Goal: Task Accomplishment & Management: Manage account settings

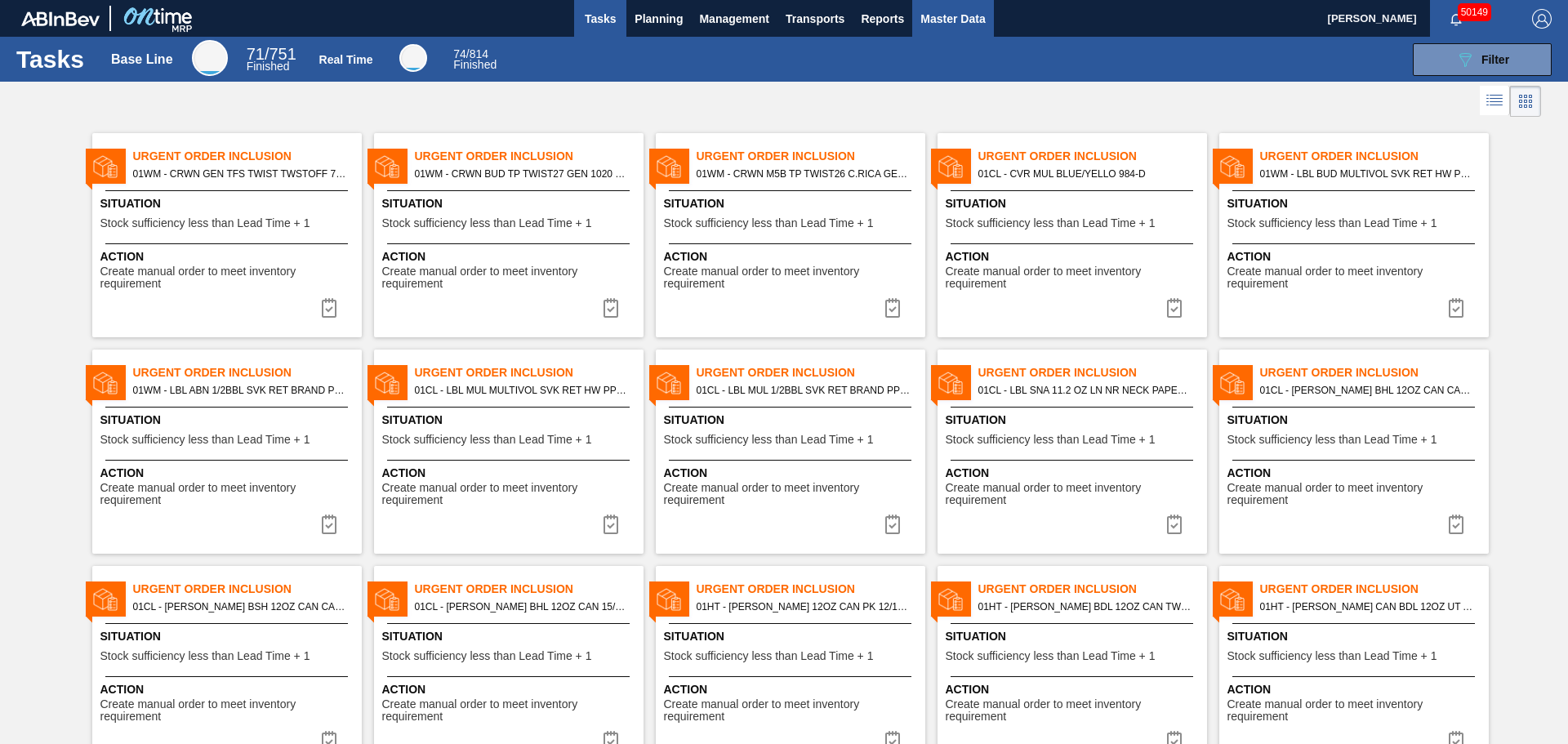
click at [951, 28] on span "Master Data" at bounding box center [952, 18] width 65 height 19
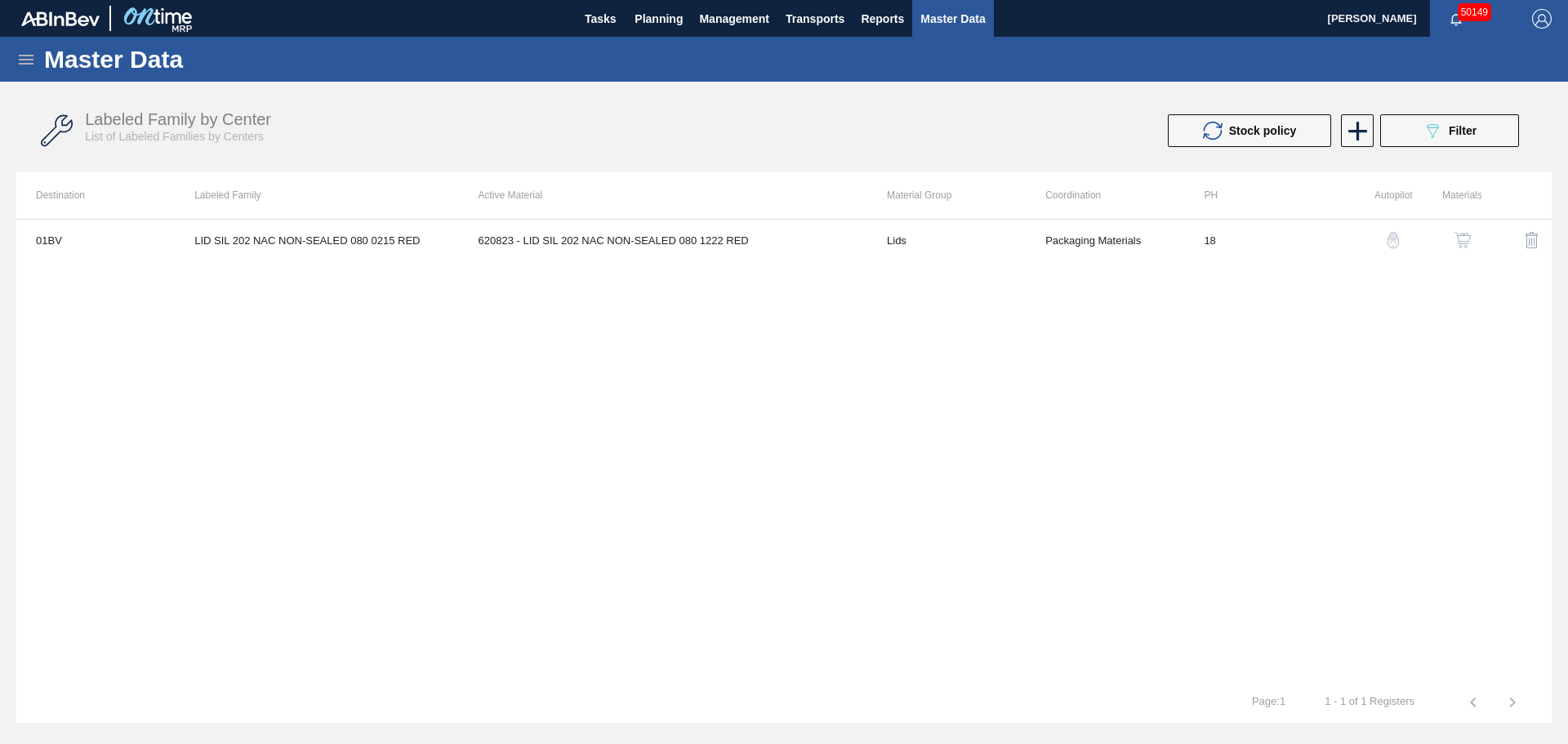
click at [1456, 239] on img "button" at bounding box center [1462, 240] width 16 height 16
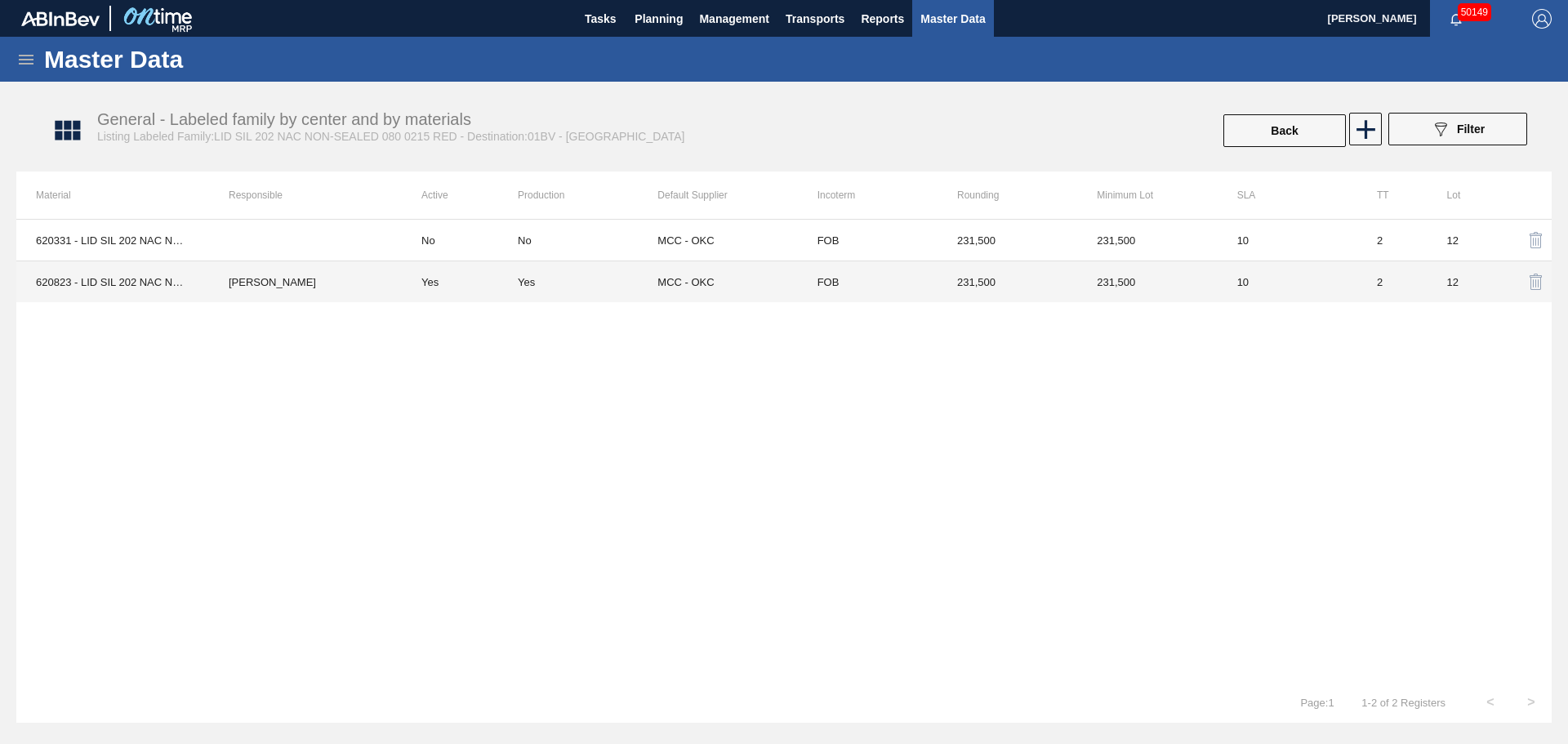
click at [279, 281] on td "[PERSON_NAME]" at bounding box center [305, 281] width 193 height 41
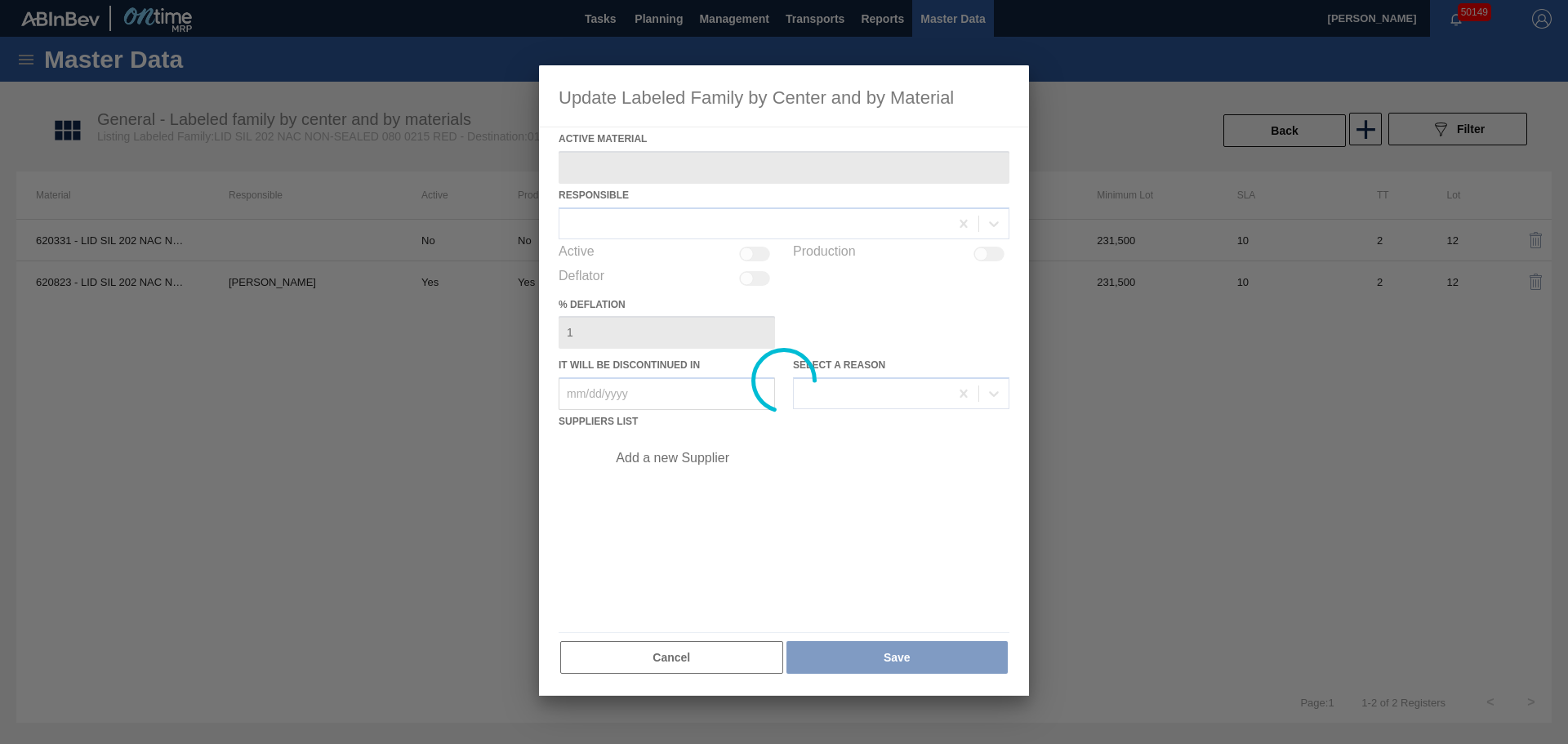
type Material "620823 - LID SIL 202 NAC NON-SEALED 080 1222 RED"
checkbox input "true"
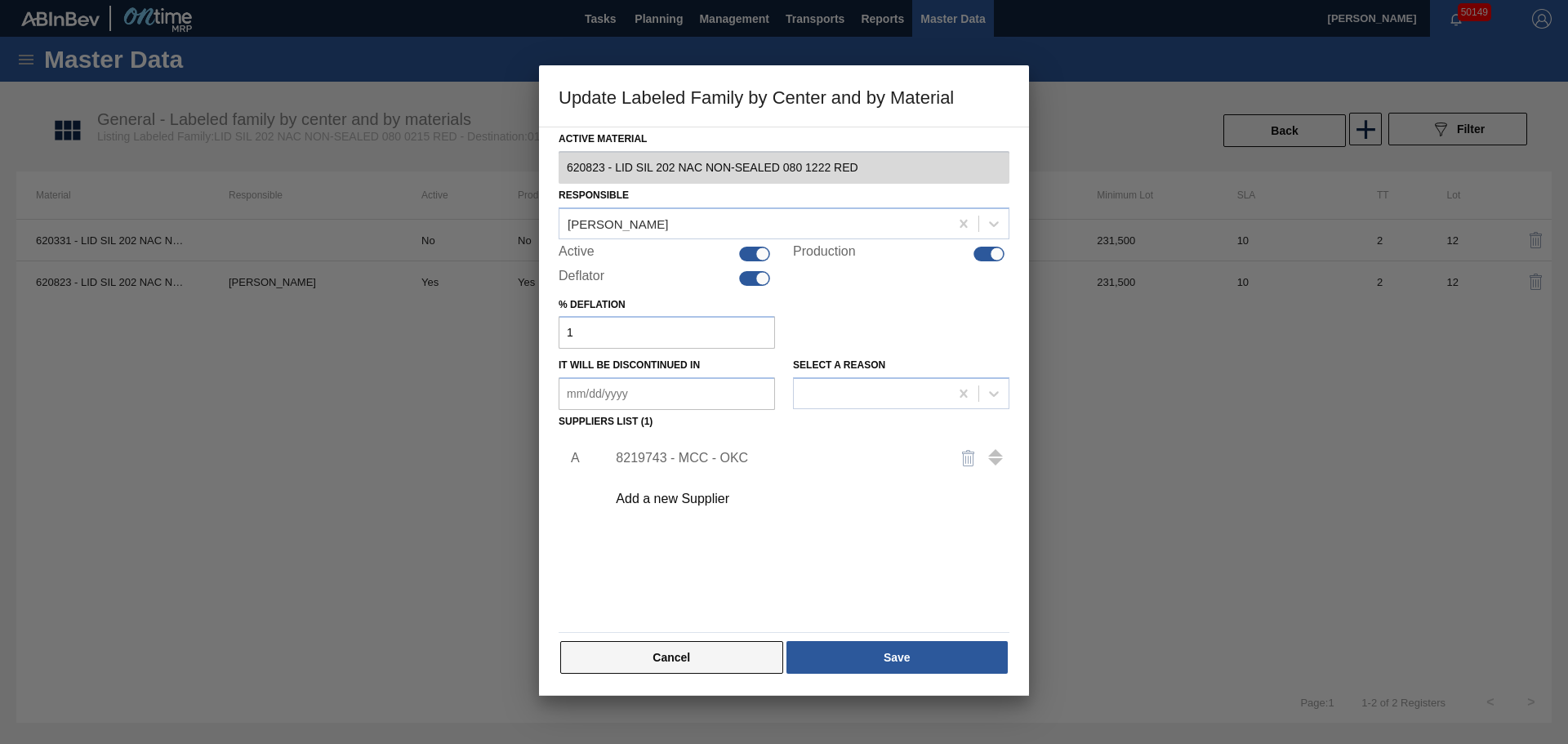
click at [732, 657] on button "Cancel" at bounding box center [671, 658] width 222 height 33
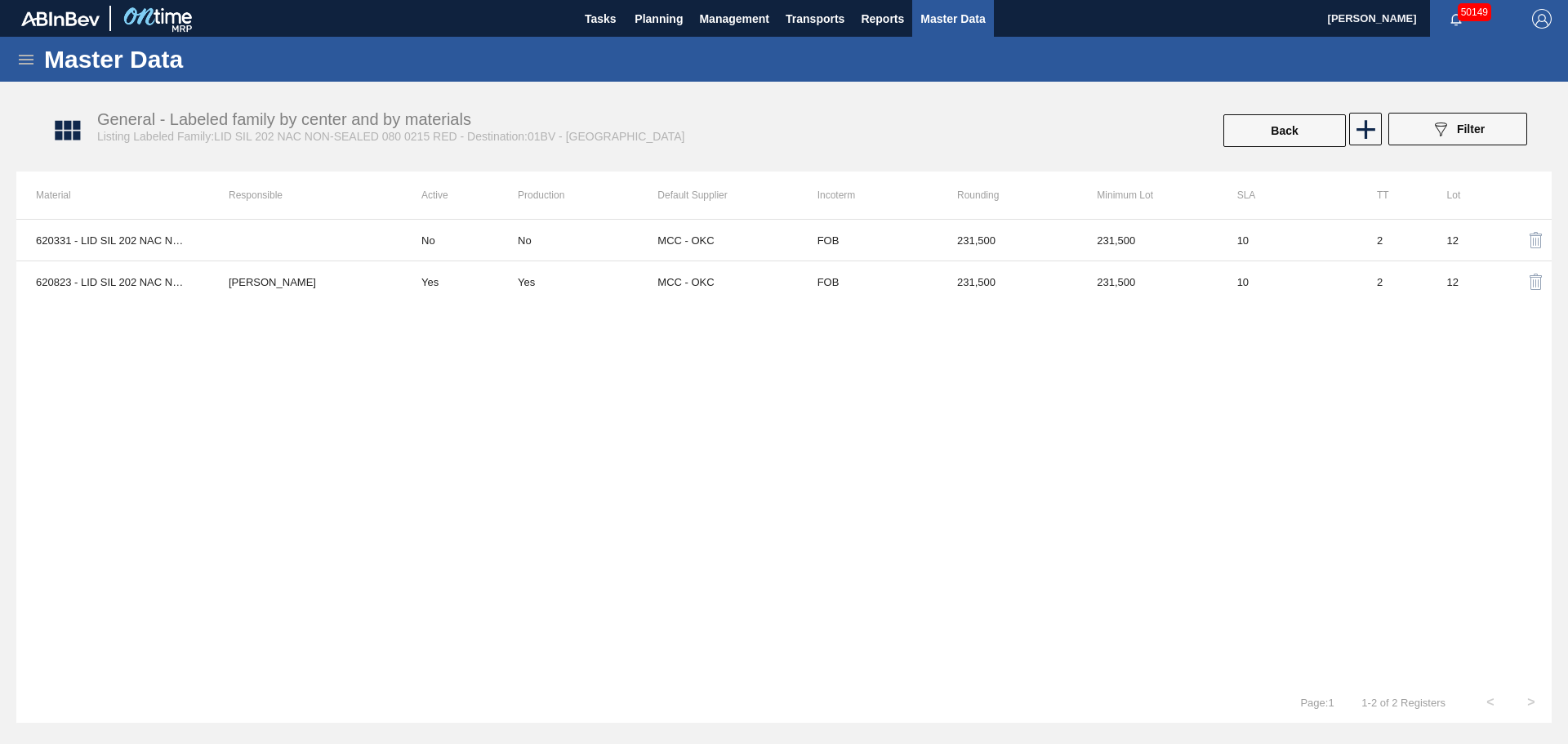
click at [1221, 136] on div "Back 089F7B8B-B2A5-4AFE-B5C0-19BA573D28AC Filter" at bounding box center [1172, 130] width 725 height 36
click at [1232, 134] on button "Back" at bounding box center [1284, 131] width 122 height 33
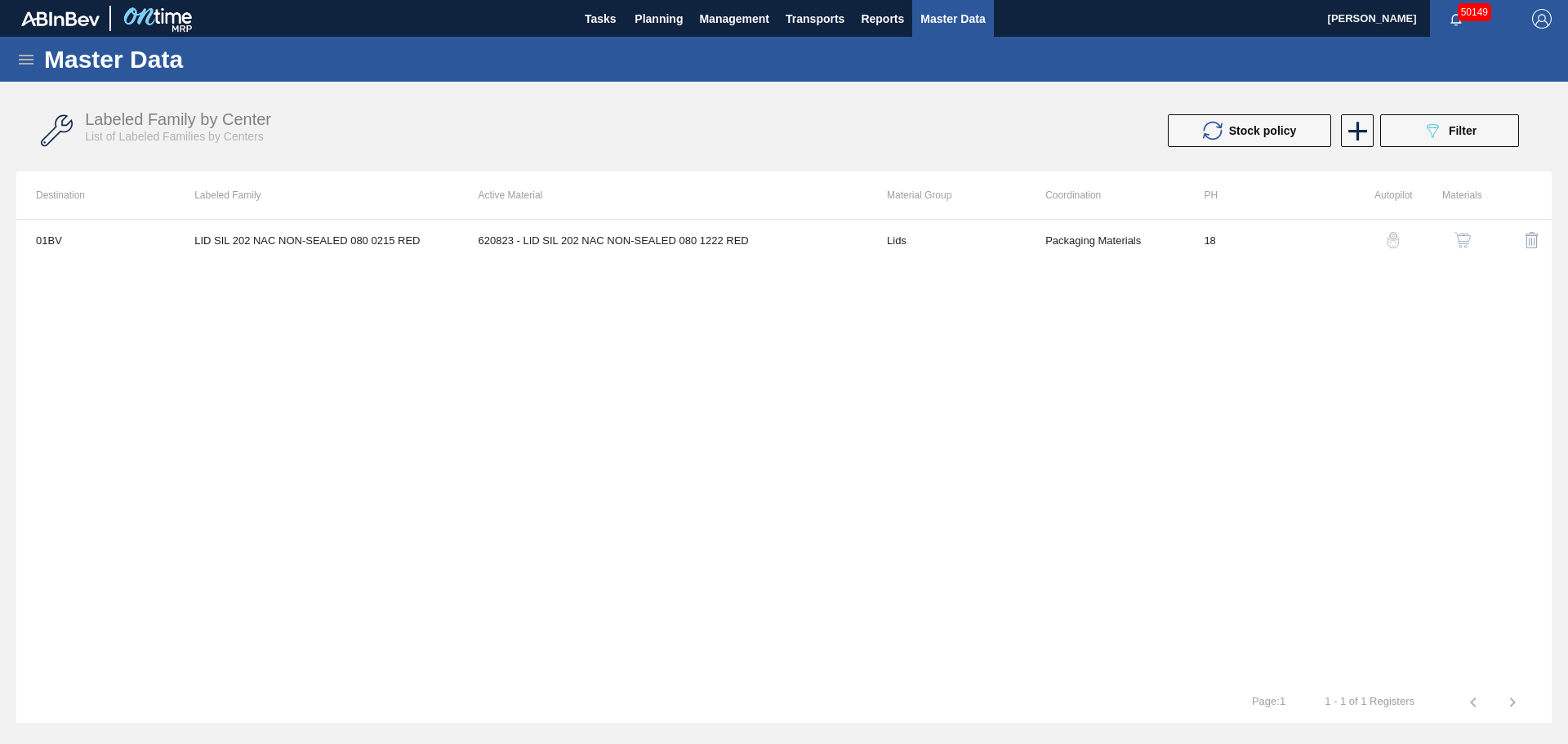
click at [1450, 242] on button "button" at bounding box center [1462, 240] width 39 height 40
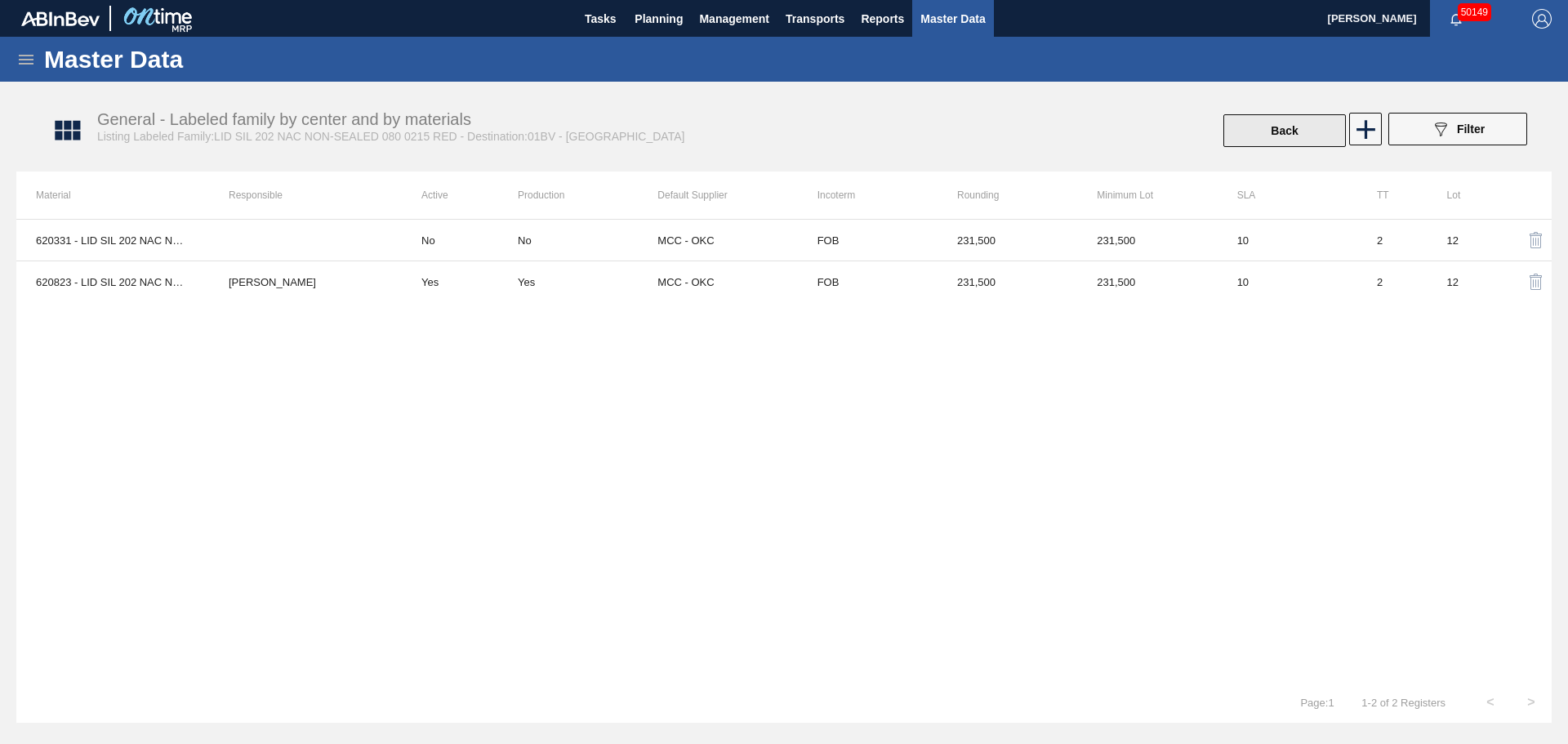
click at [1290, 126] on button "Back" at bounding box center [1284, 131] width 122 height 33
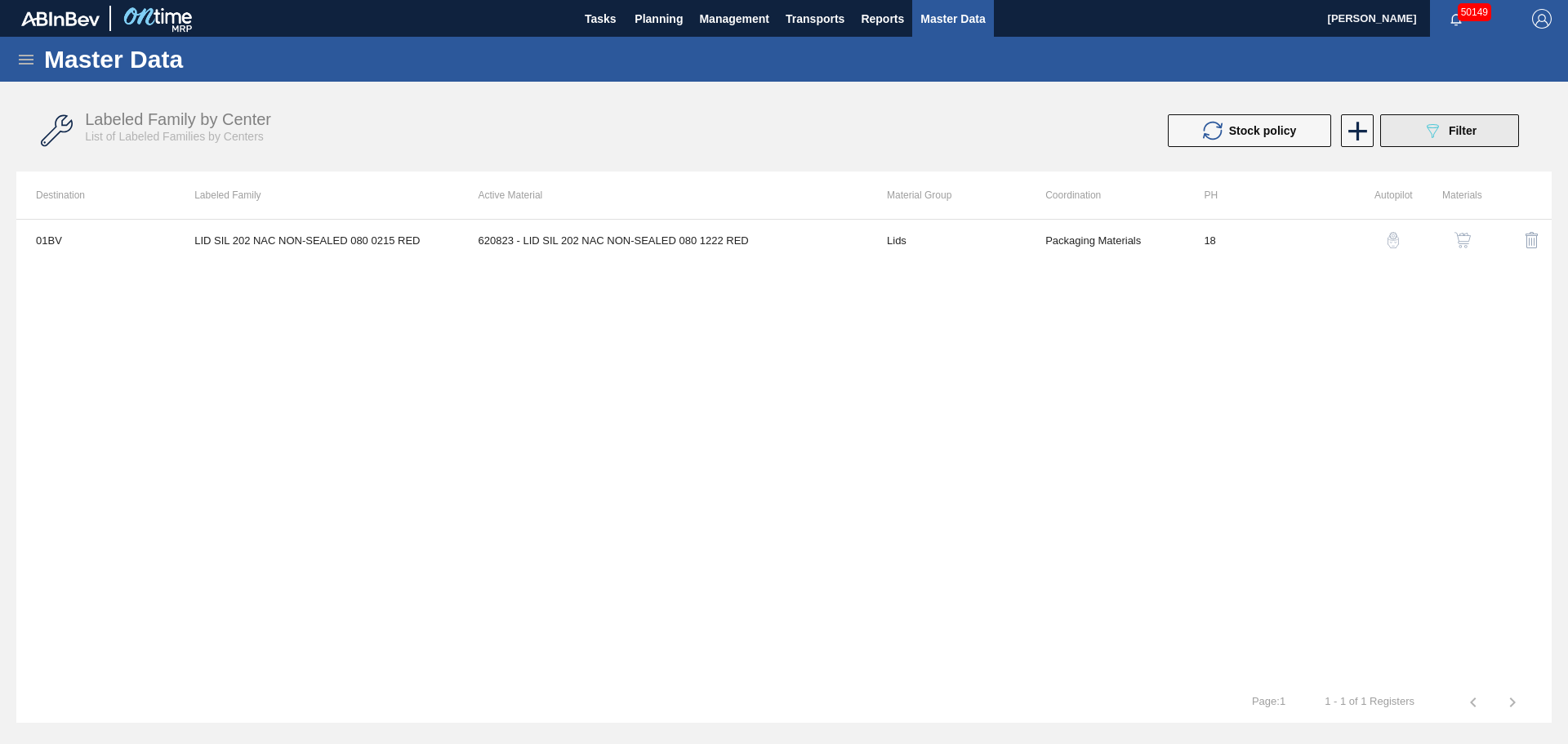
click at [1452, 131] on span "Filter" at bounding box center [1462, 131] width 28 height 13
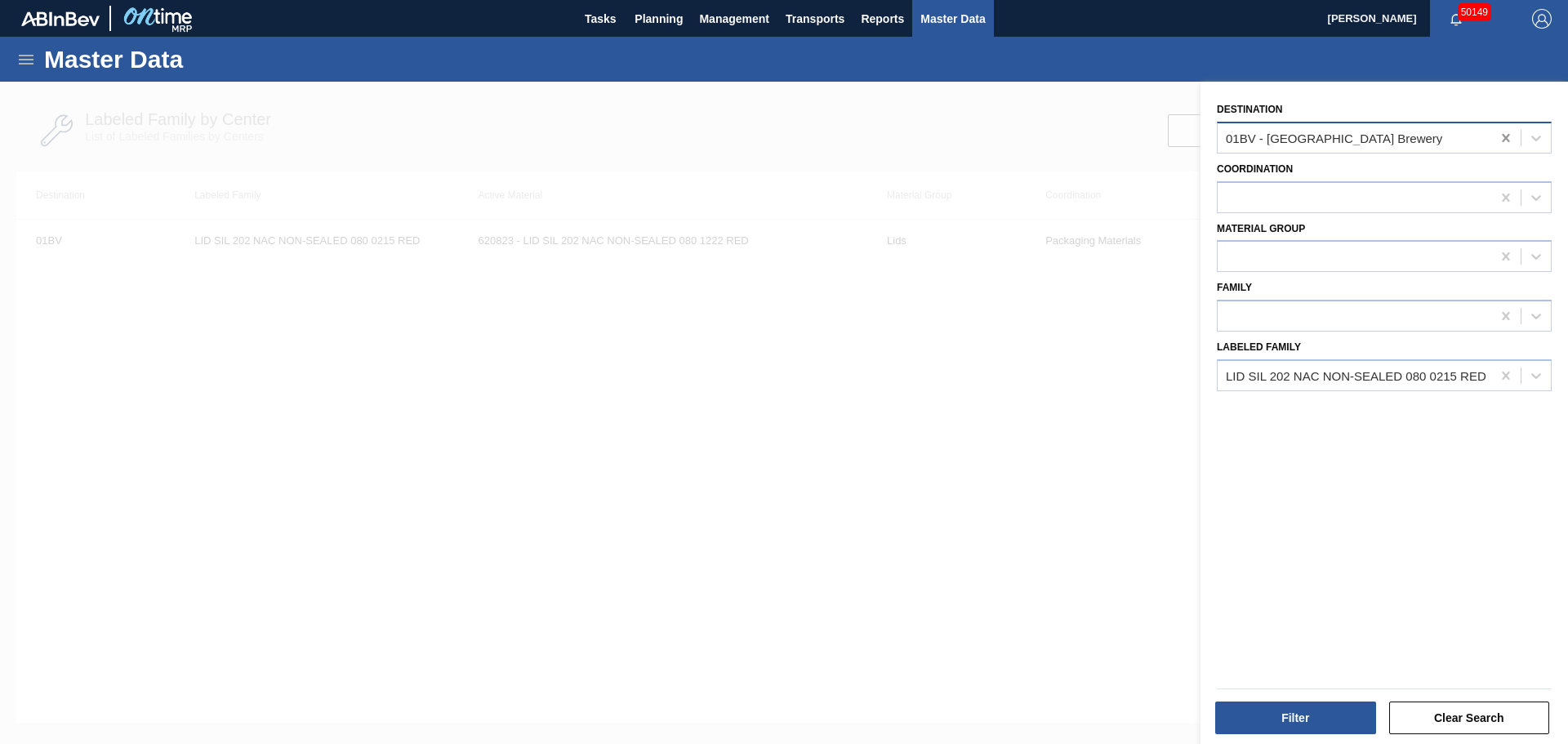
click at [1502, 141] on icon at bounding box center [1505, 138] width 8 height 8
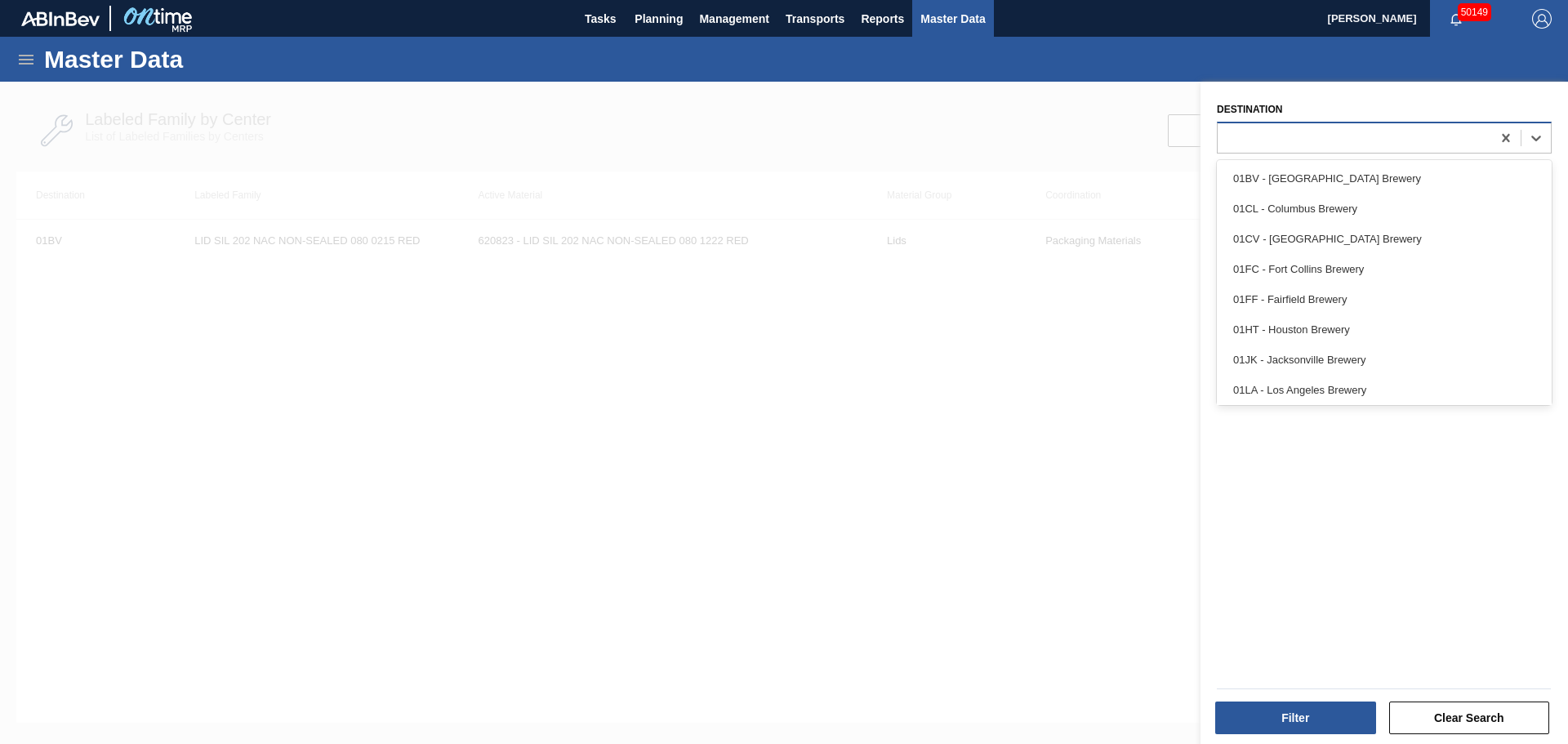
click at [1423, 153] on div at bounding box center [1384, 137] width 335 height 32
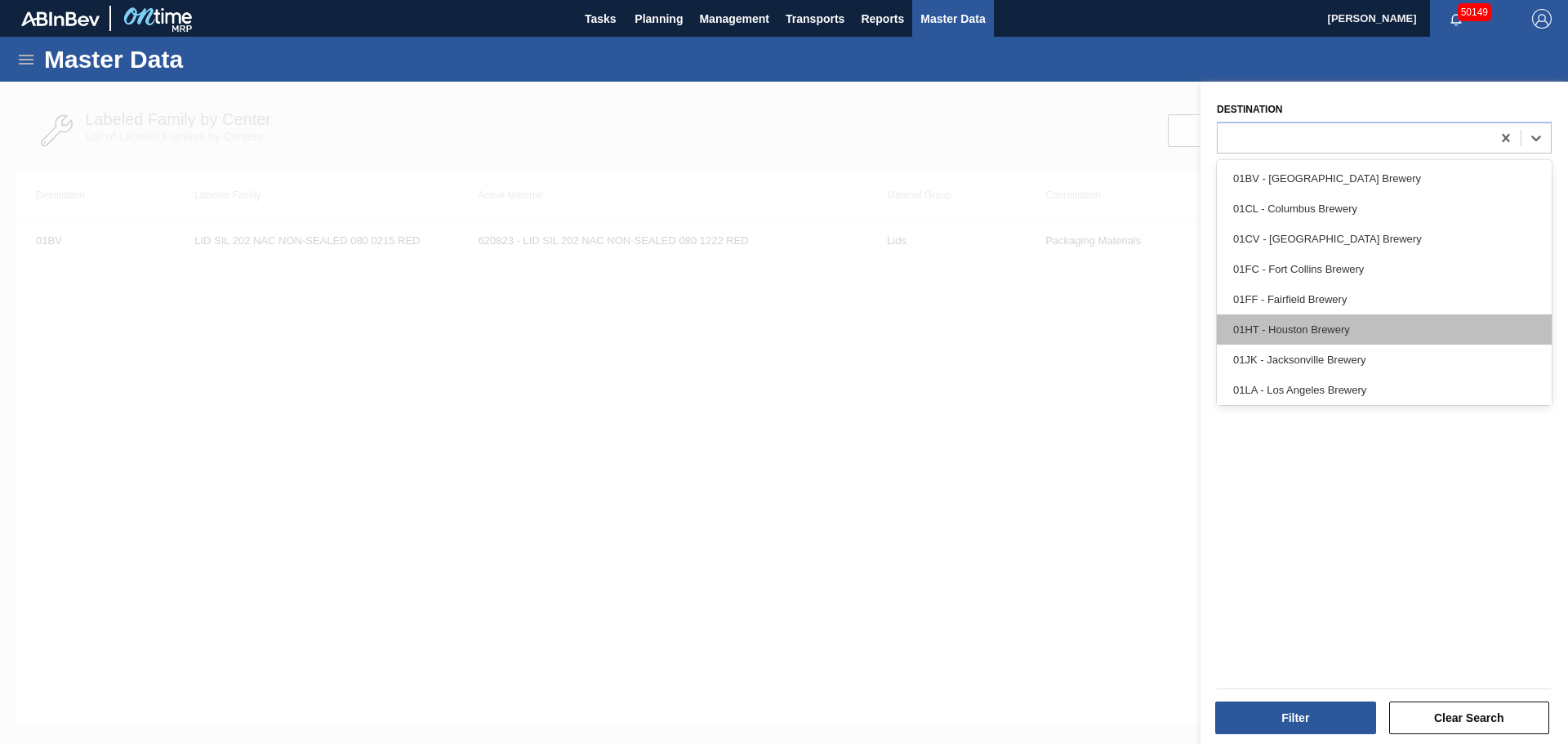
click at [1304, 327] on div "01HT - Houston Brewery" at bounding box center [1384, 329] width 335 height 30
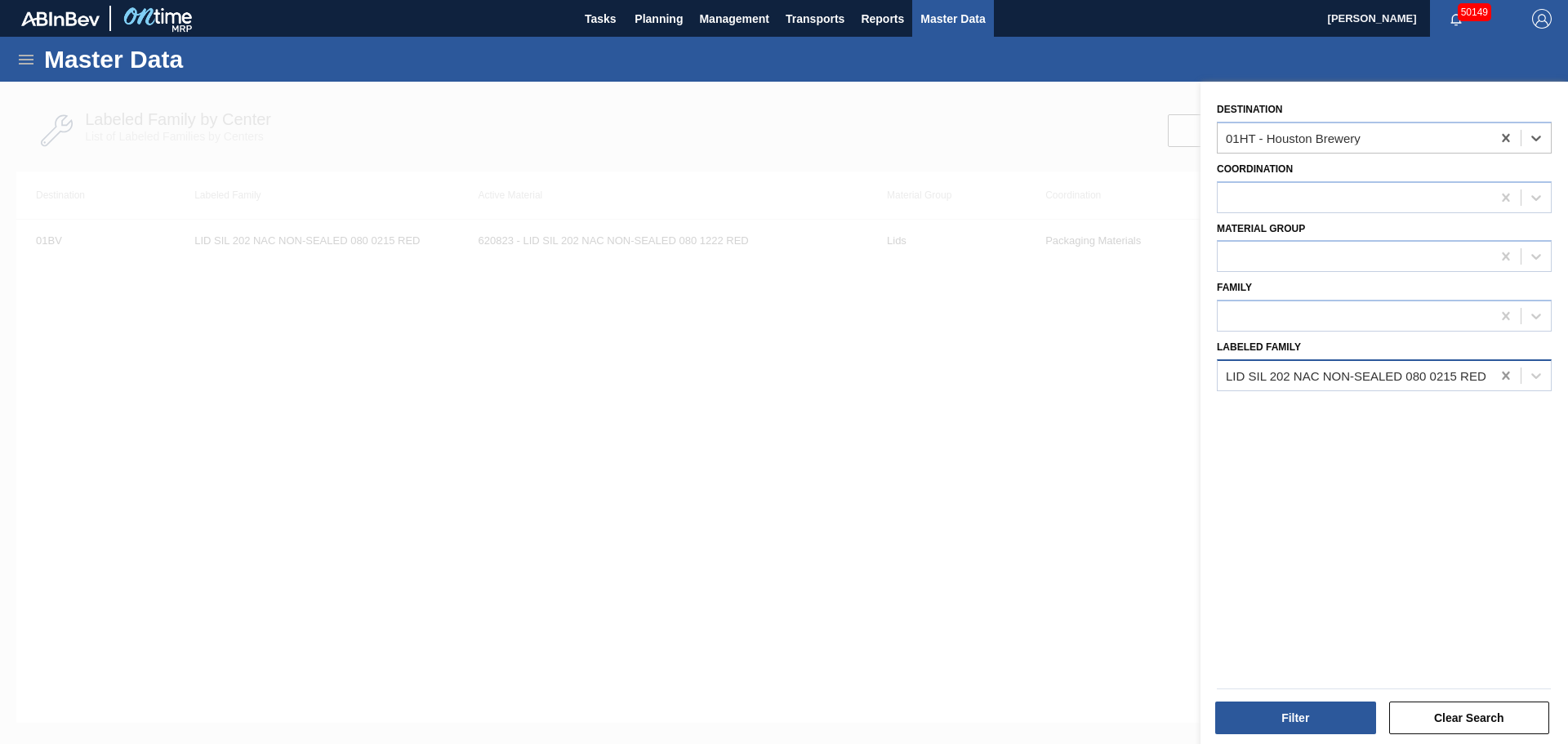
click at [1506, 377] on icon at bounding box center [1505, 376] width 16 height 16
type Family "CTN BDL 24L"
click at [1266, 358] on div "Labeled Family" at bounding box center [1384, 363] width 335 height 56
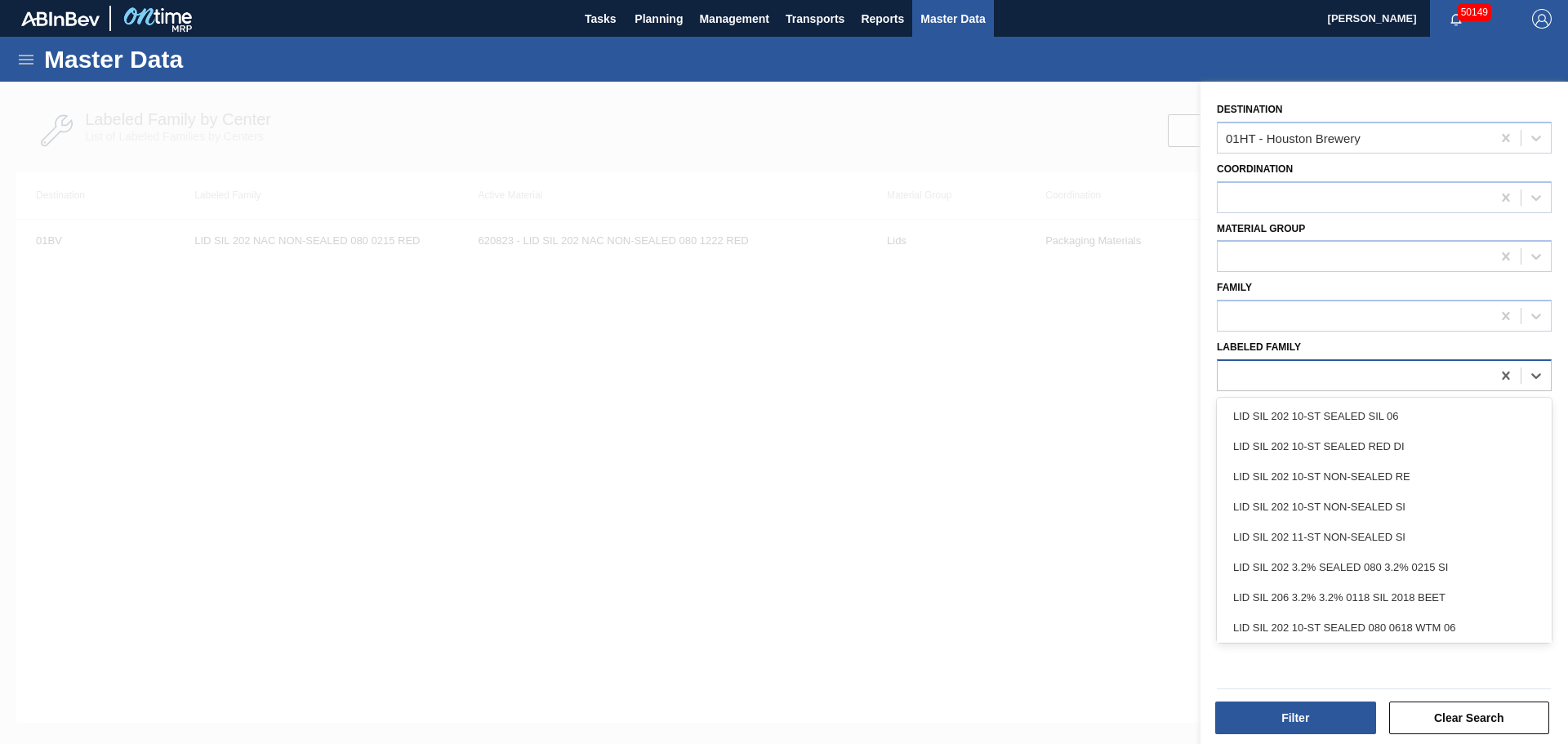
click at [1268, 372] on div at bounding box center [1354, 375] width 274 height 24
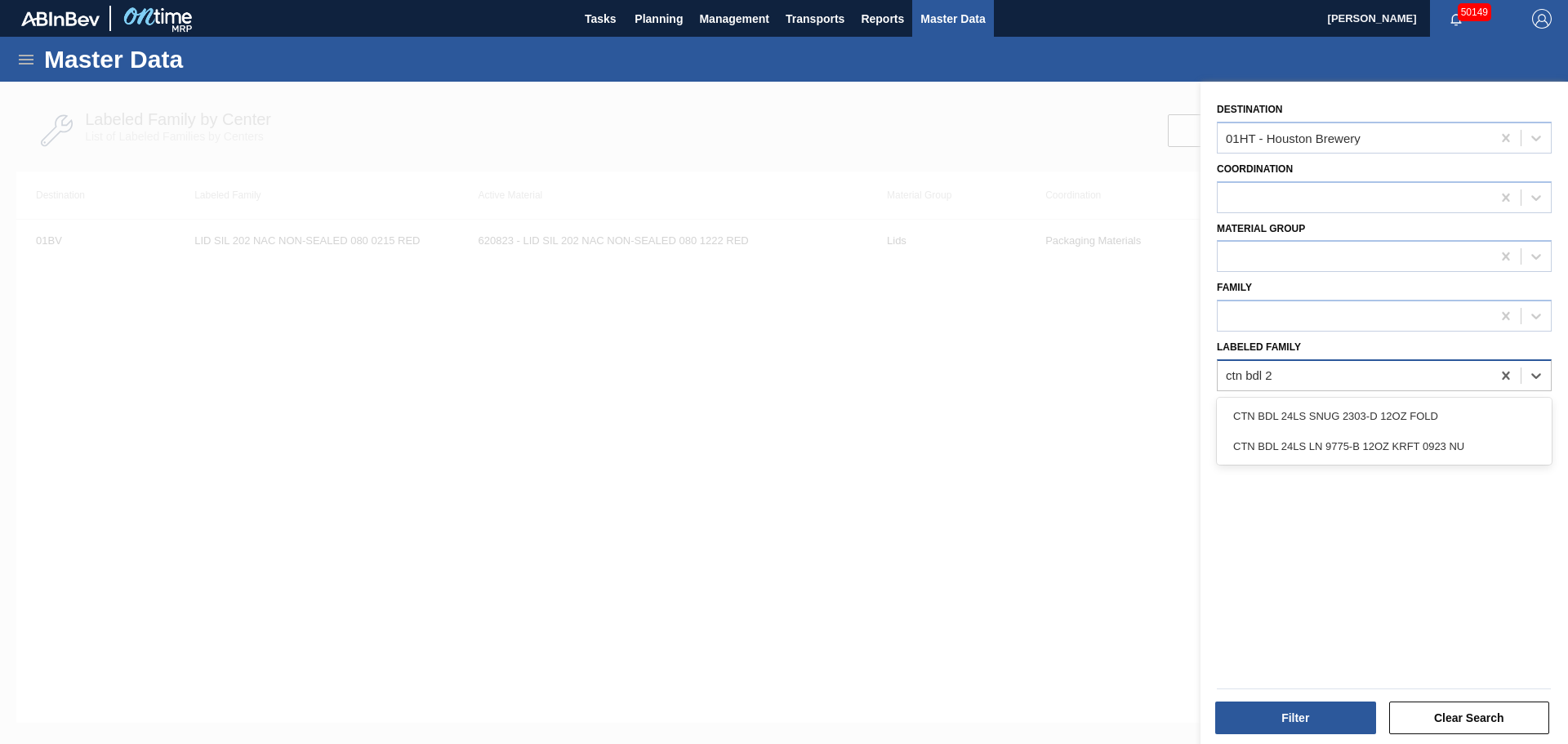
type Family "ctn bdl 24"
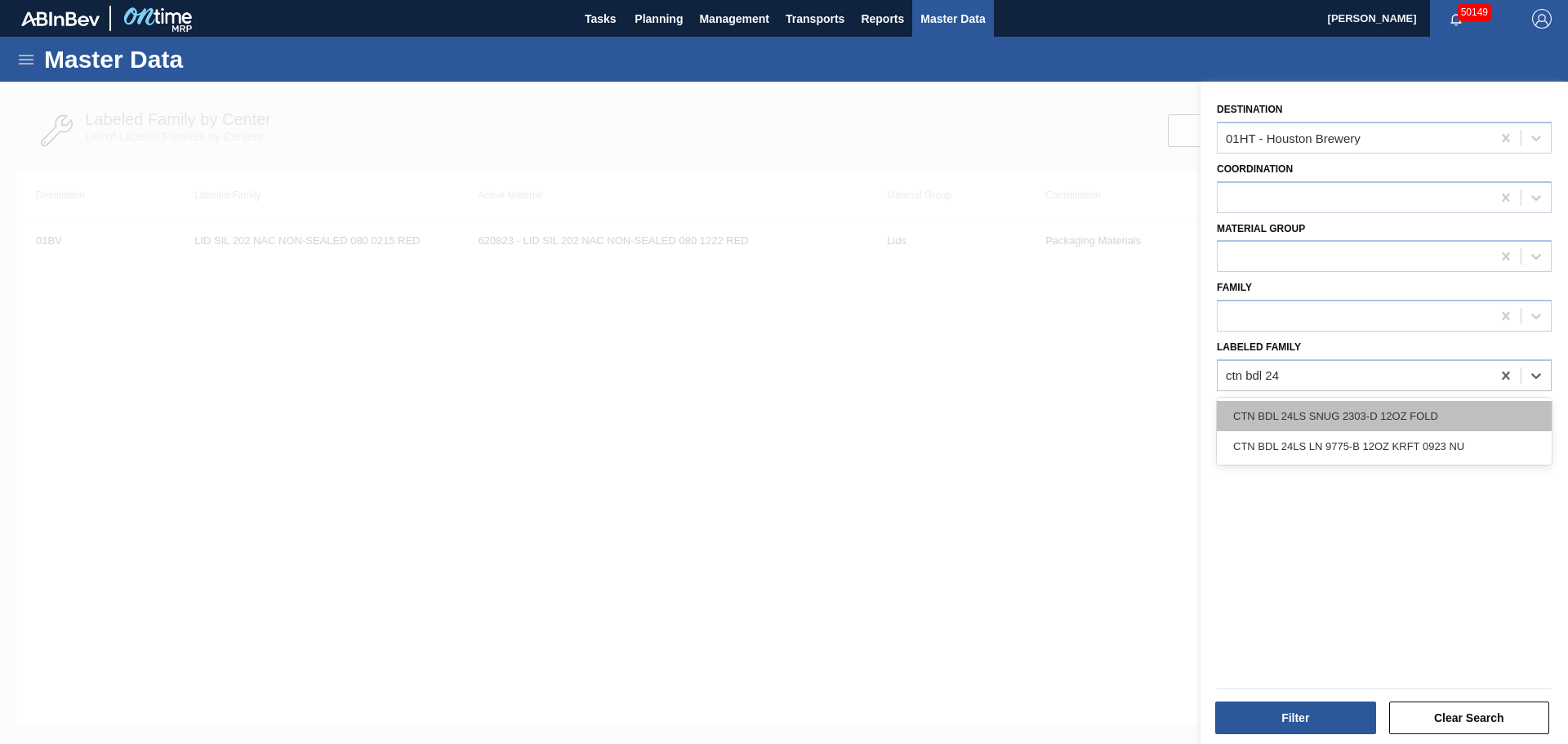
click at [1300, 412] on div "CTN BDL 24LS SNUG 2303-D 12OZ FOLD" at bounding box center [1384, 415] width 335 height 30
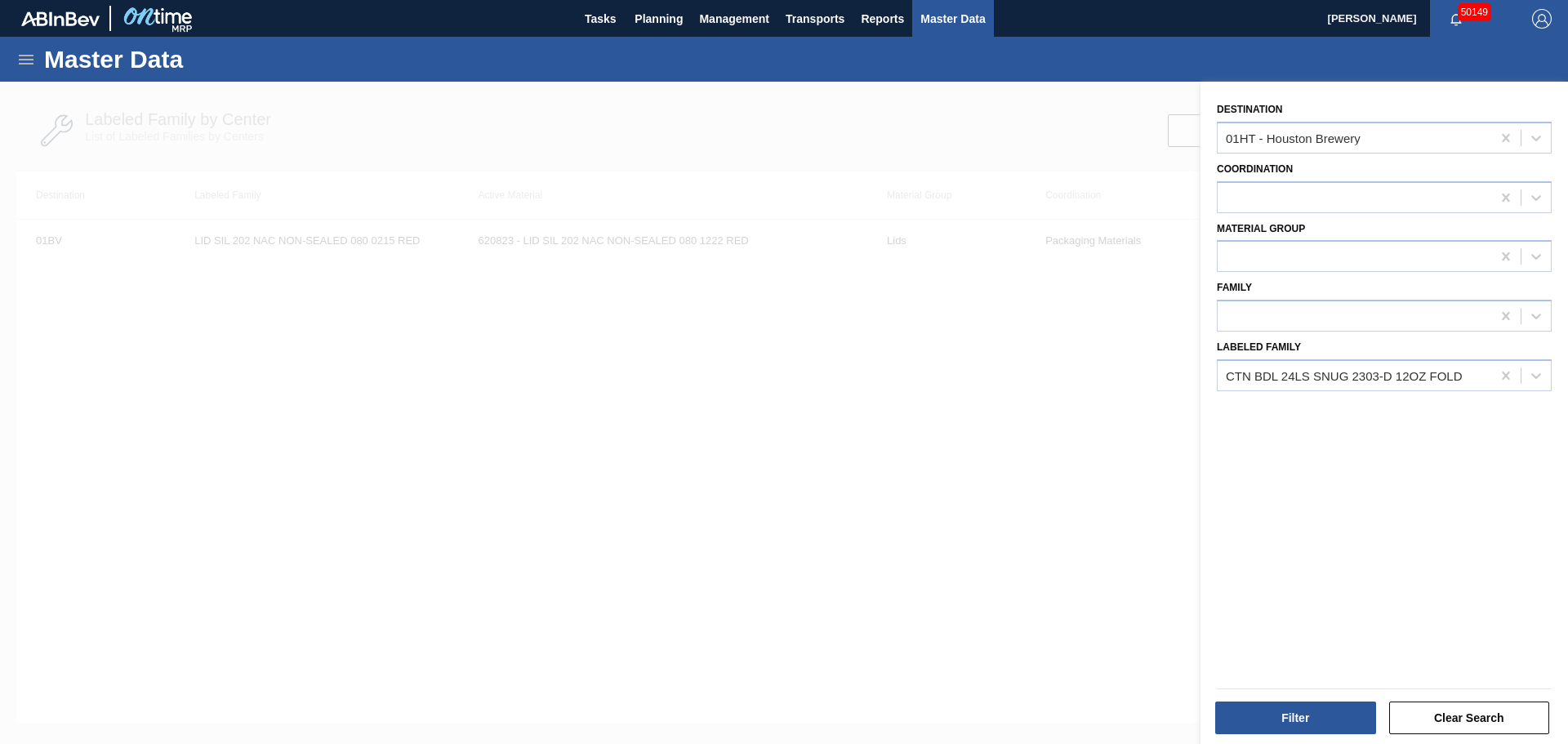
click at [1306, 673] on div "Filter Clear Search" at bounding box center [1377, 707] width 368 height 83
click at [1294, 709] on button "Filter" at bounding box center [1295, 718] width 161 height 33
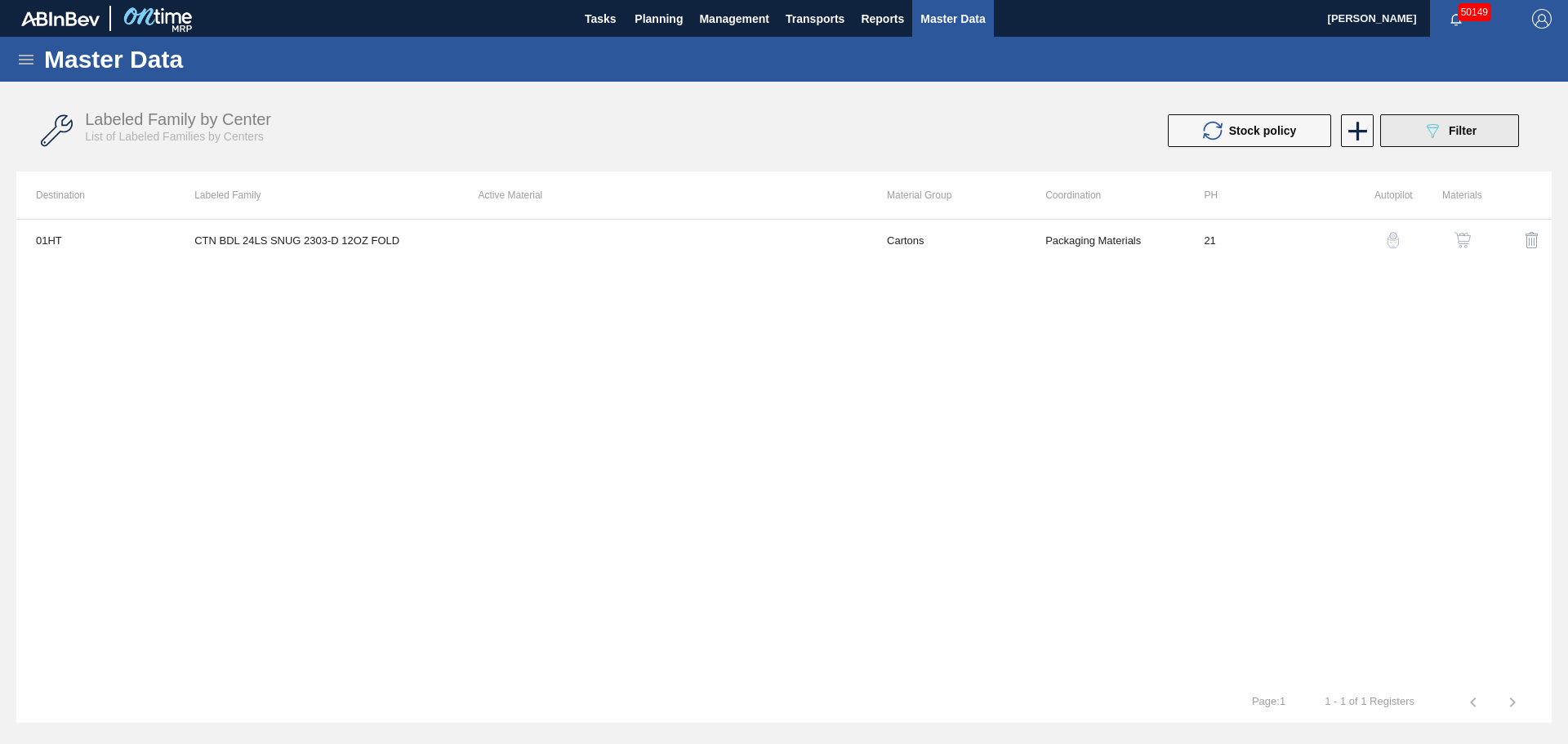
click at [1419, 137] on button "089F7B8B-B2A5-4AFE-B5C0-19BA573D28AC Filter" at bounding box center [1450, 131] width 139 height 33
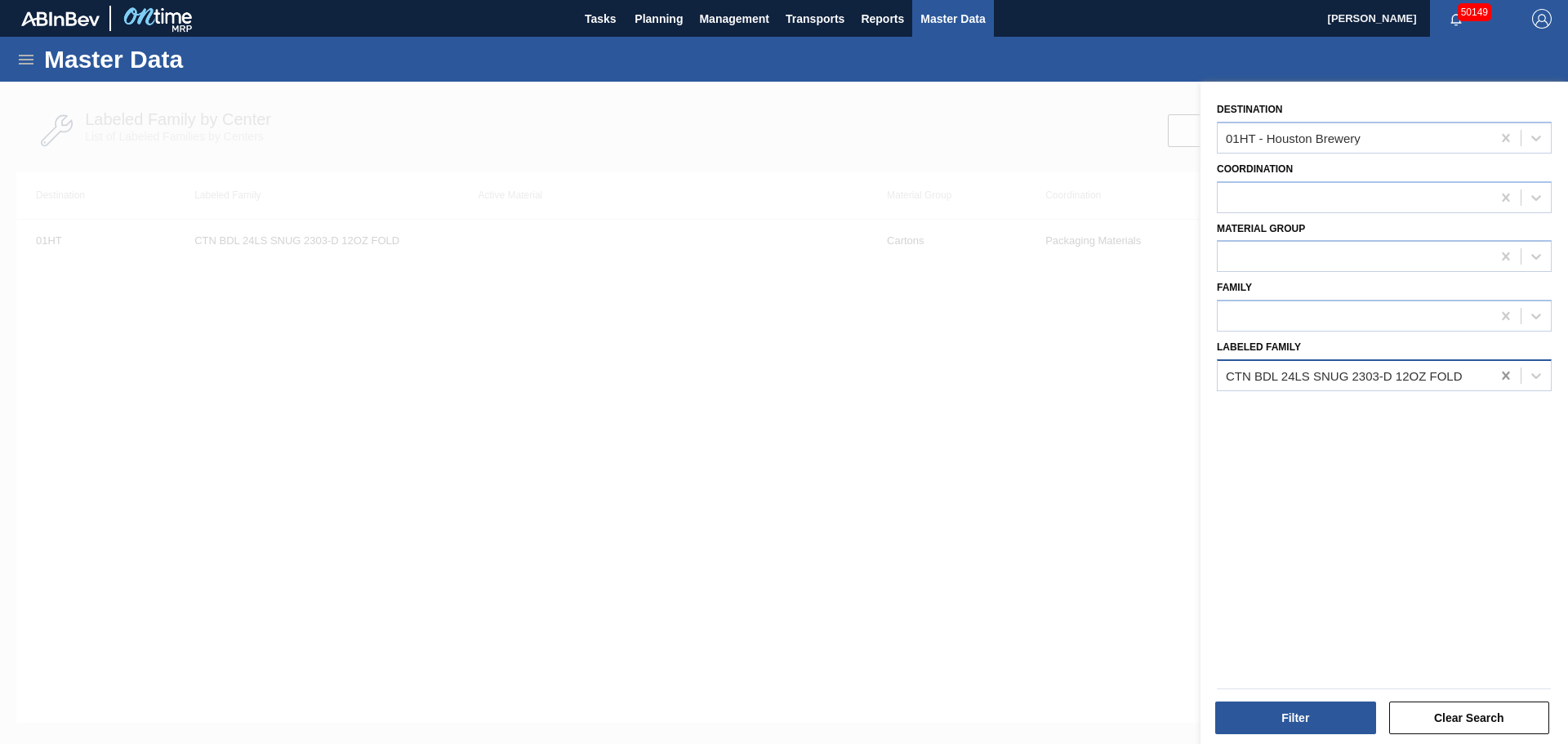
click at [1504, 369] on icon at bounding box center [1505, 376] width 16 height 16
click at [1236, 373] on Family "cctn bdl 24l" at bounding box center [1258, 375] width 64 height 13
type Family "ctn bdl 24l"
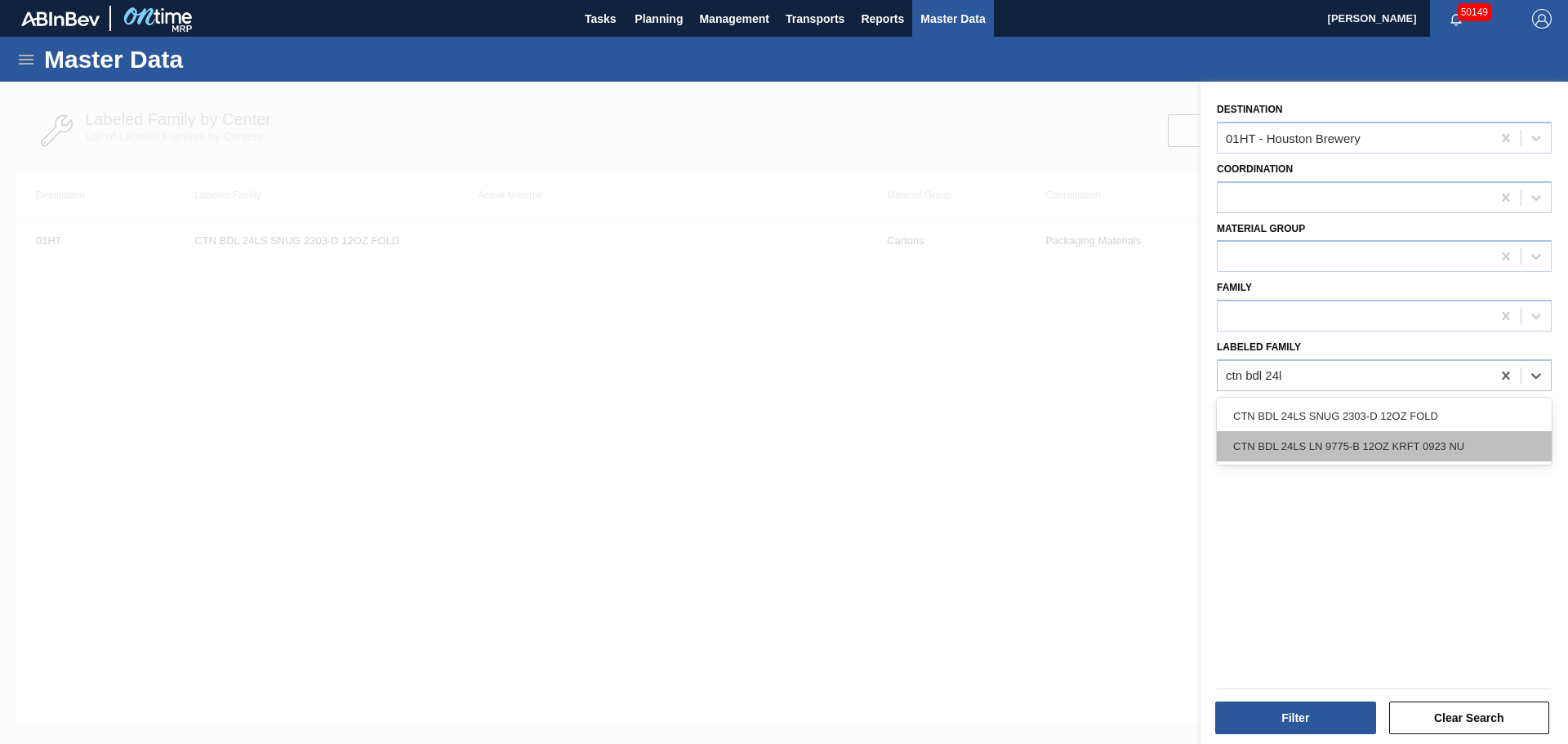
click at [1395, 445] on div "CTN BDL 24LS LN 9775-B 12OZ KRFT 0923 NU" at bounding box center [1384, 446] width 335 height 30
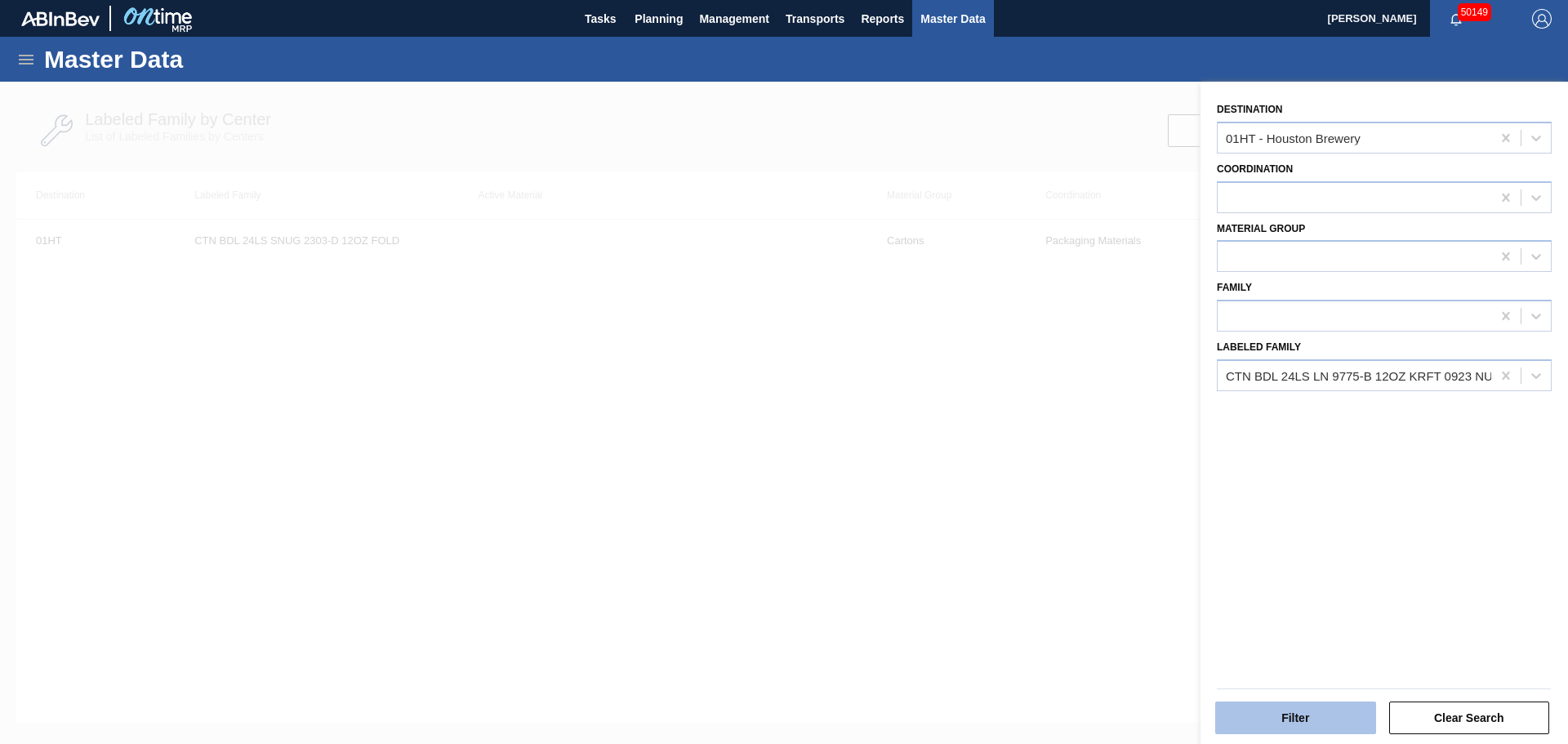
click at [1287, 717] on button "Filter" at bounding box center [1295, 718] width 161 height 33
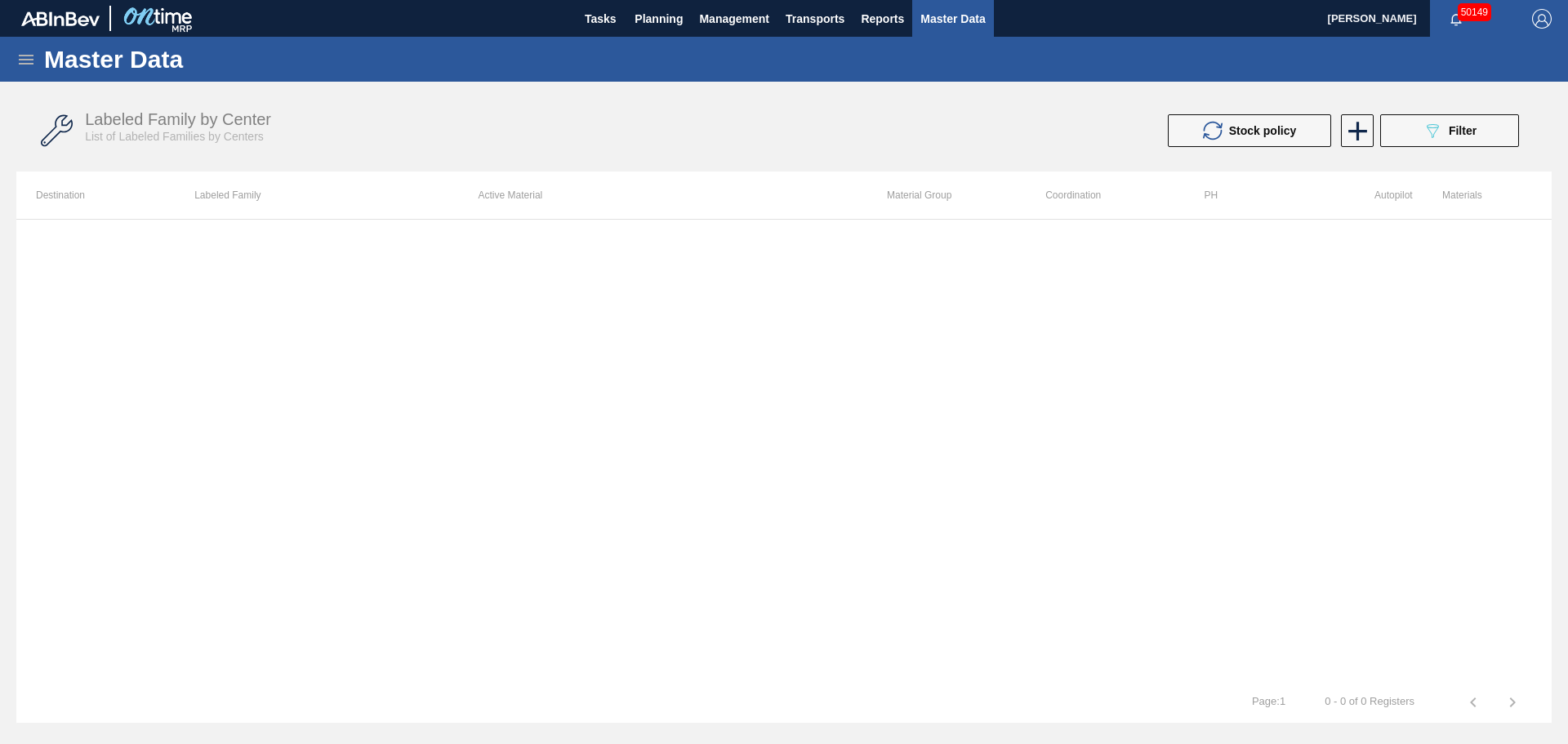
click at [1417, 131] on button "089F7B8B-B2A5-4AFE-B5C0-19BA573D28AC Filter" at bounding box center [1450, 131] width 139 height 33
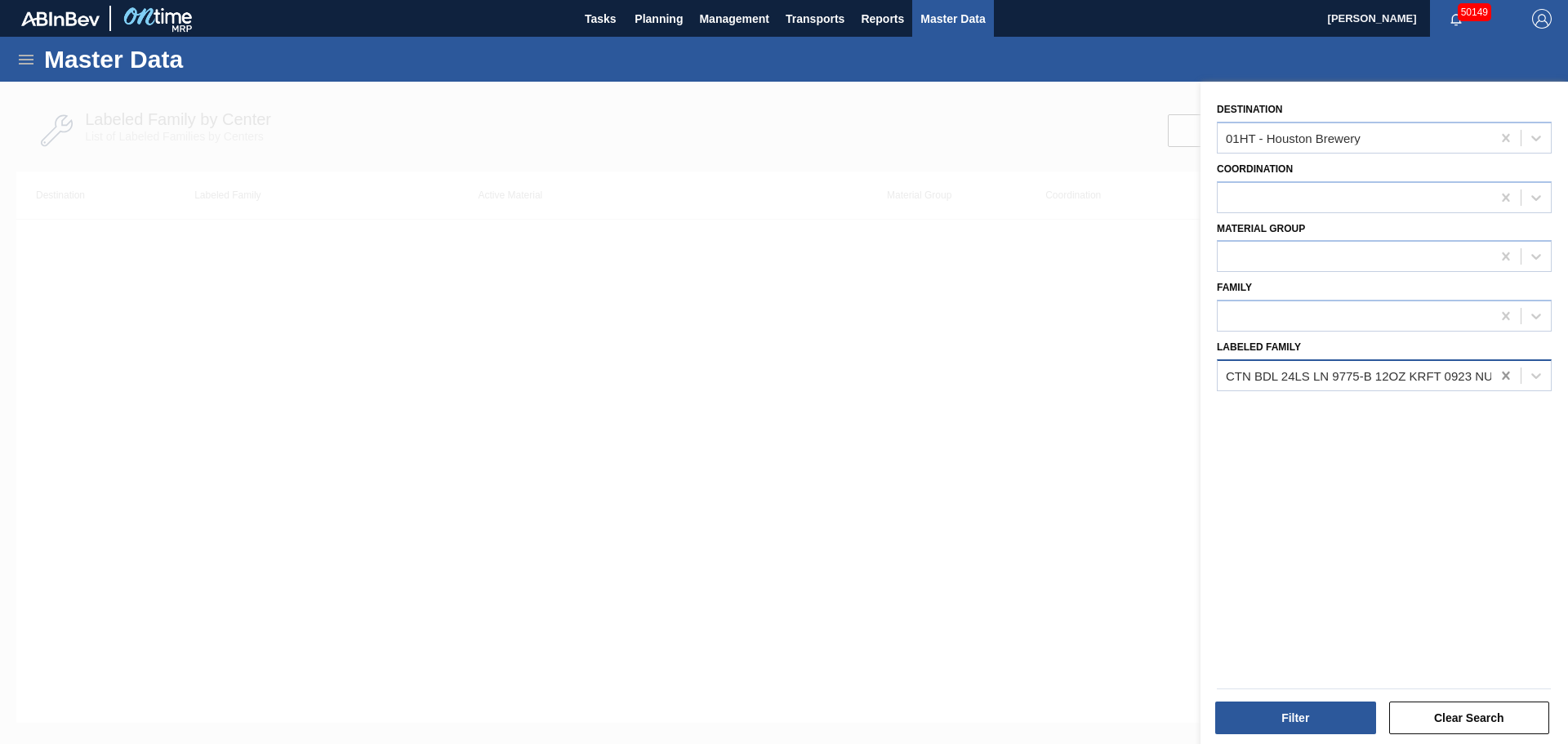
click at [1502, 376] on icon at bounding box center [1505, 376] width 16 height 16
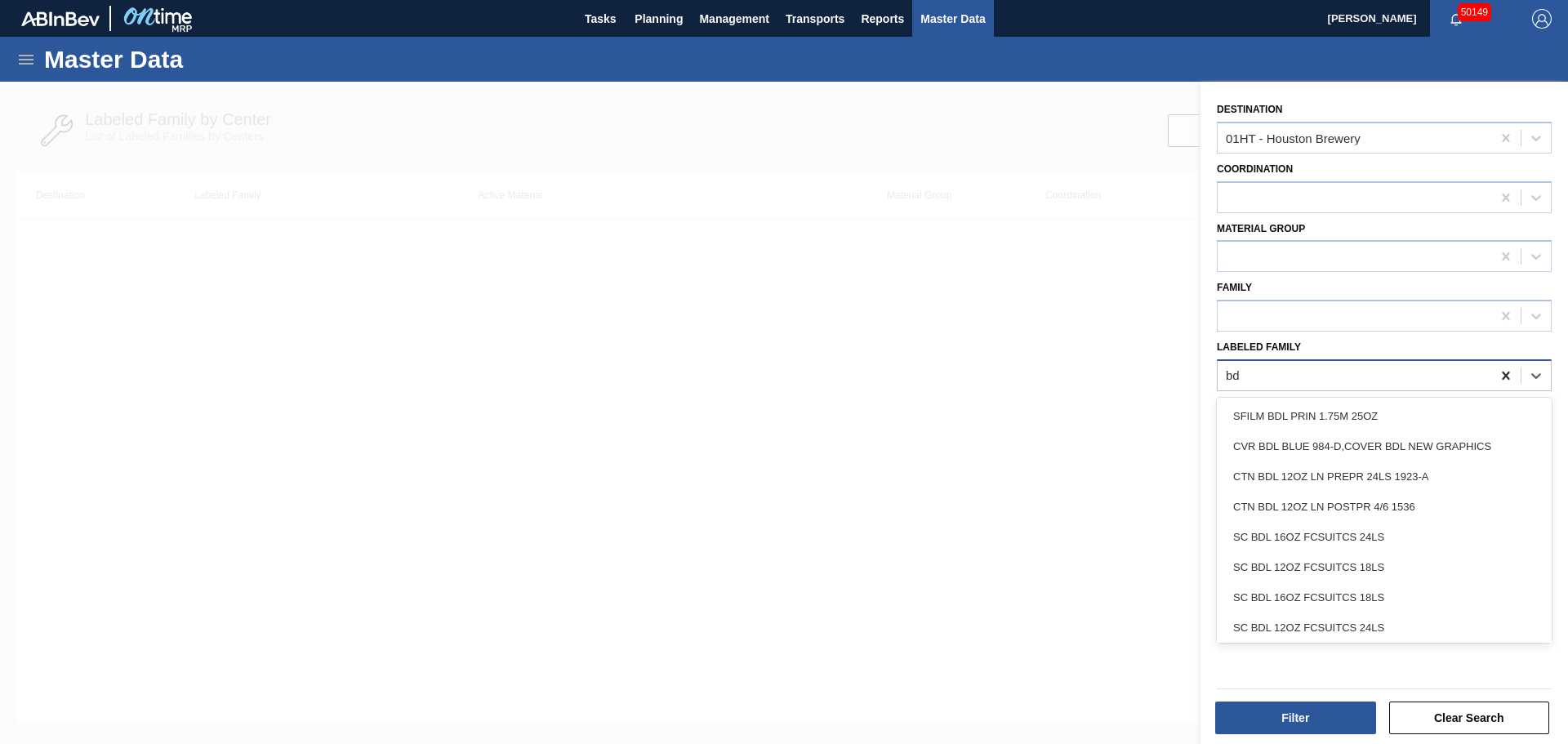
type Family "b"
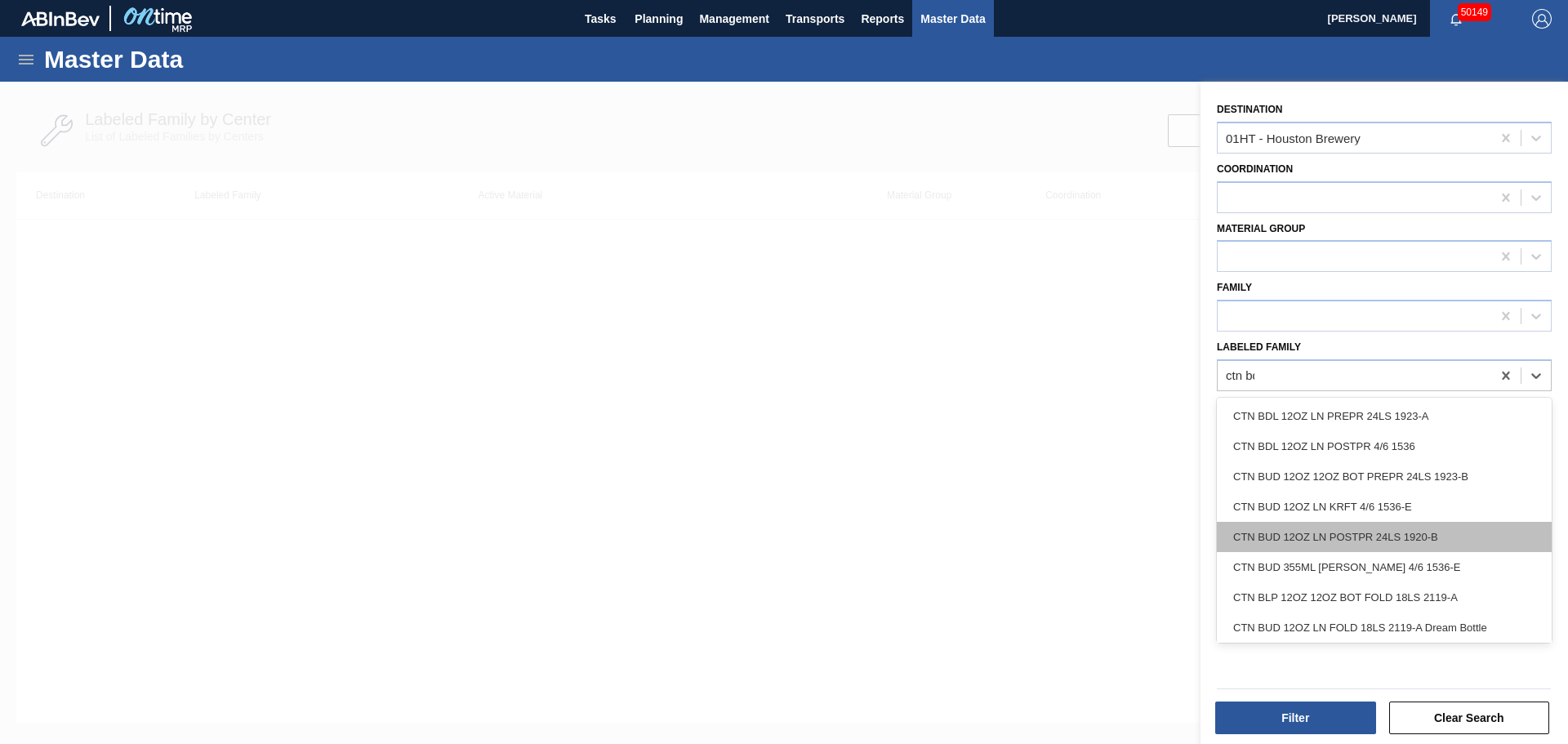
type Family "ctn bdl"
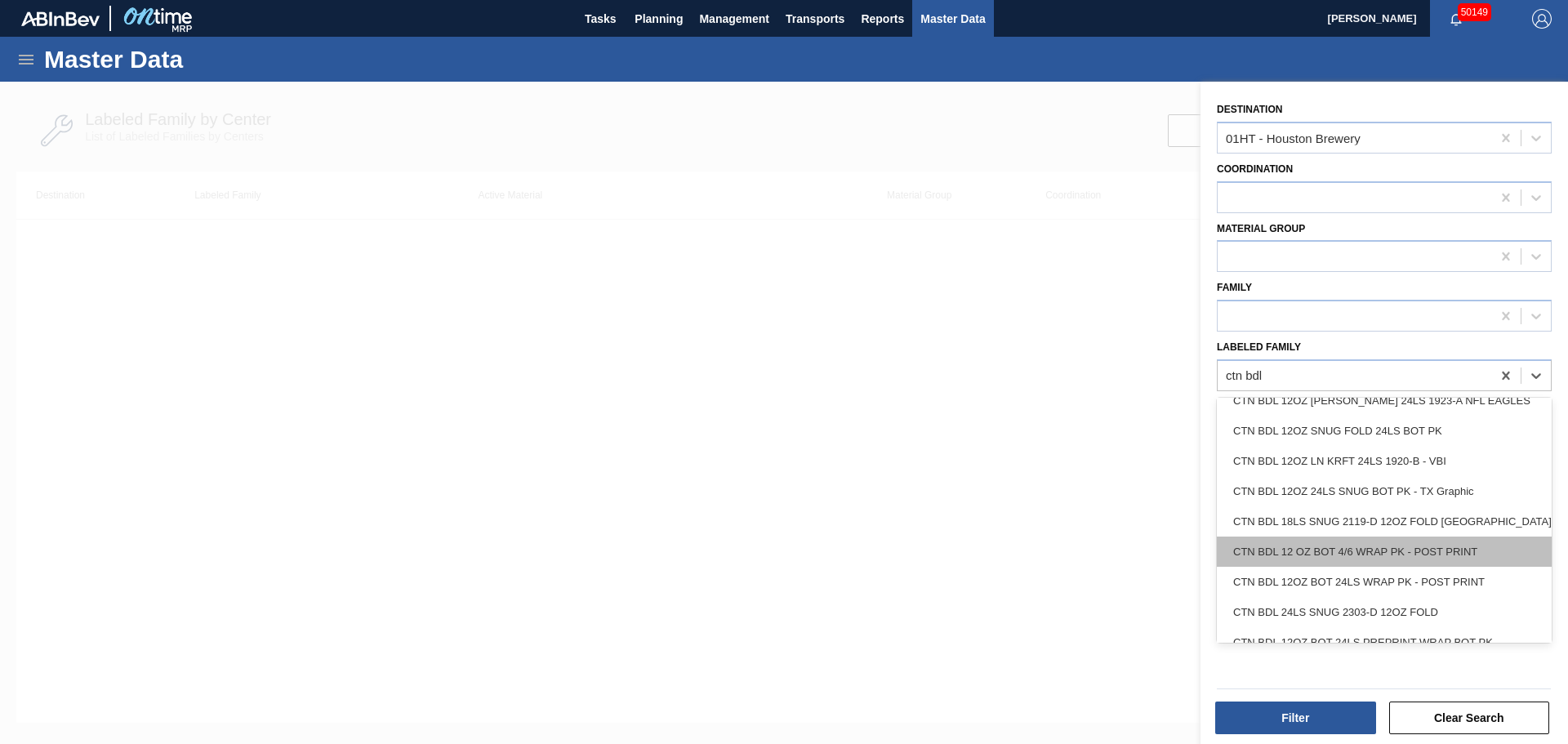
scroll to position [487, 0]
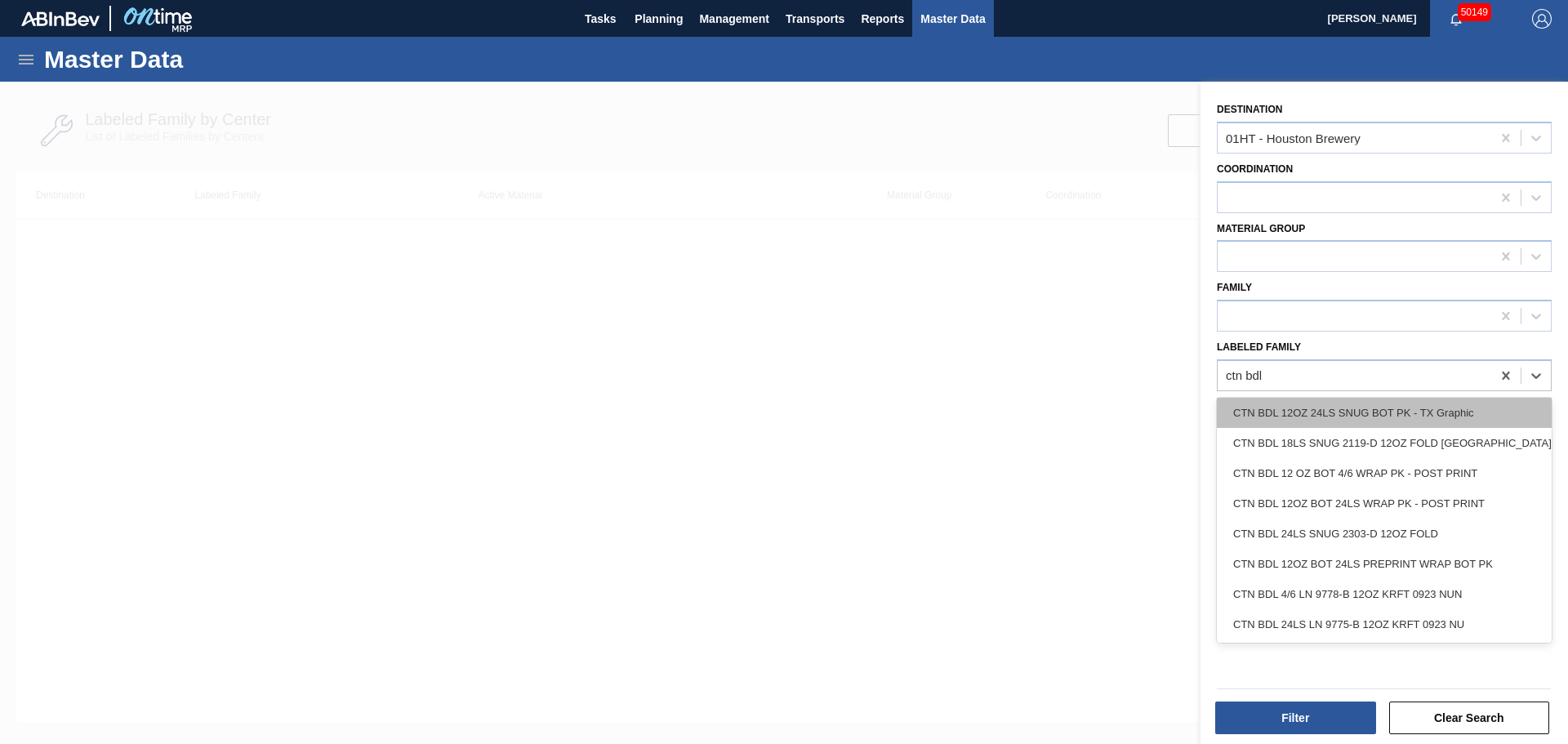
click at [1356, 421] on div "CTN BDL 12OZ 24LS SNUG BOT PK - TX Graphic" at bounding box center [1384, 412] width 335 height 30
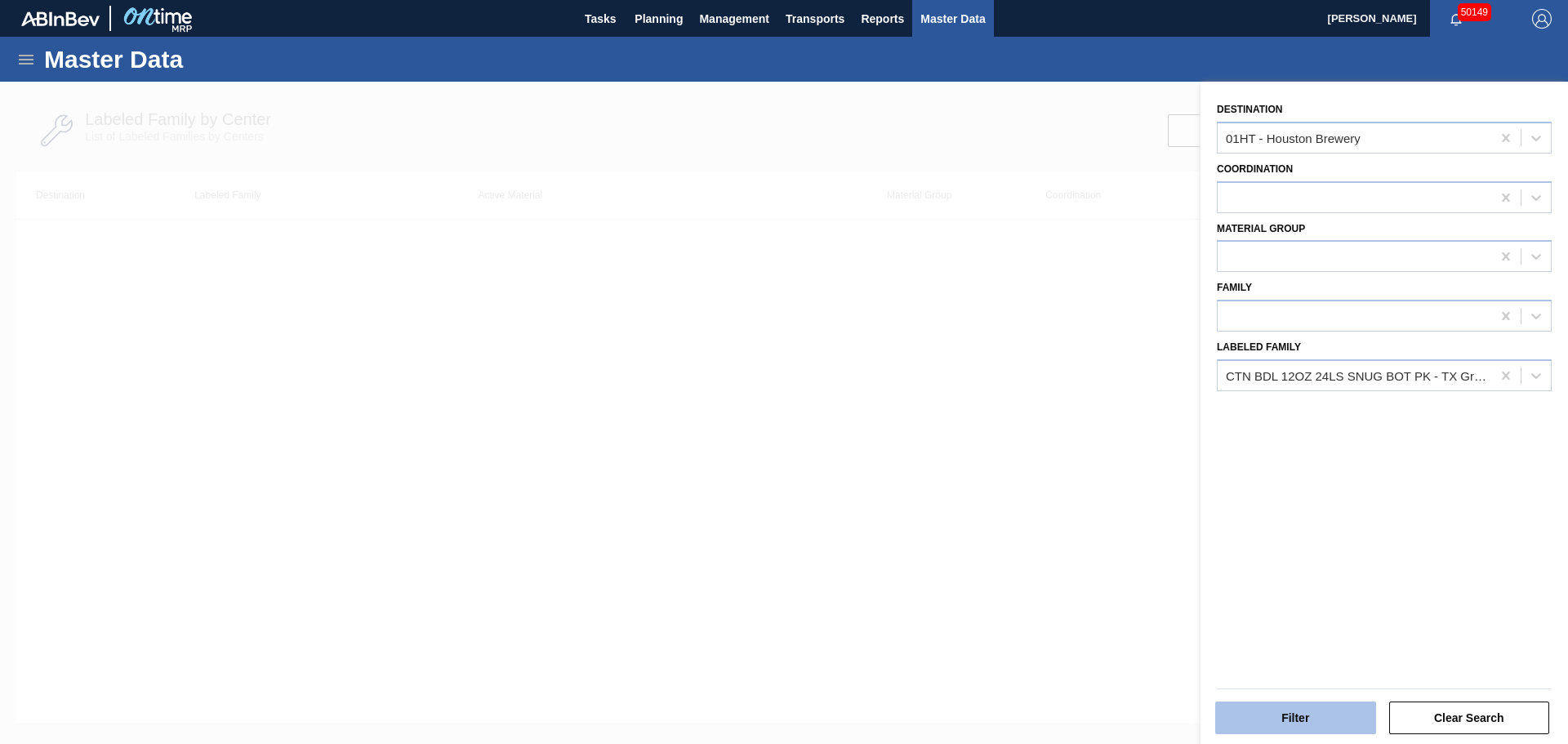
click at [1252, 706] on button "Filter" at bounding box center [1295, 718] width 161 height 33
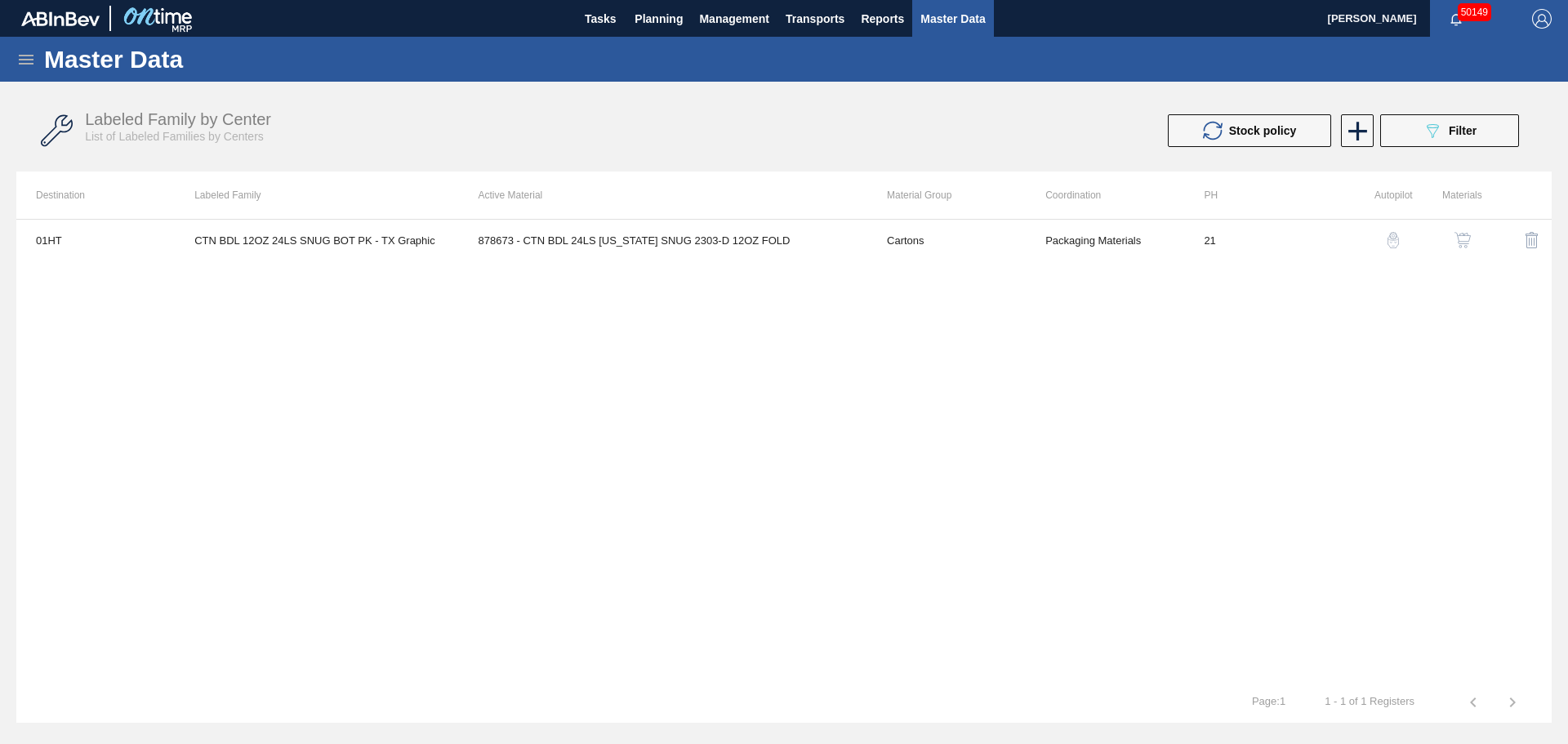
click at [1458, 245] on img "button" at bounding box center [1462, 240] width 16 height 16
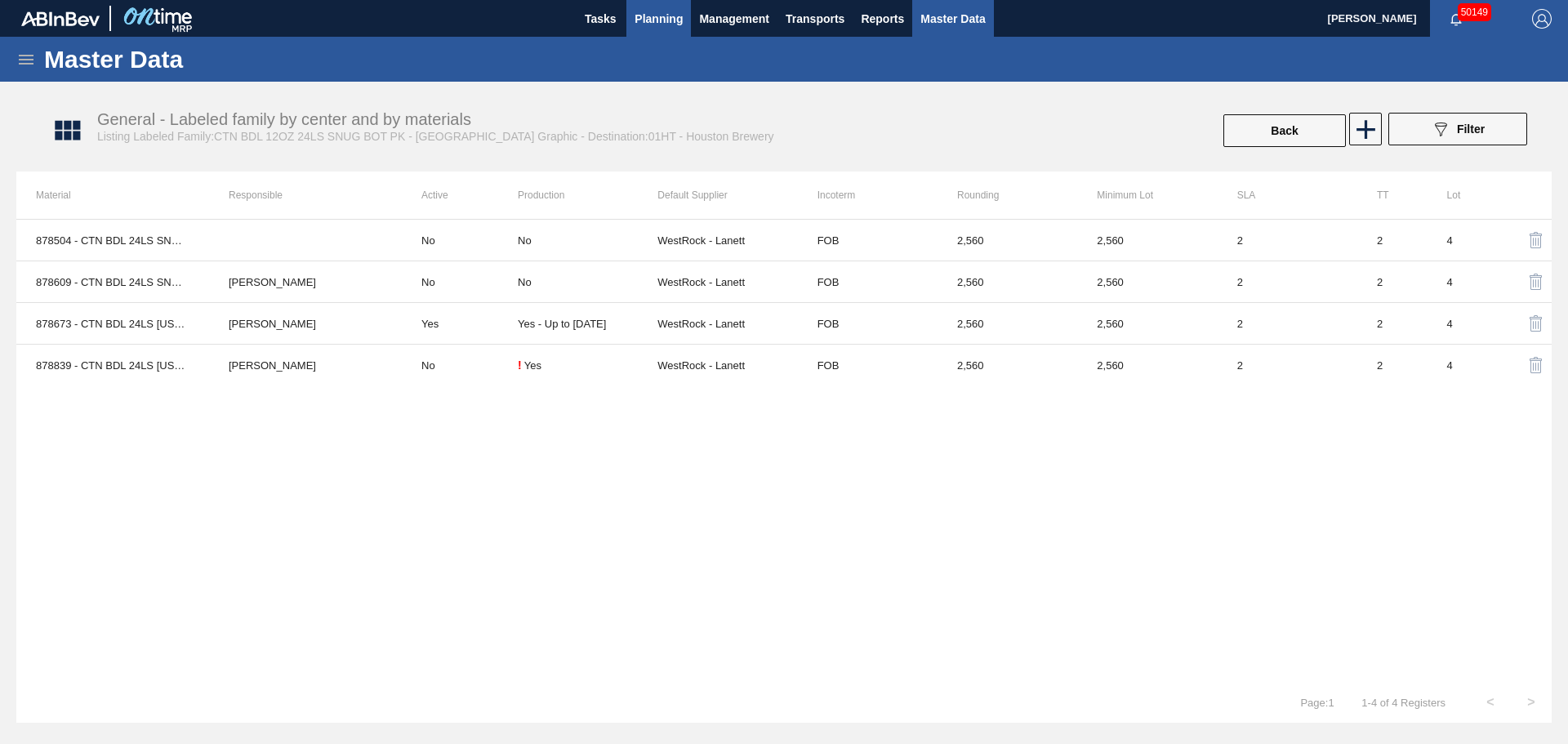
click at [672, 15] on span "Planning" at bounding box center [659, 18] width 48 height 19
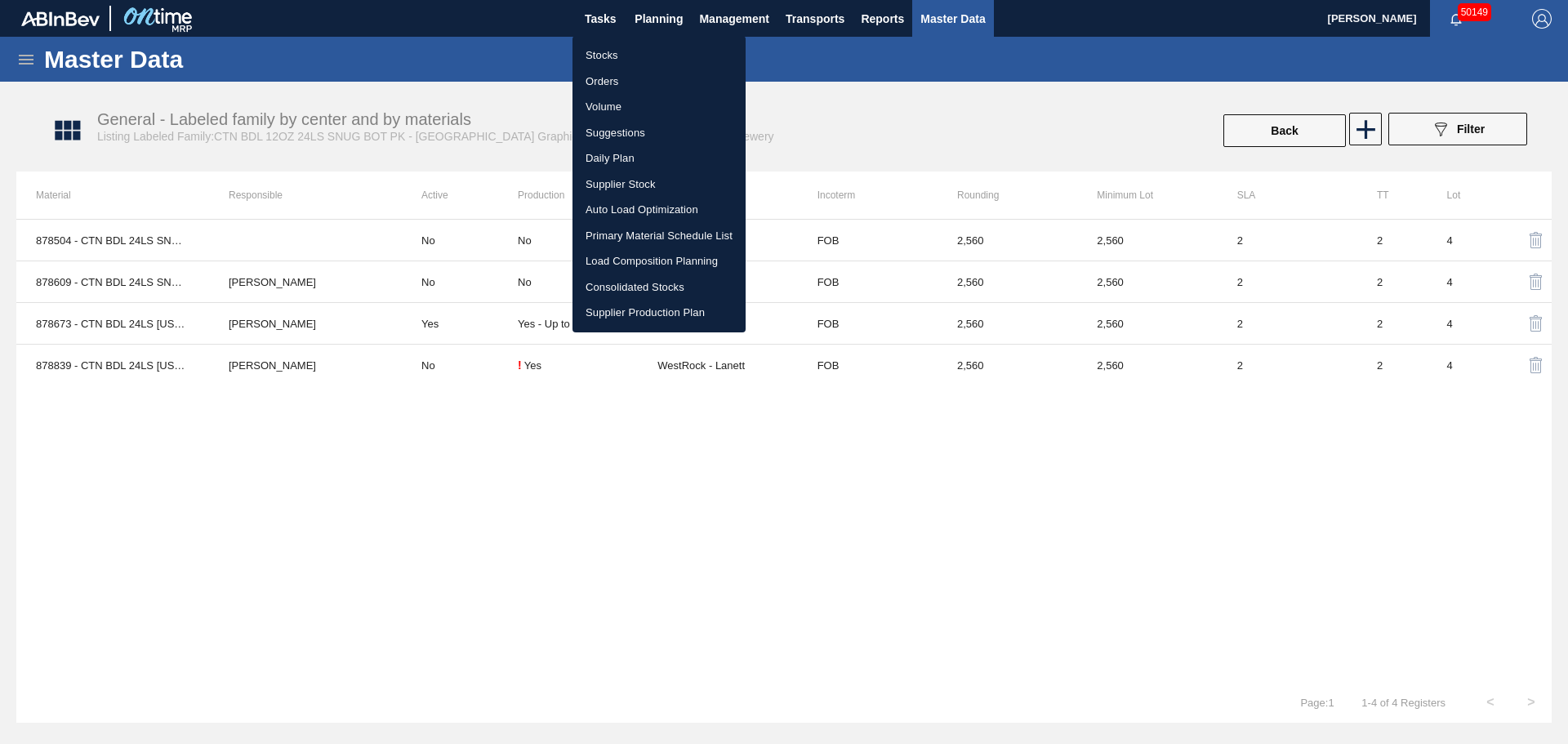
click at [602, 57] on li "Stocks" at bounding box center [659, 55] width 173 height 26
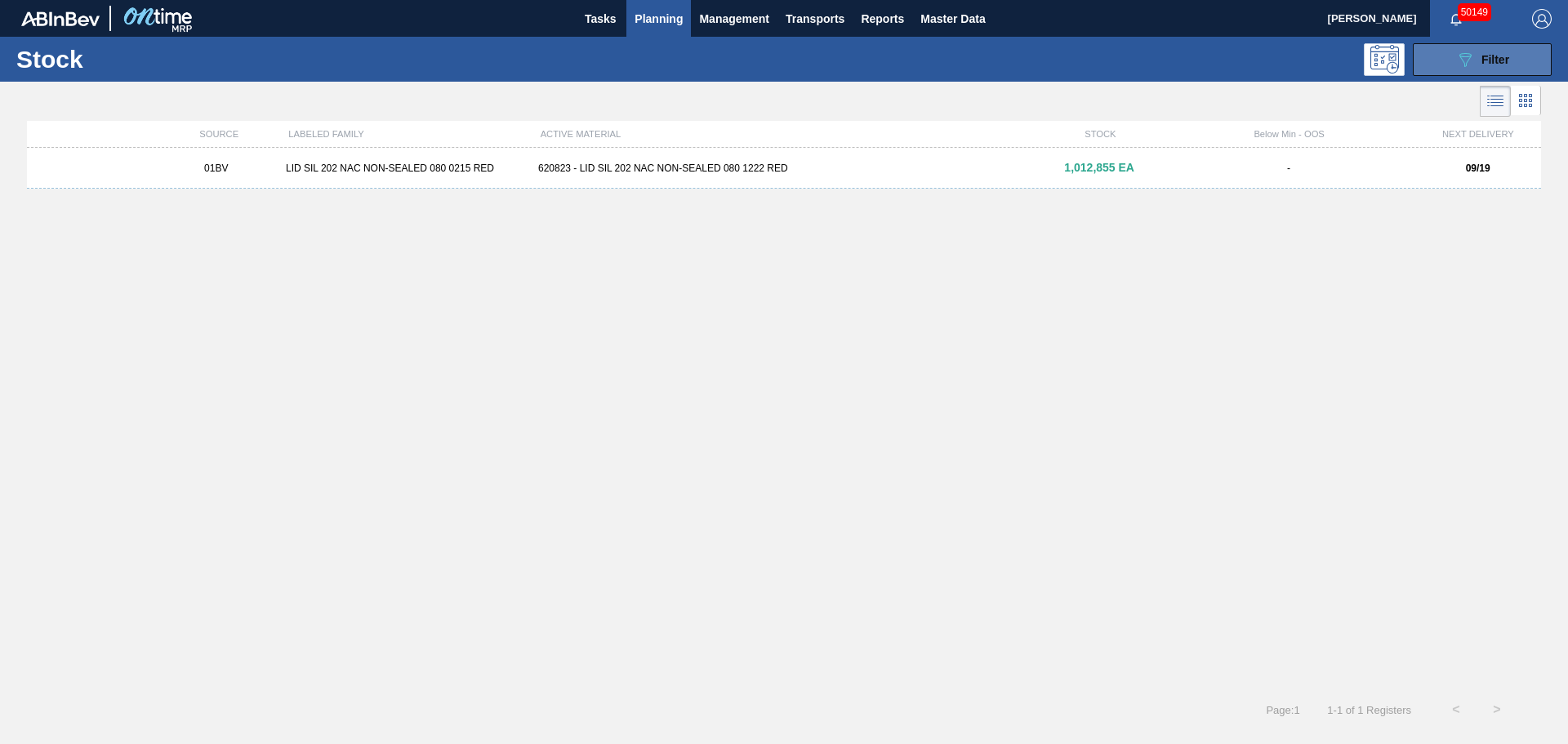
click at [1455, 67] on icon "089F7B8B-B2A5-4AFE-B5C0-19BA573D28AC" at bounding box center [1465, 60] width 19 height 19
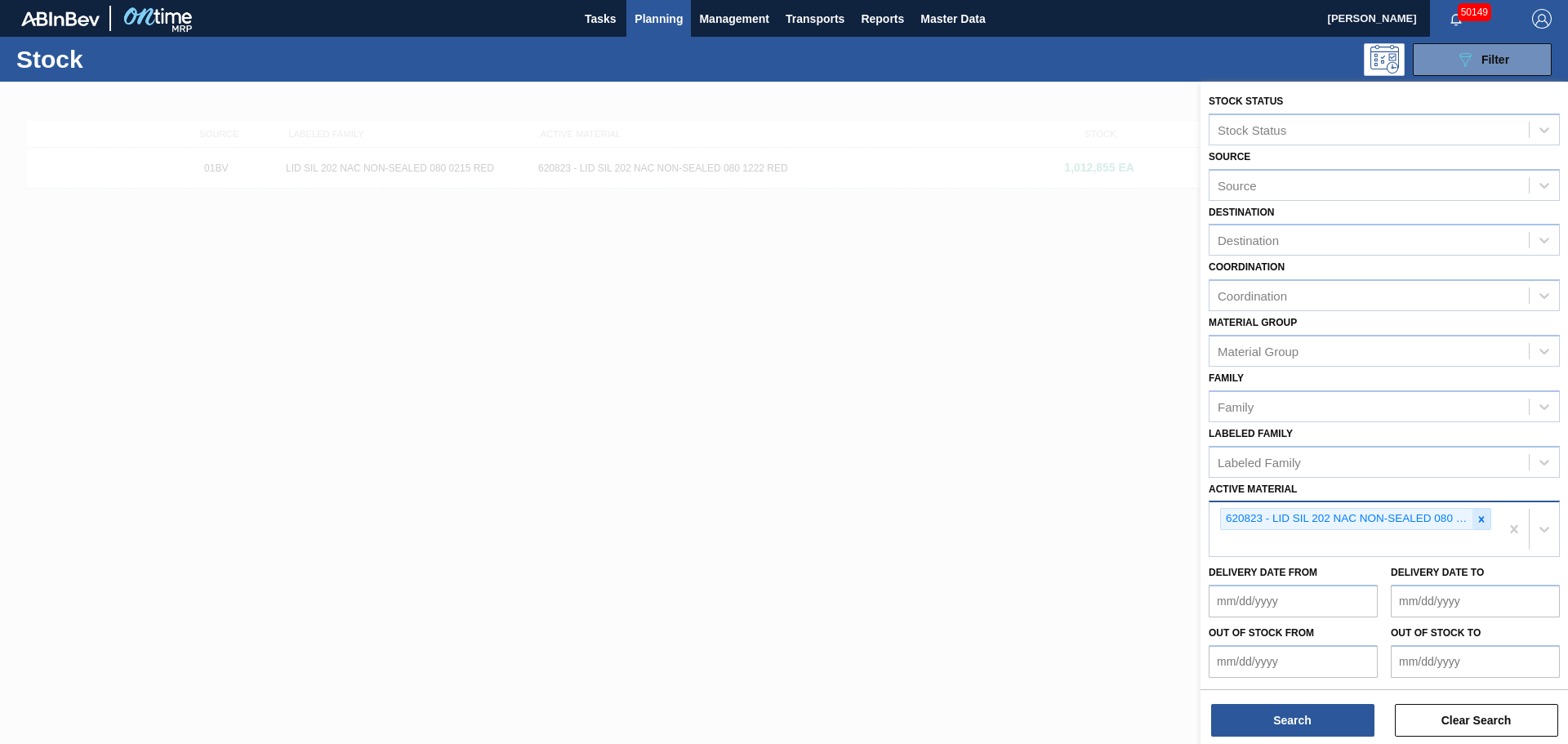
click at [1479, 515] on icon at bounding box center [1481, 519] width 12 height 12
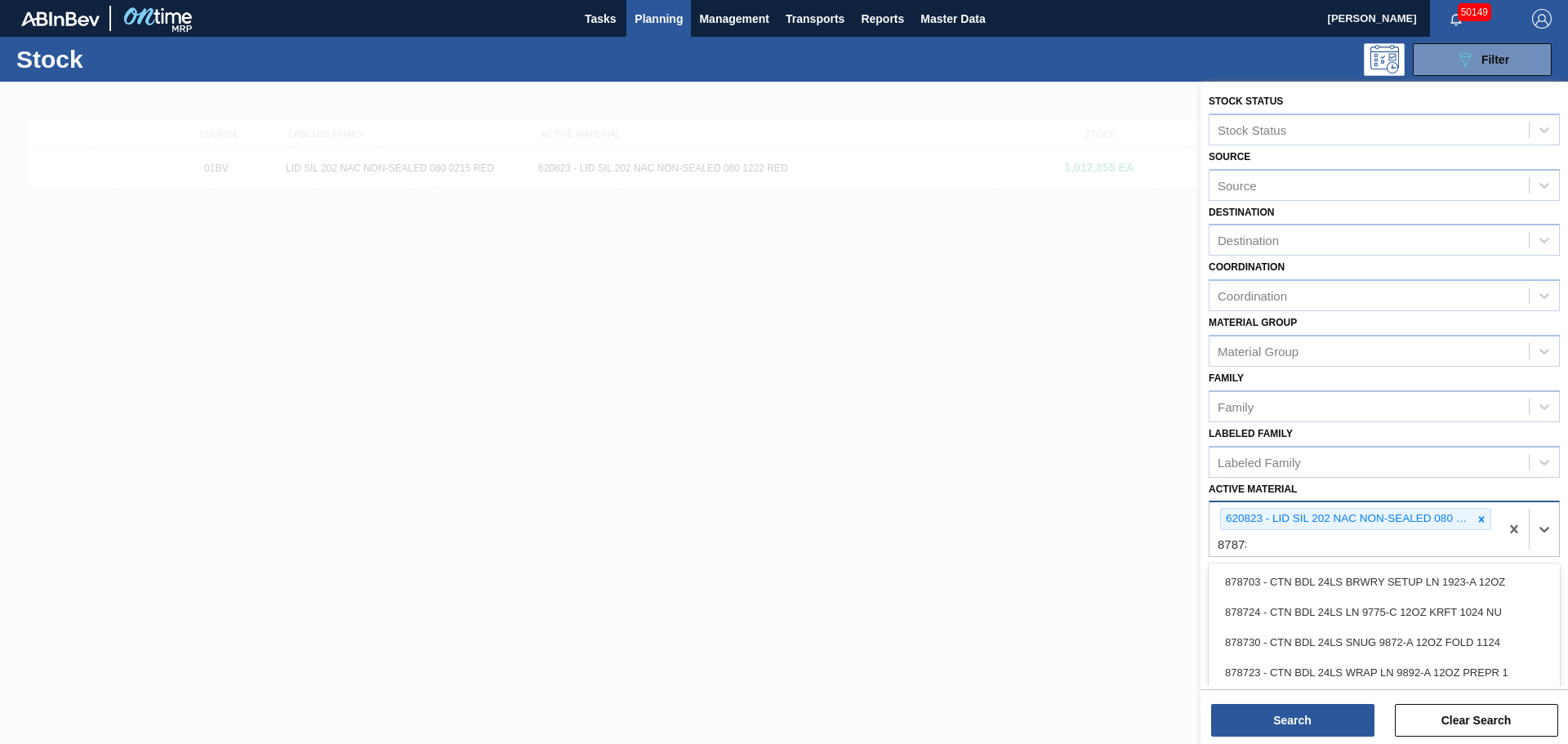
type Material "878730"
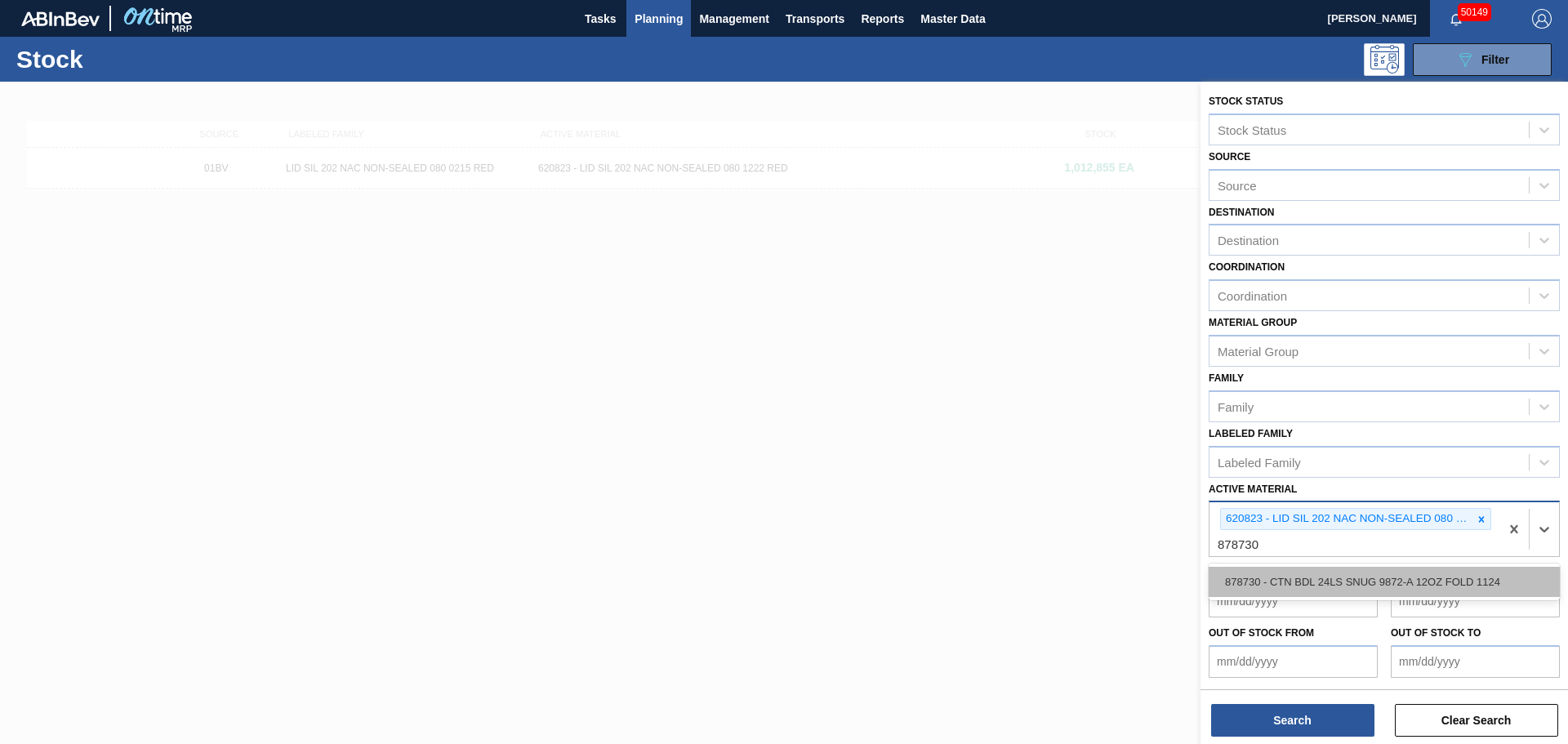
click at [1432, 568] on div "878730 - CTN BDL 24LS SNUG 9872-A 12OZ FOLD 1124" at bounding box center [1384, 581] width 352 height 30
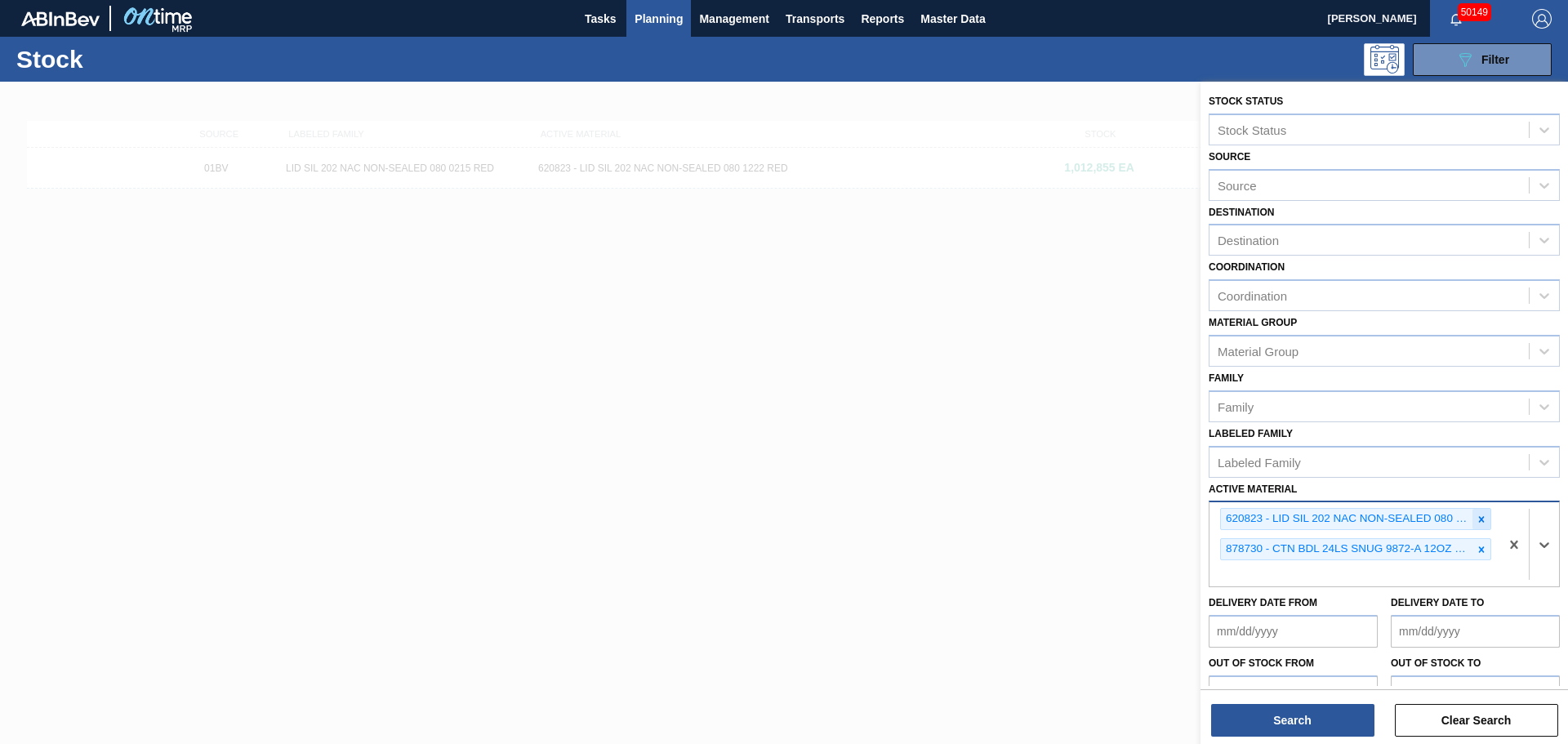
click at [1476, 522] on icon at bounding box center [1481, 519] width 12 height 12
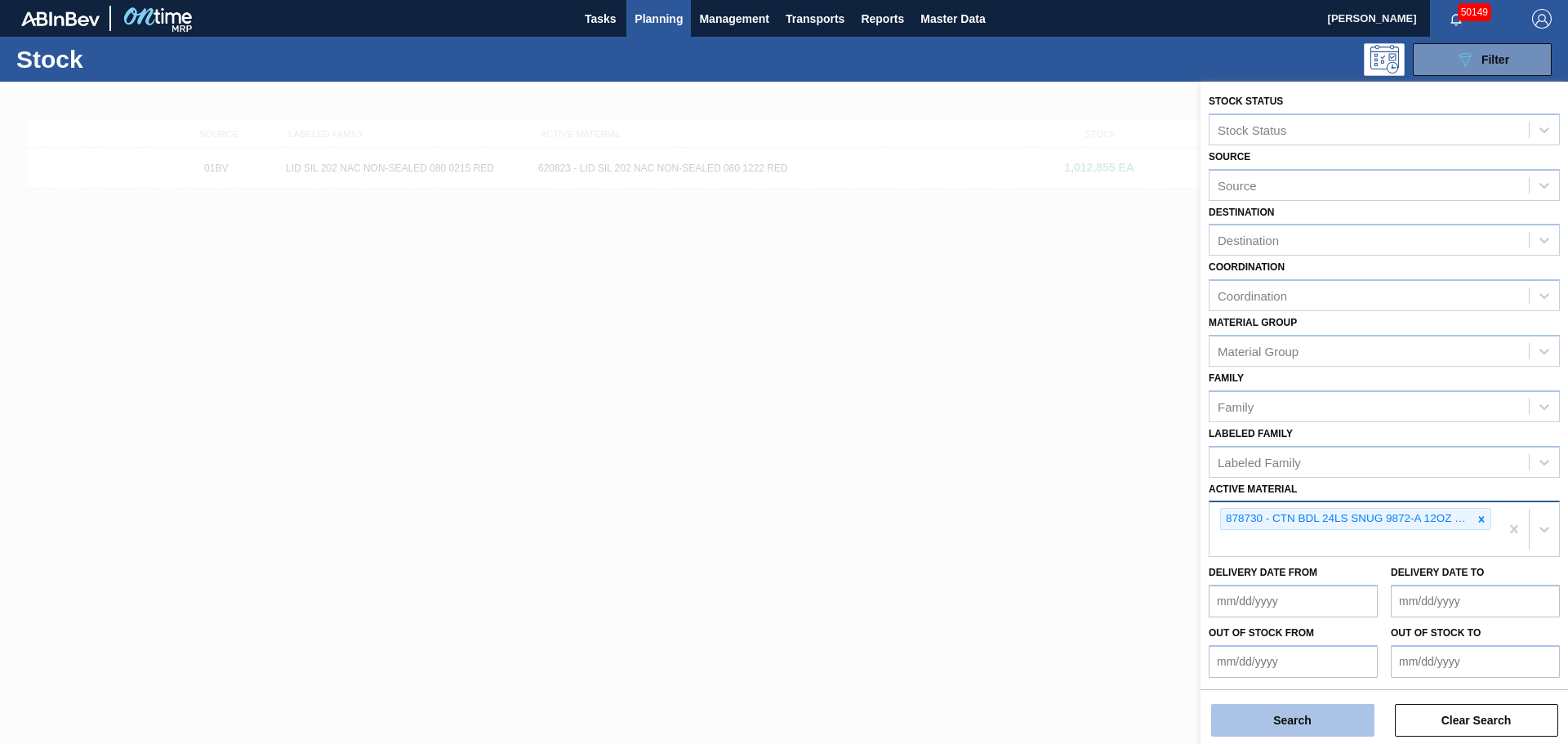
click at [1322, 726] on button "Search" at bounding box center [1293, 721] width 164 height 33
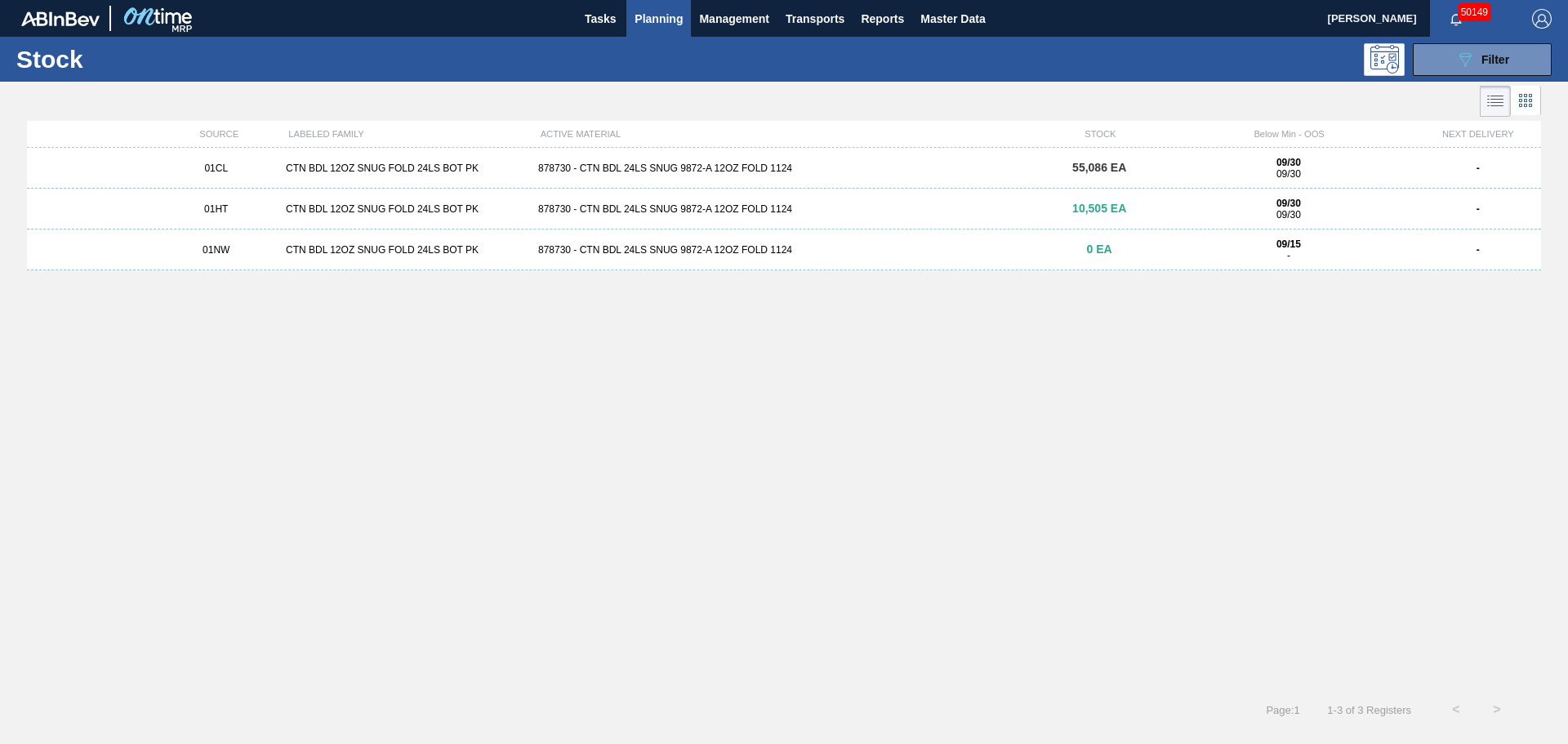
click at [423, 201] on div "01HT CTN BDL 12OZ SNUG FOLD 24LS BOT PK 878730 - CTN BDL 24LS SNUG 9872-A 12OZ …" at bounding box center [784, 209] width 1514 height 40
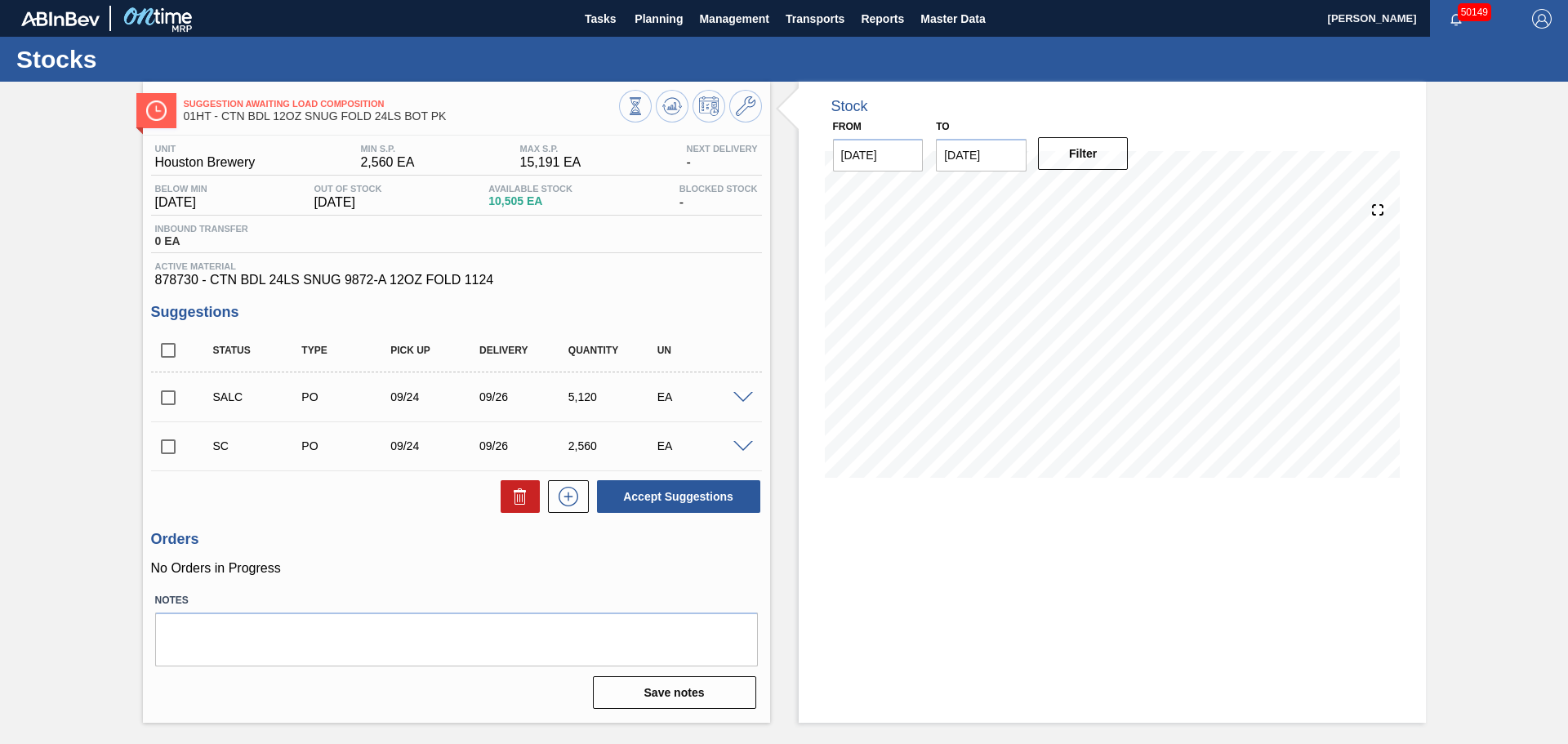
click at [748, 110] on icon at bounding box center [745, 106] width 19 height 19
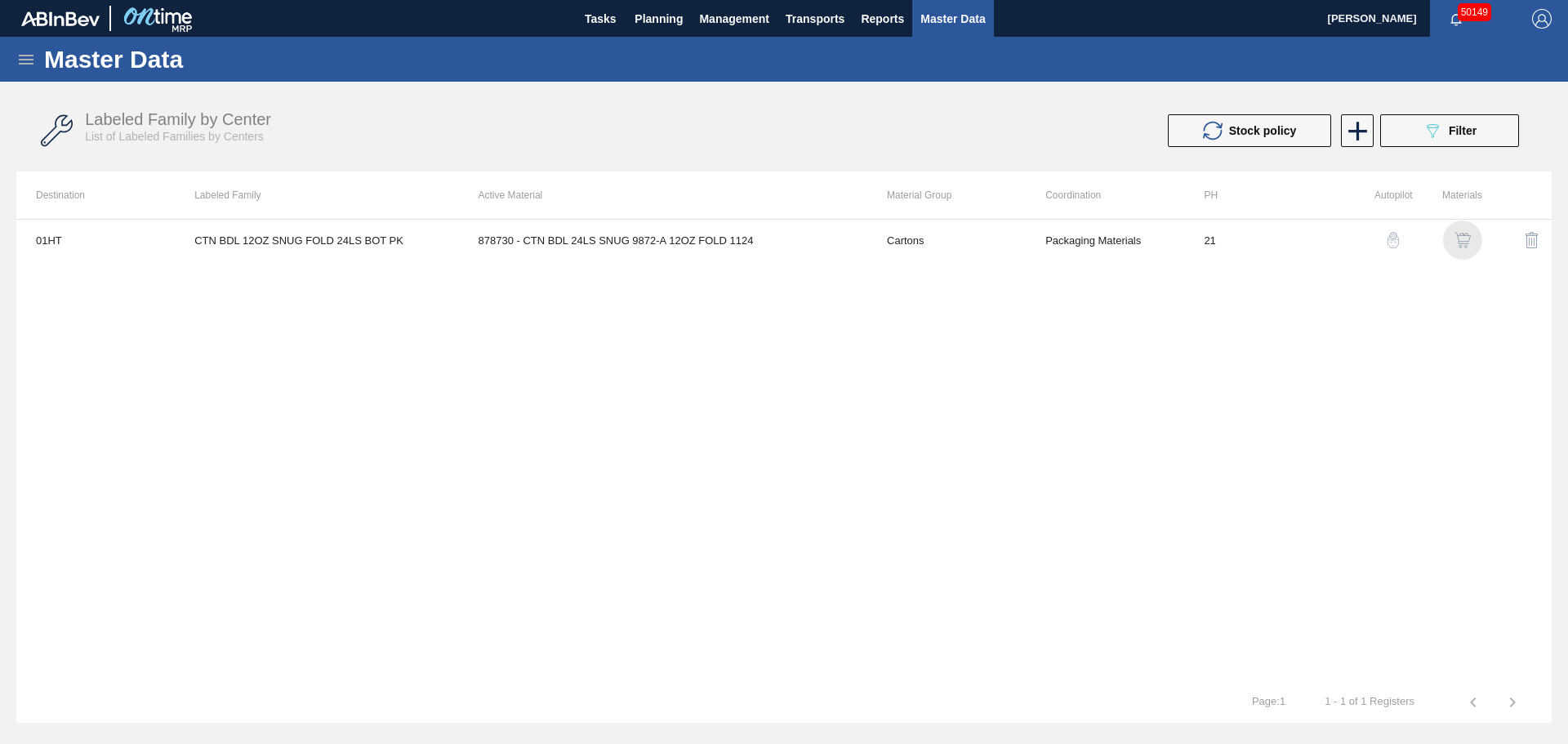
click at [1466, 235] on img "button" at bounding box center [1462, 240] width 16 height 16
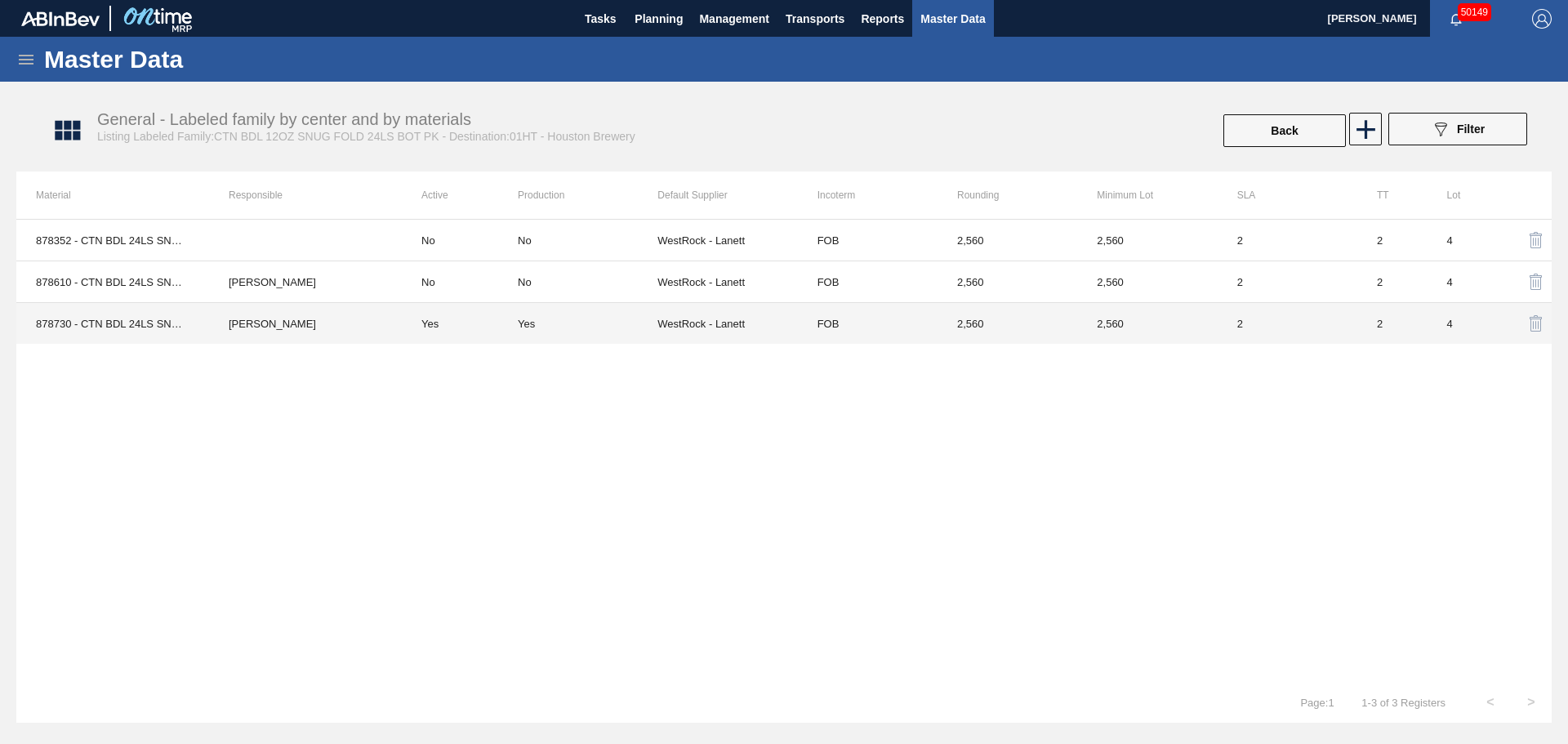
click at [782, 331] on td "WestRock - Lanett" at bounding box center [726, 324] width 140 height 41
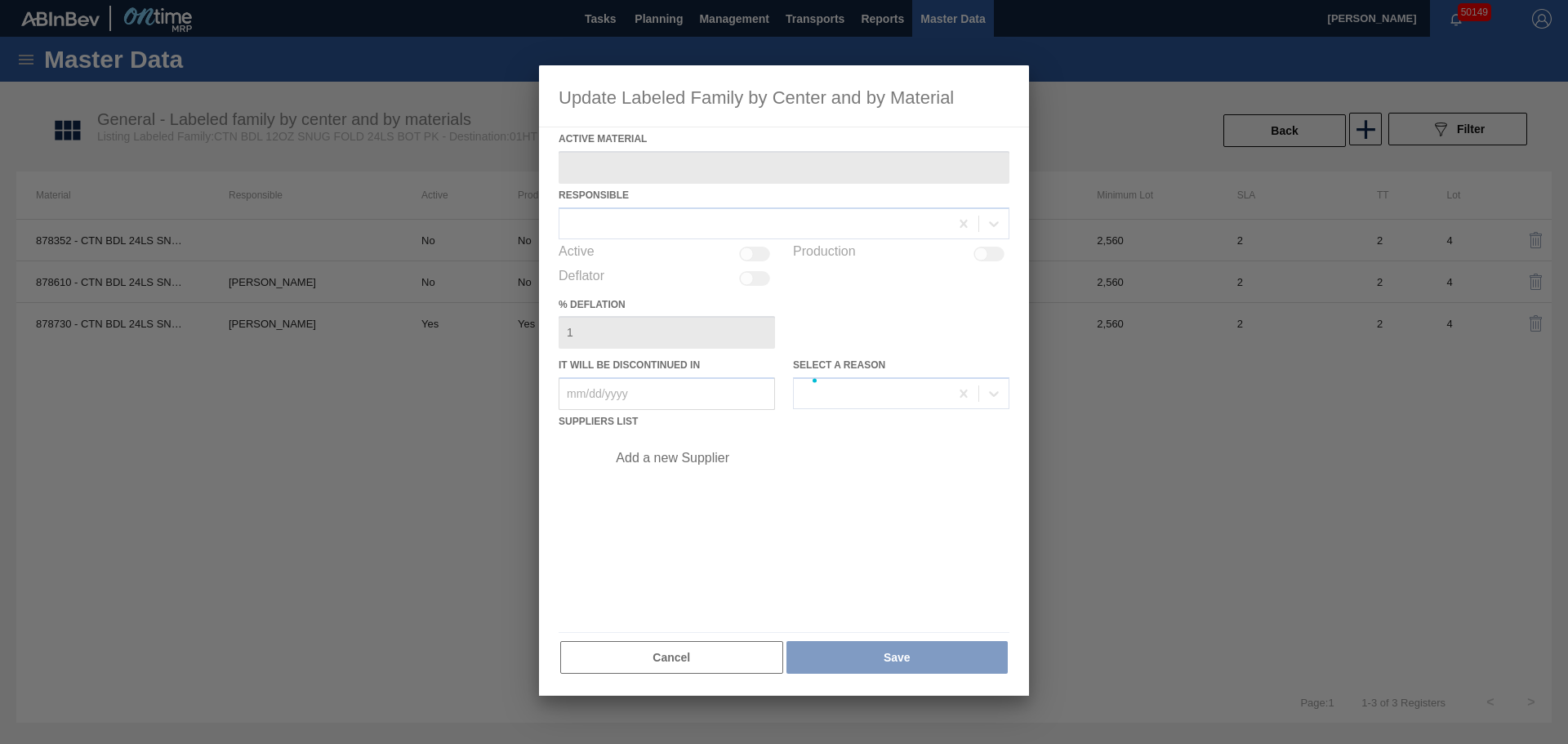
type Material "878730 - CTN BDL 24LS SNUG 9872-A 12OZ FOLD 1124"
checkbox input "true"
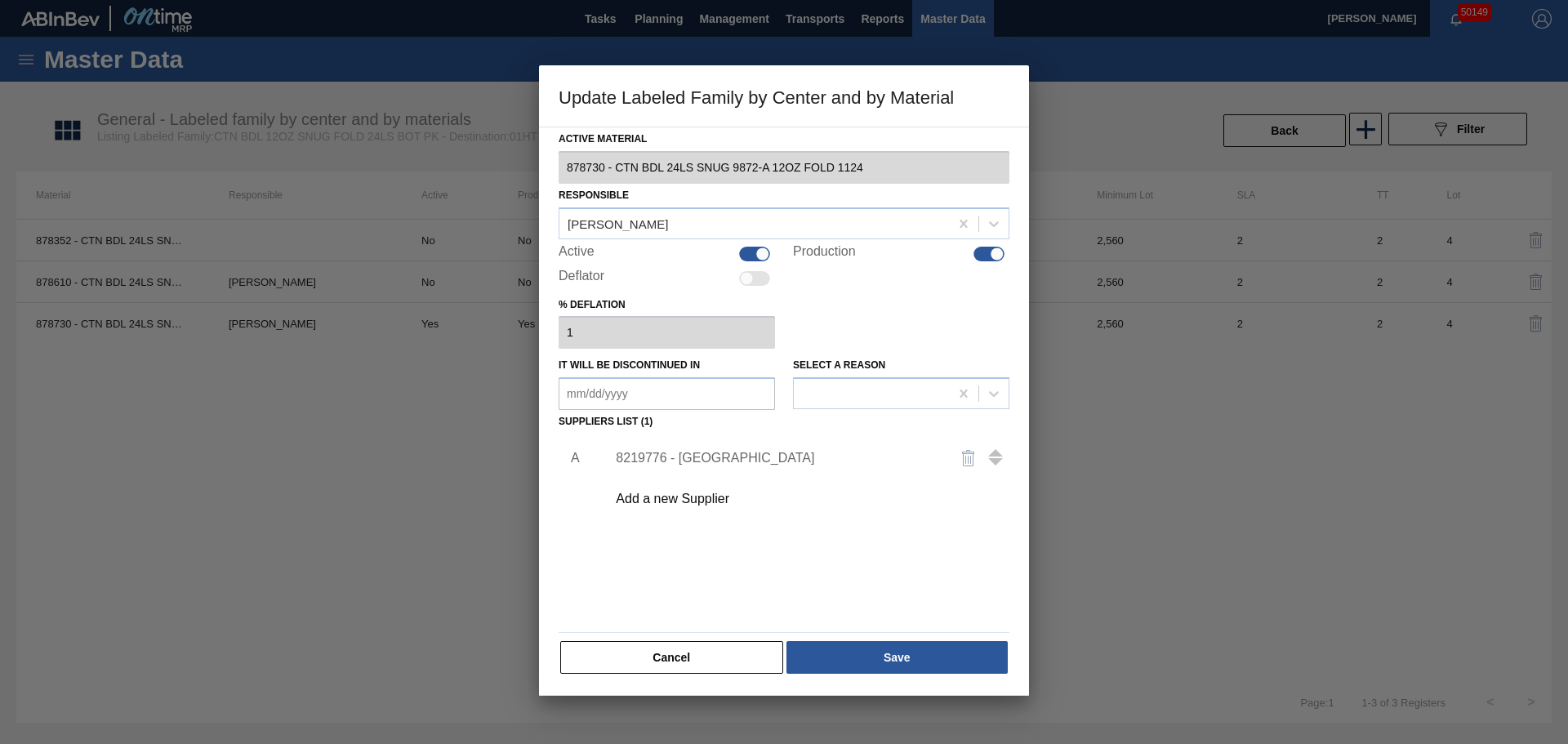
click at [667, 494] on div "Add a new Supplier" at bounding box center [775, 498] width 320 height 14
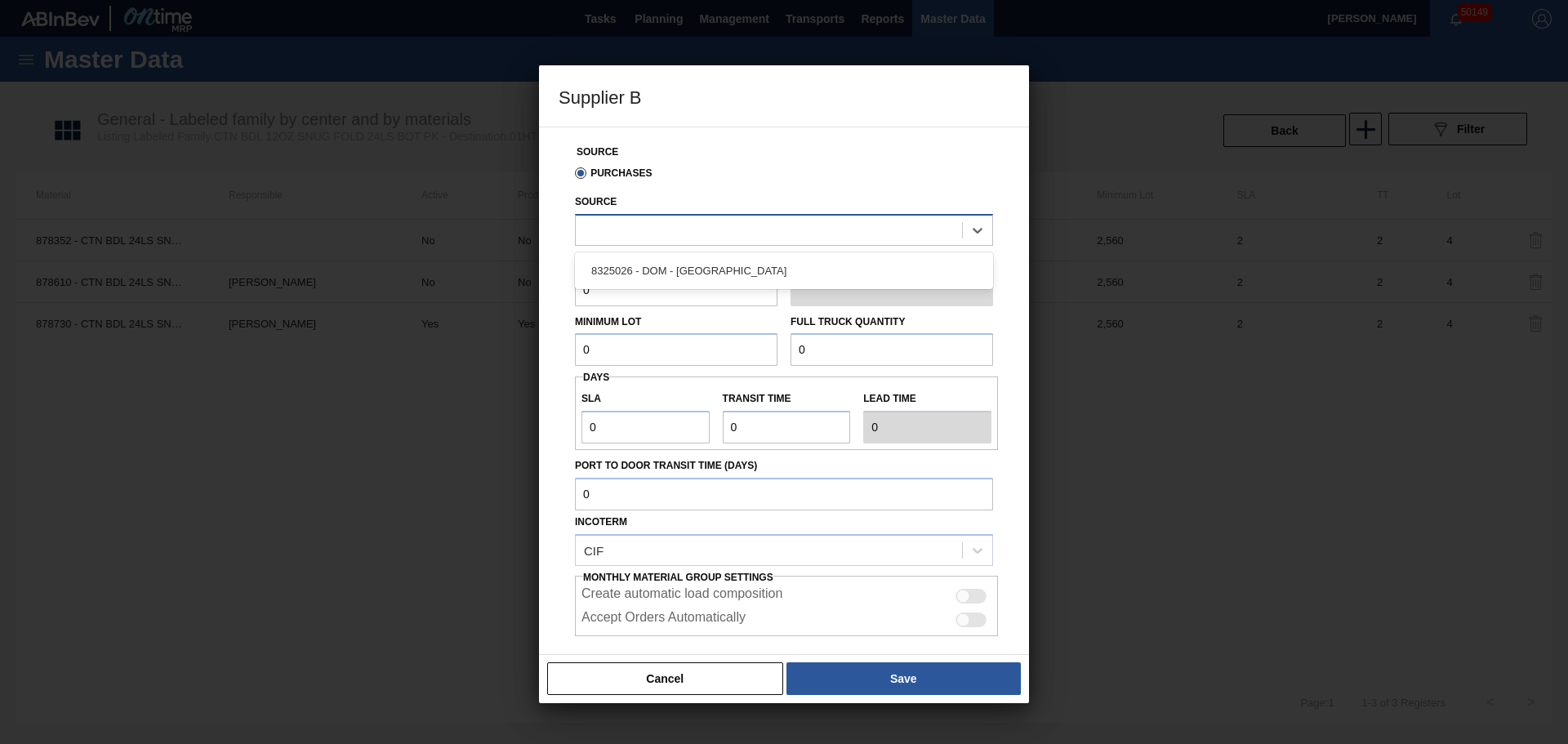
click at [644, 237] on div at bounding box center [769, 229] width 386 height 24
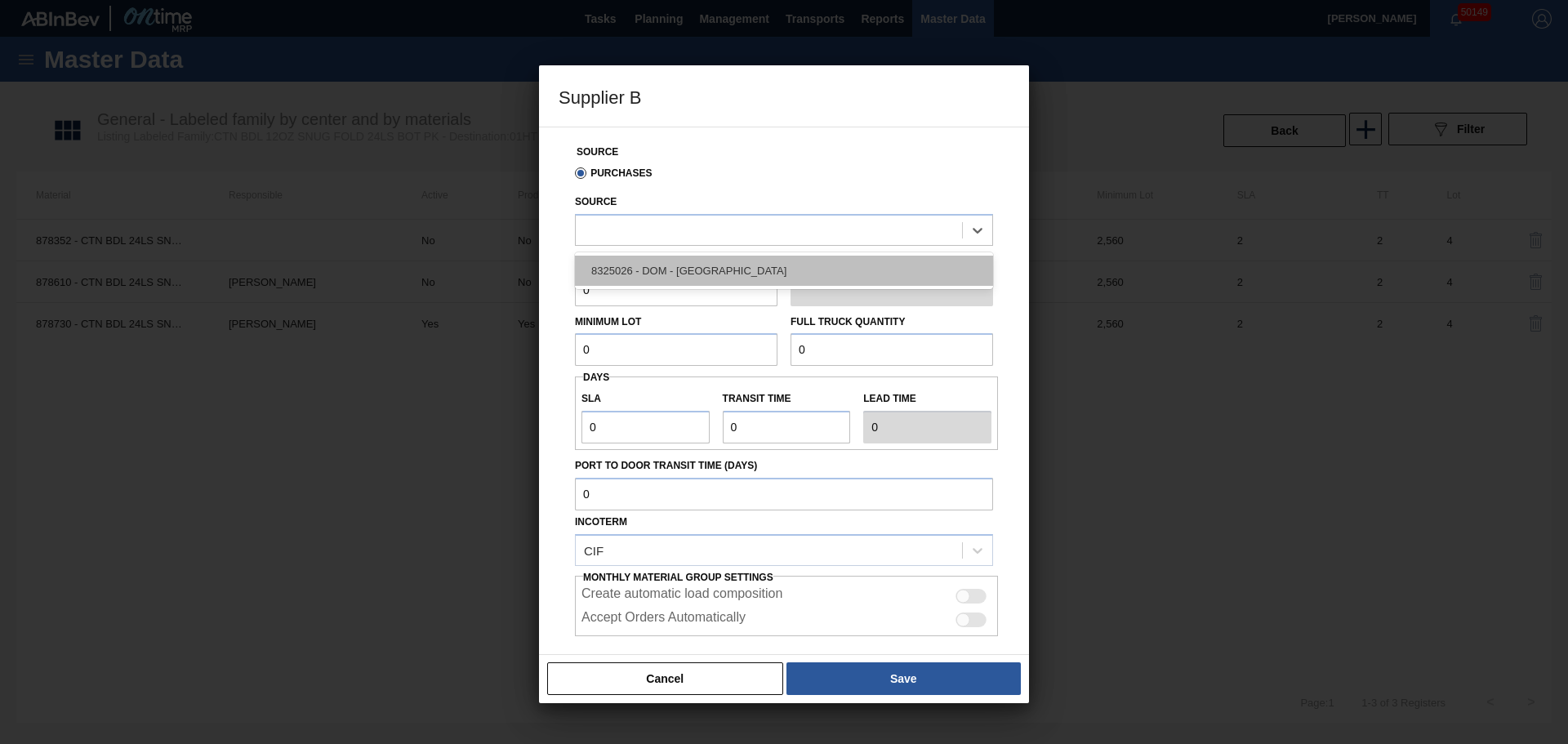
click at [650, 263] on div "8325026 - DOM - [GEOGRAPHIC_DATA]" at bounding box center [784, 270] width 418 height 30
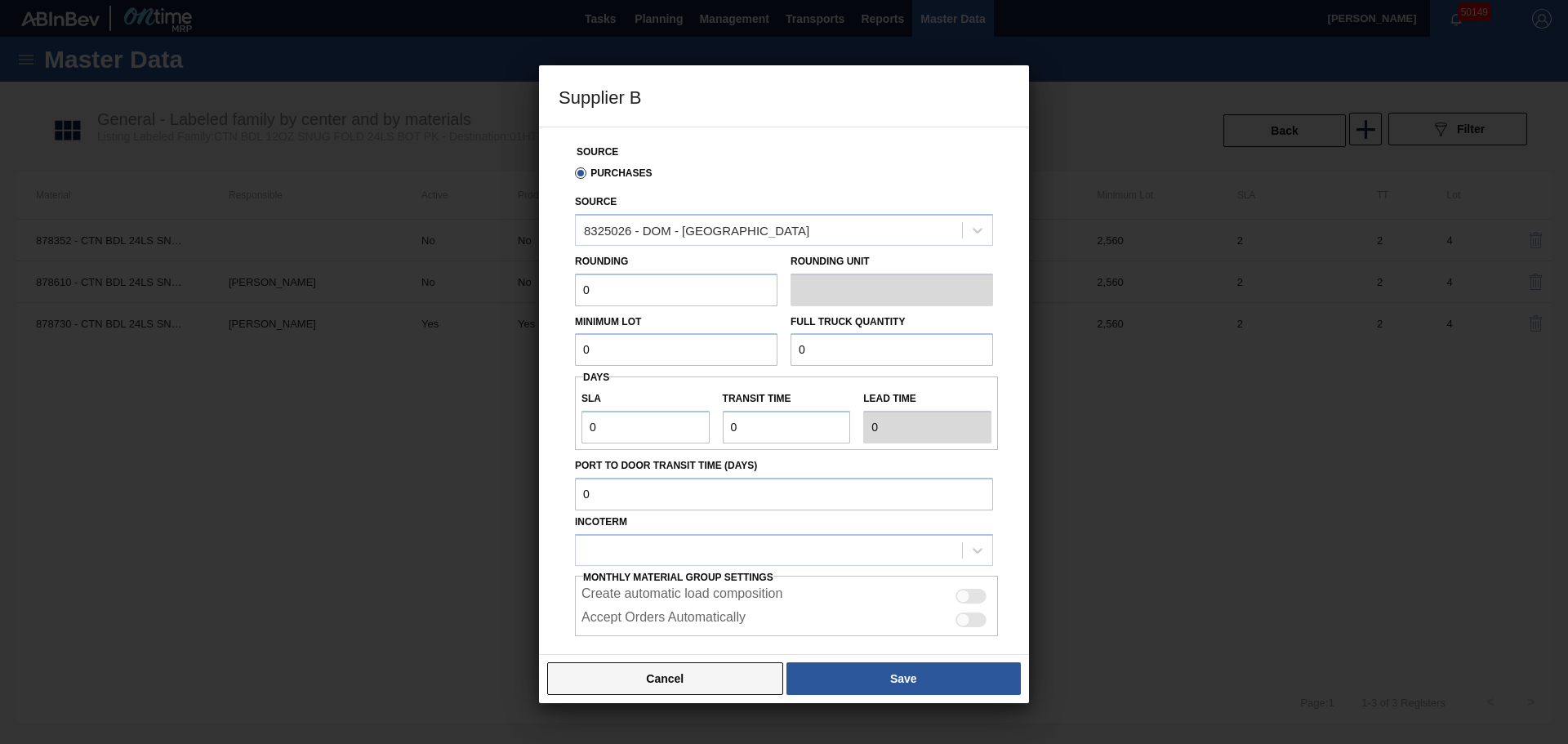
click at [684, 672] on button "Cancel" at bounding box center [665, 679] width 236 height 33
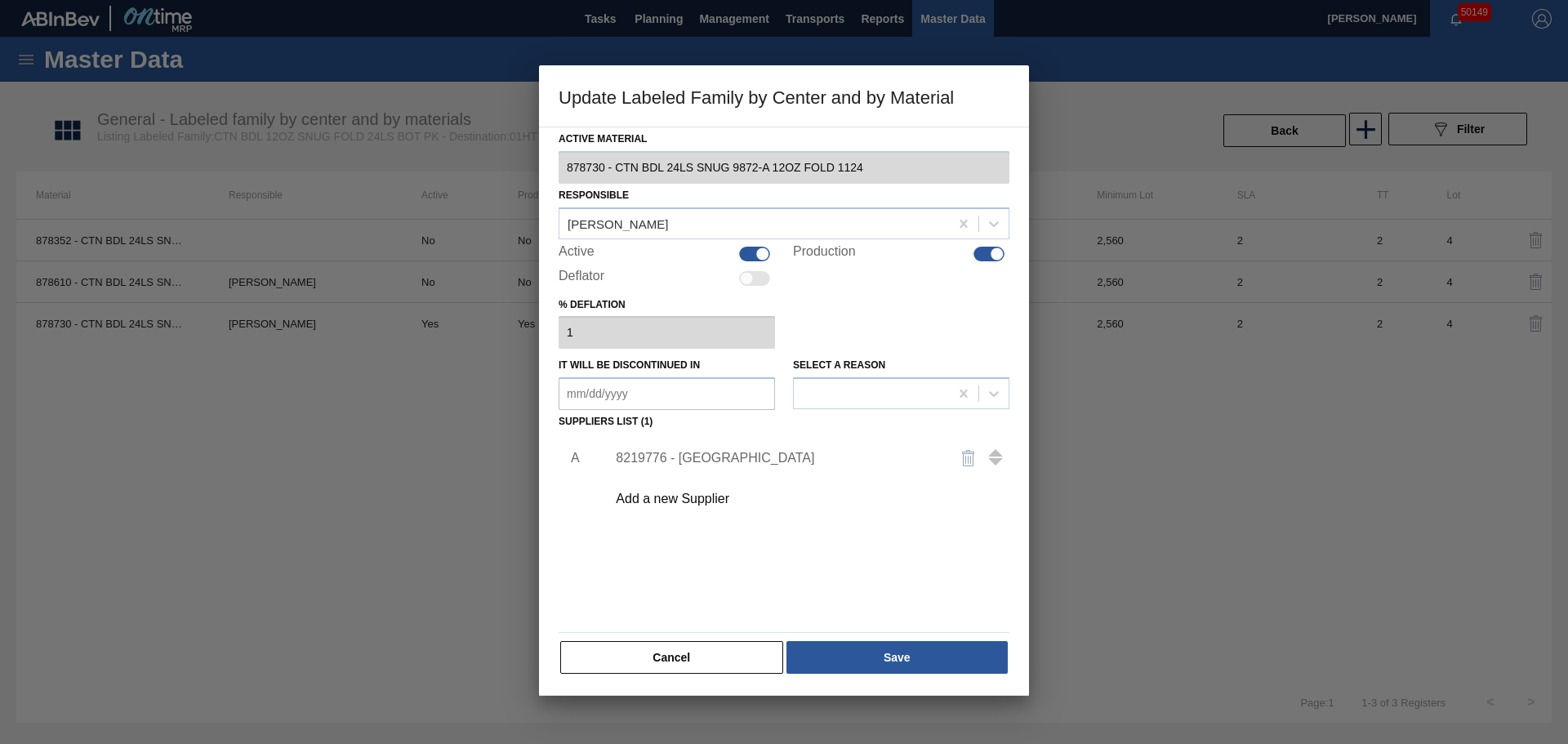
click at [692, 503] on div "Add a new Supplier" at bounding box center [775, 498] width 320 height 14
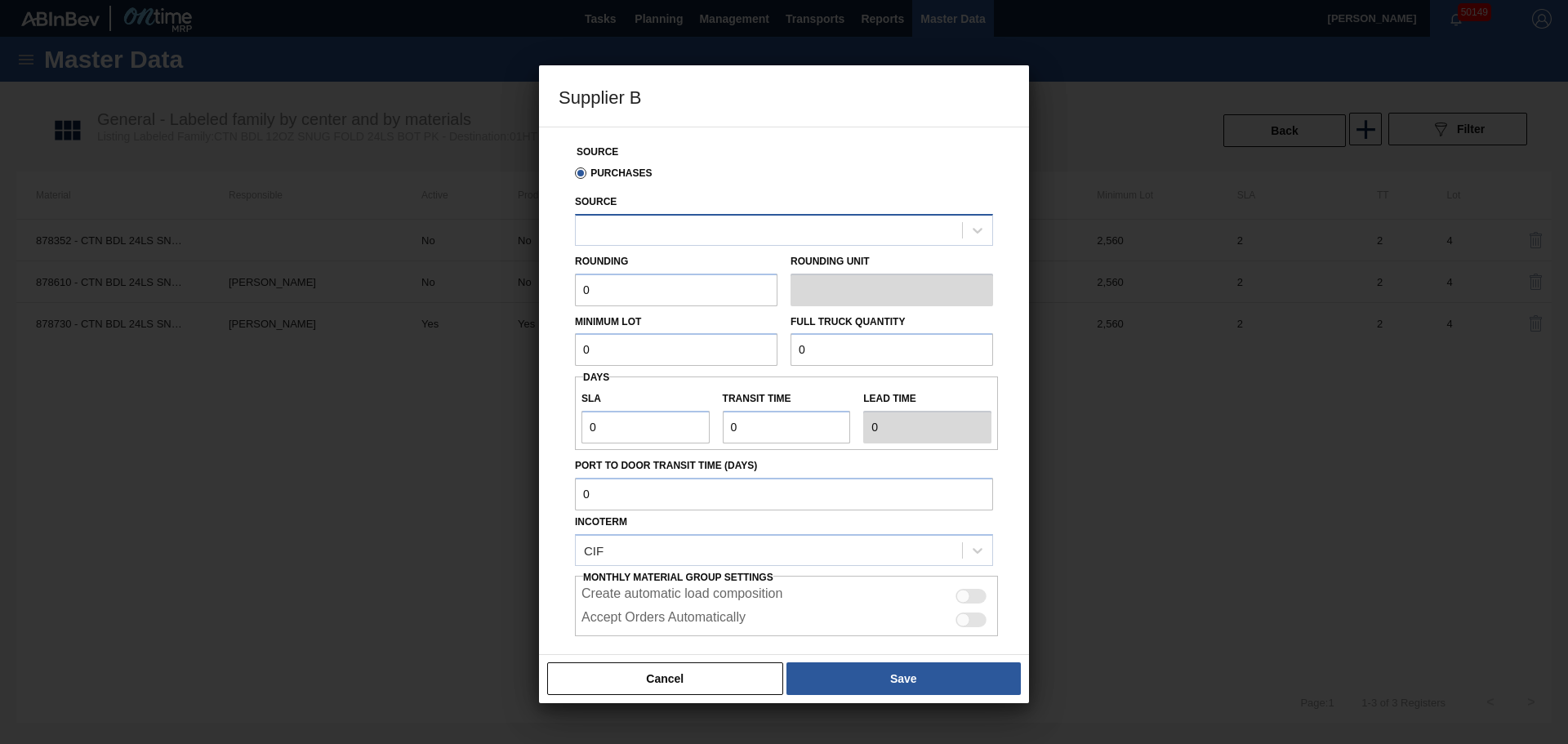
click at [666, 236] on div at bounding box center [769, 229] width 386 height 24
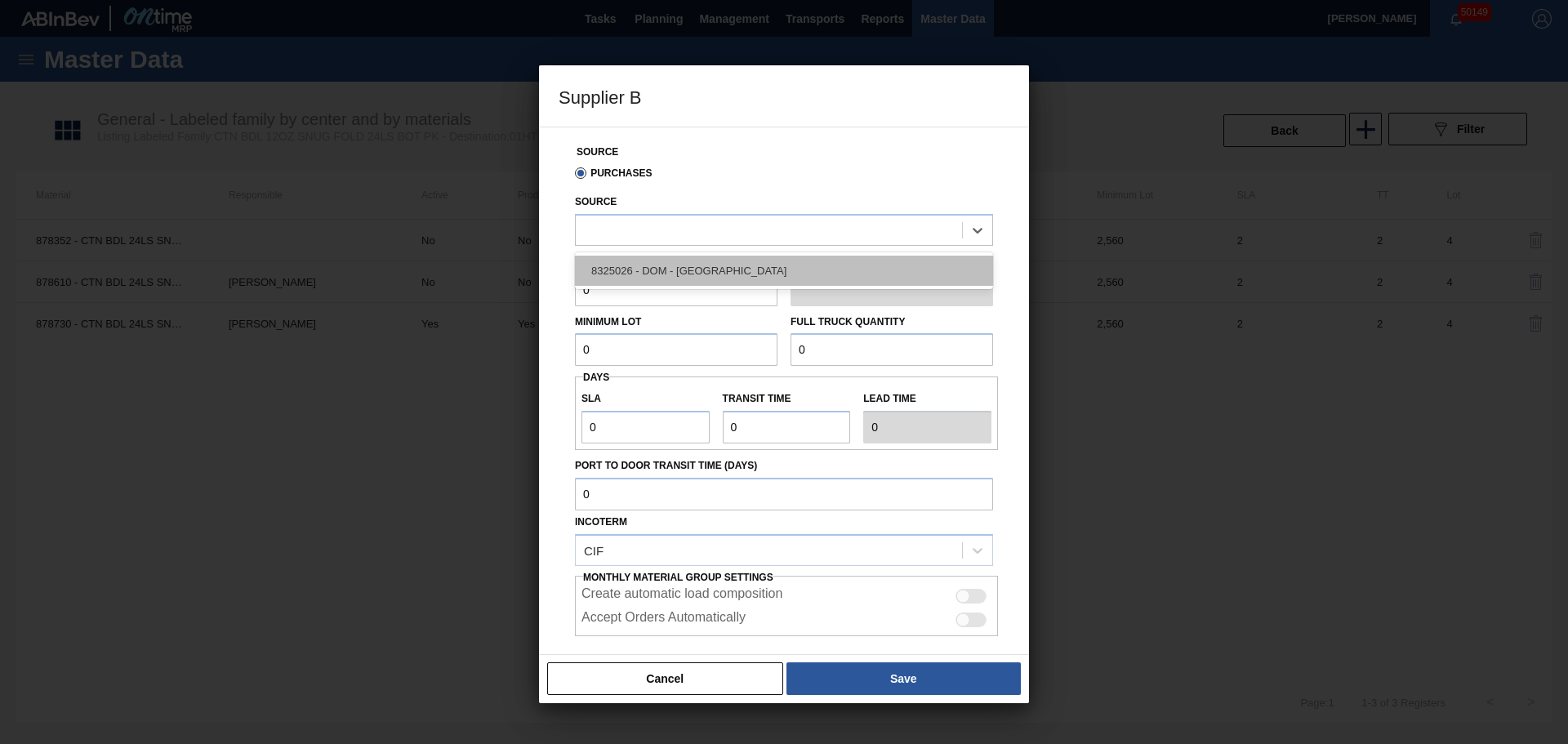
click at [663, 271] on div "8325026 - DOM - [GEOGRAPHIC_DATA]" at bounding box center [784, 270] width 418 height 30
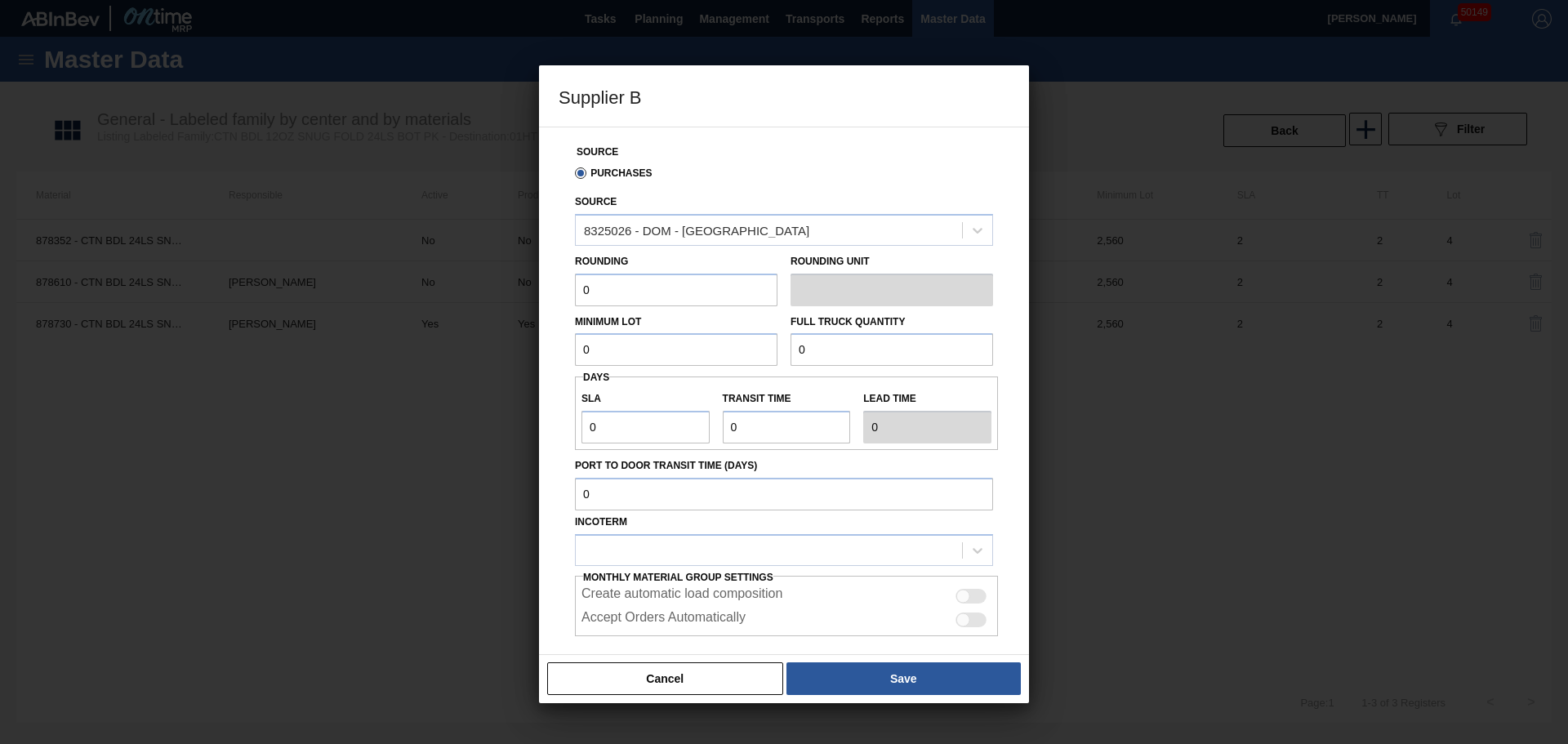
click at [666, 294] on input "0" at bounding box center [676, 290] width 202 height 33
click at [700, 677] on button "Cancel" at bounding box center [665, 679] width 236 height 33
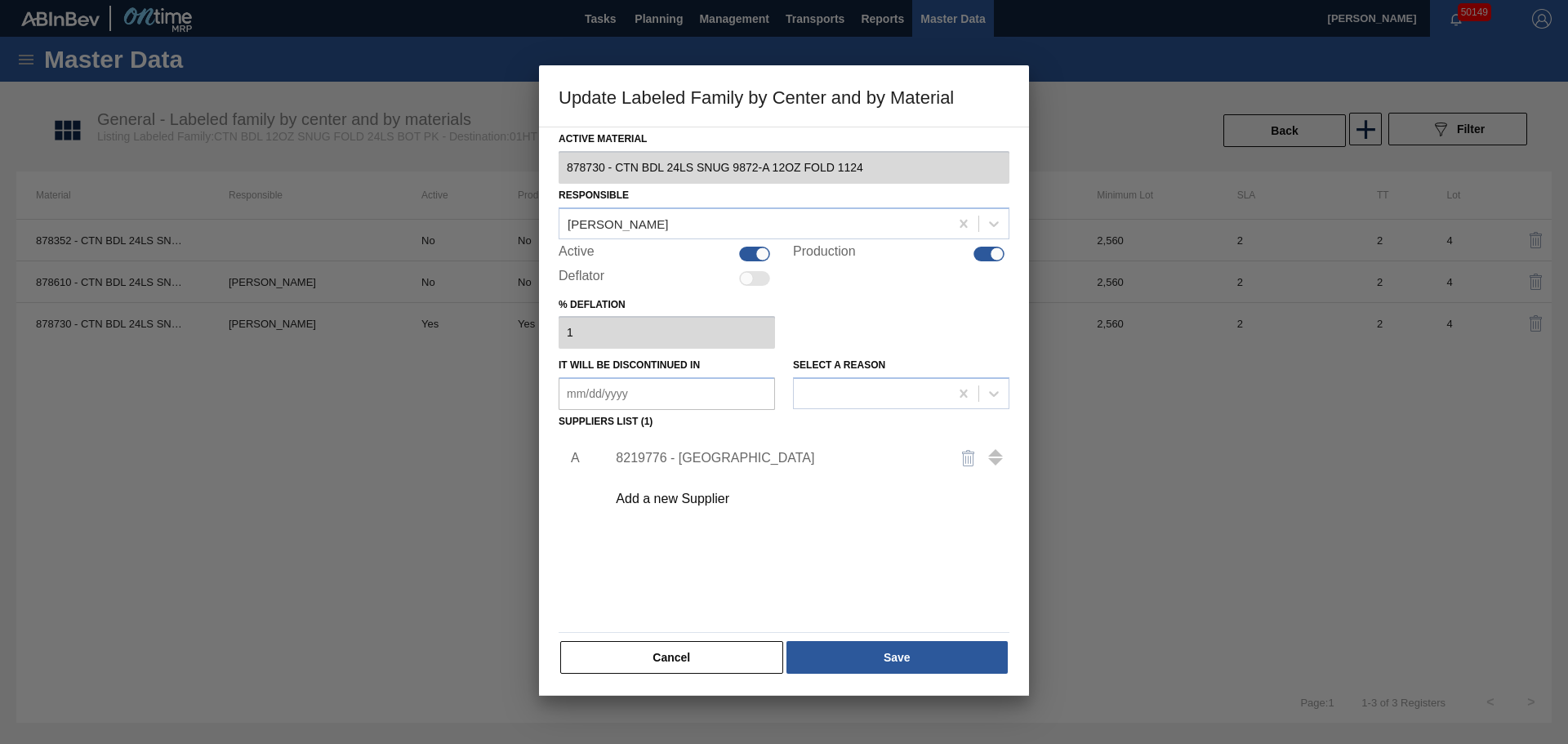
click at [671, 651] on button "Cancel" at bounding box center [671, 658] width 222 height 33
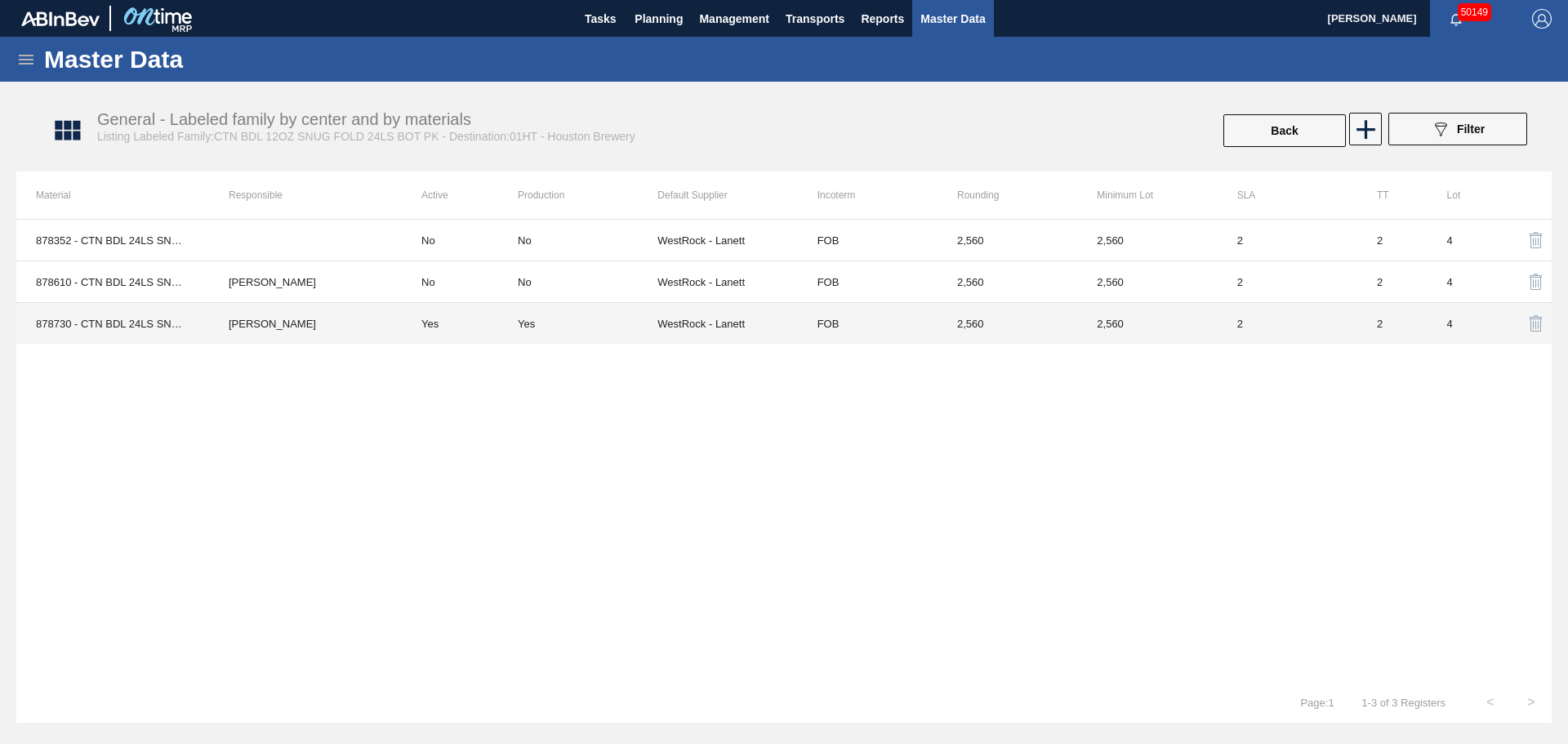
click at [302, 332] on td "[PERSON_NAME]" at bounding box center [305, 324] width 193 height 41
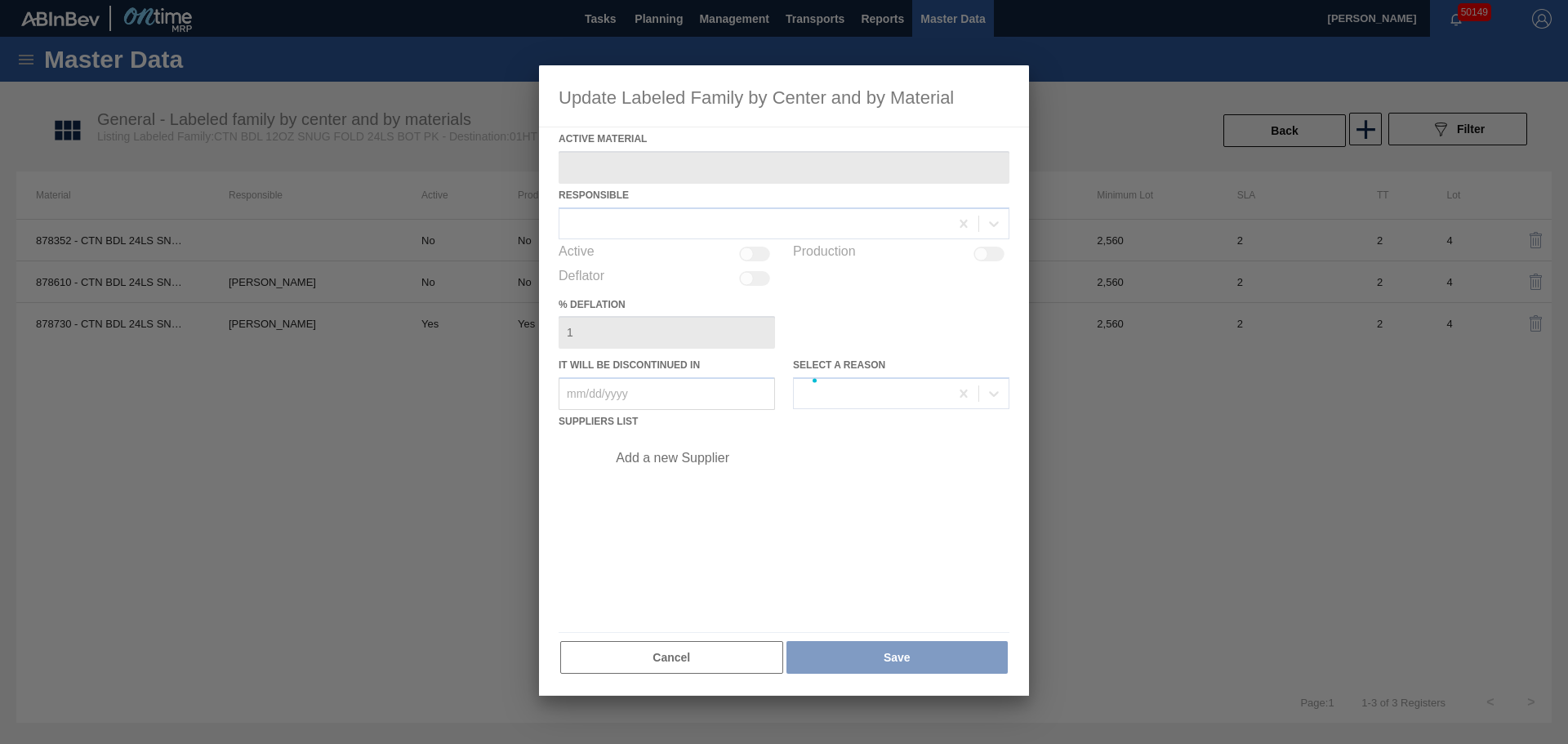
type Material "878730 - CTN BDL 24LS SNUG 9872-A 12OZ FOLD 1124"
checkbox input "true"
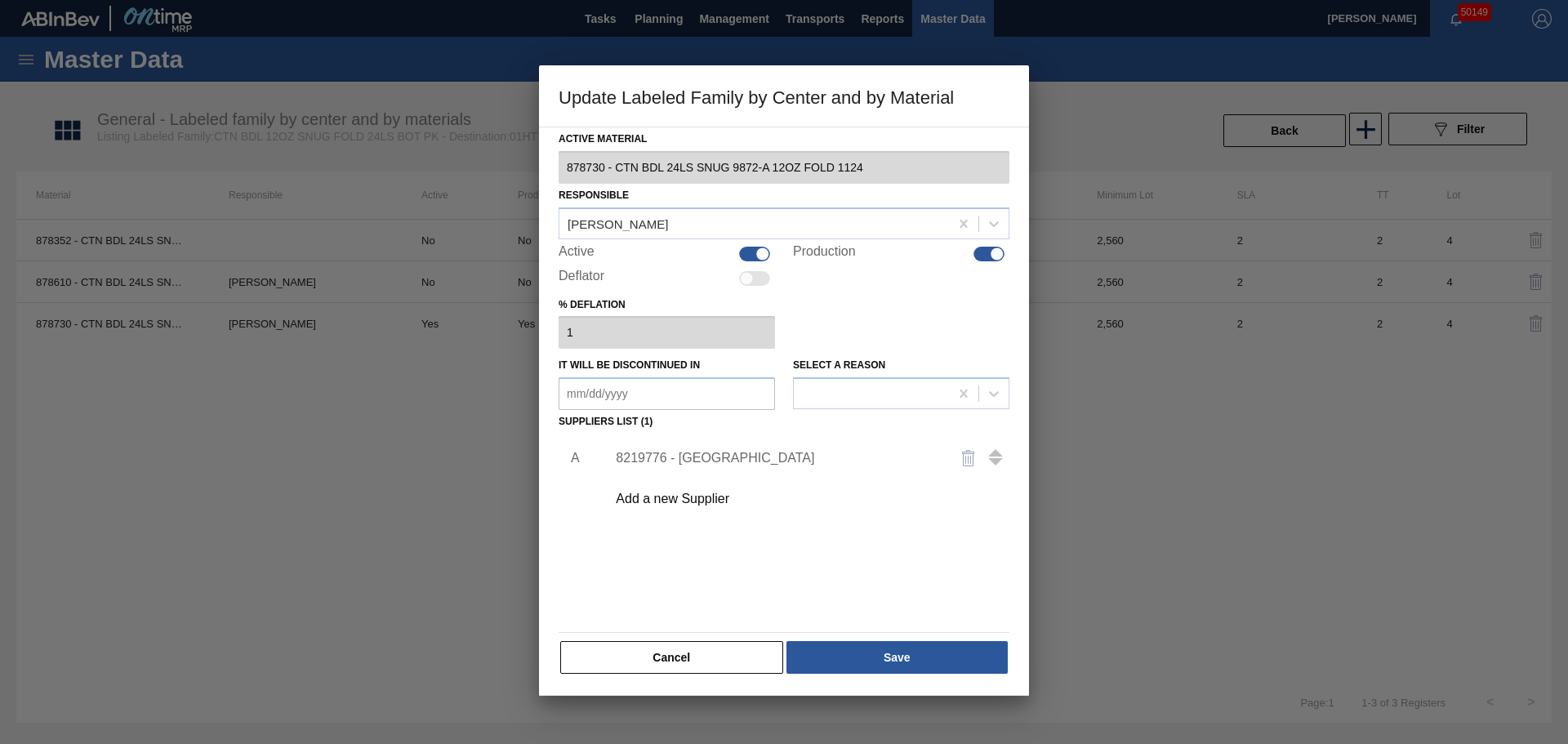
click at [745, 467] on div "8219776 - [GEOGRAPHIC_DATA]" at bounding box center [803, 458] width 412 height 40
click at [736, 452] on div "8219776 - [GEOGRAPHIC_DATA]" at bounding box center [775, 458] width 320 height 14
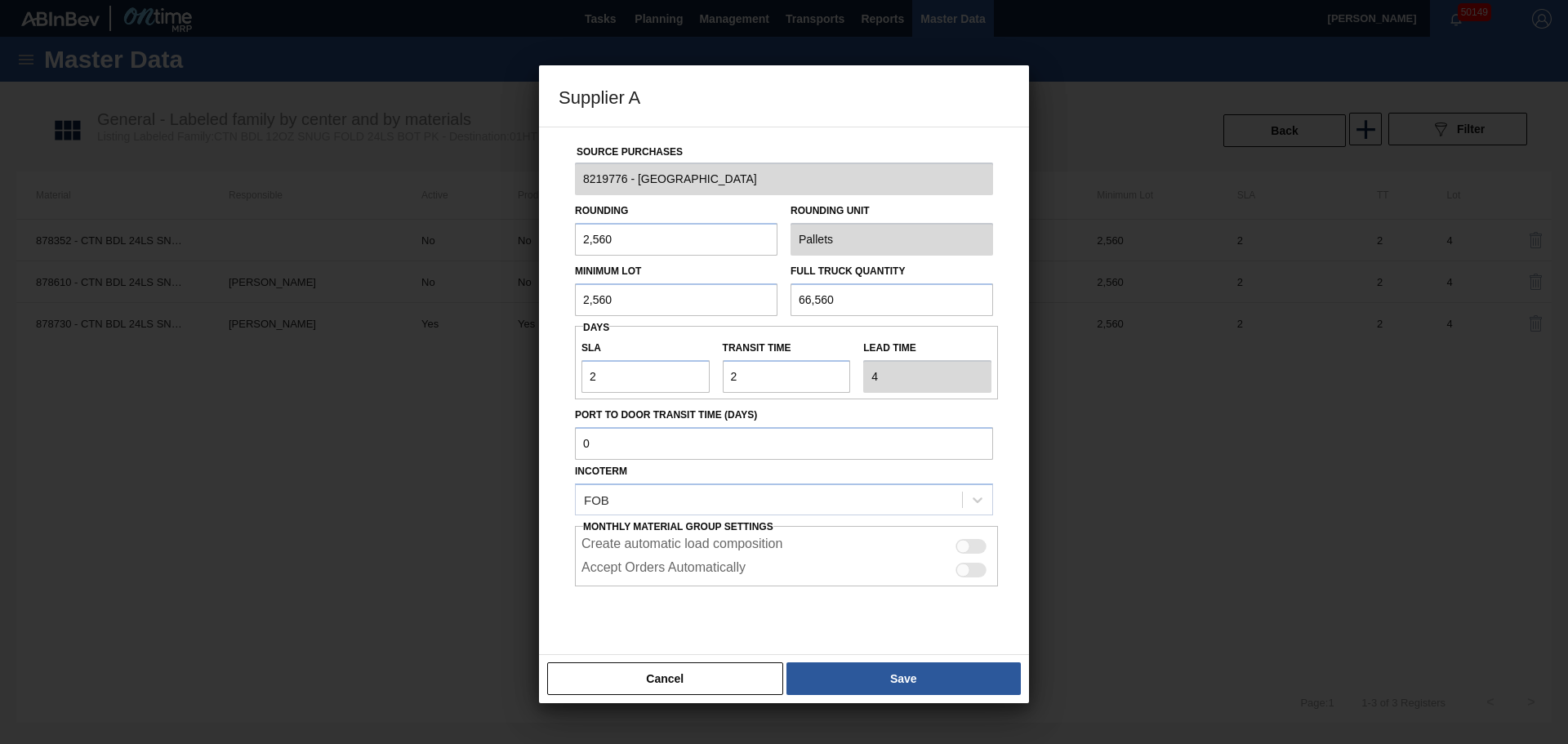
click at [721, 677] on button "Cancel" at bounding box center [665, 679] width 236 height 33
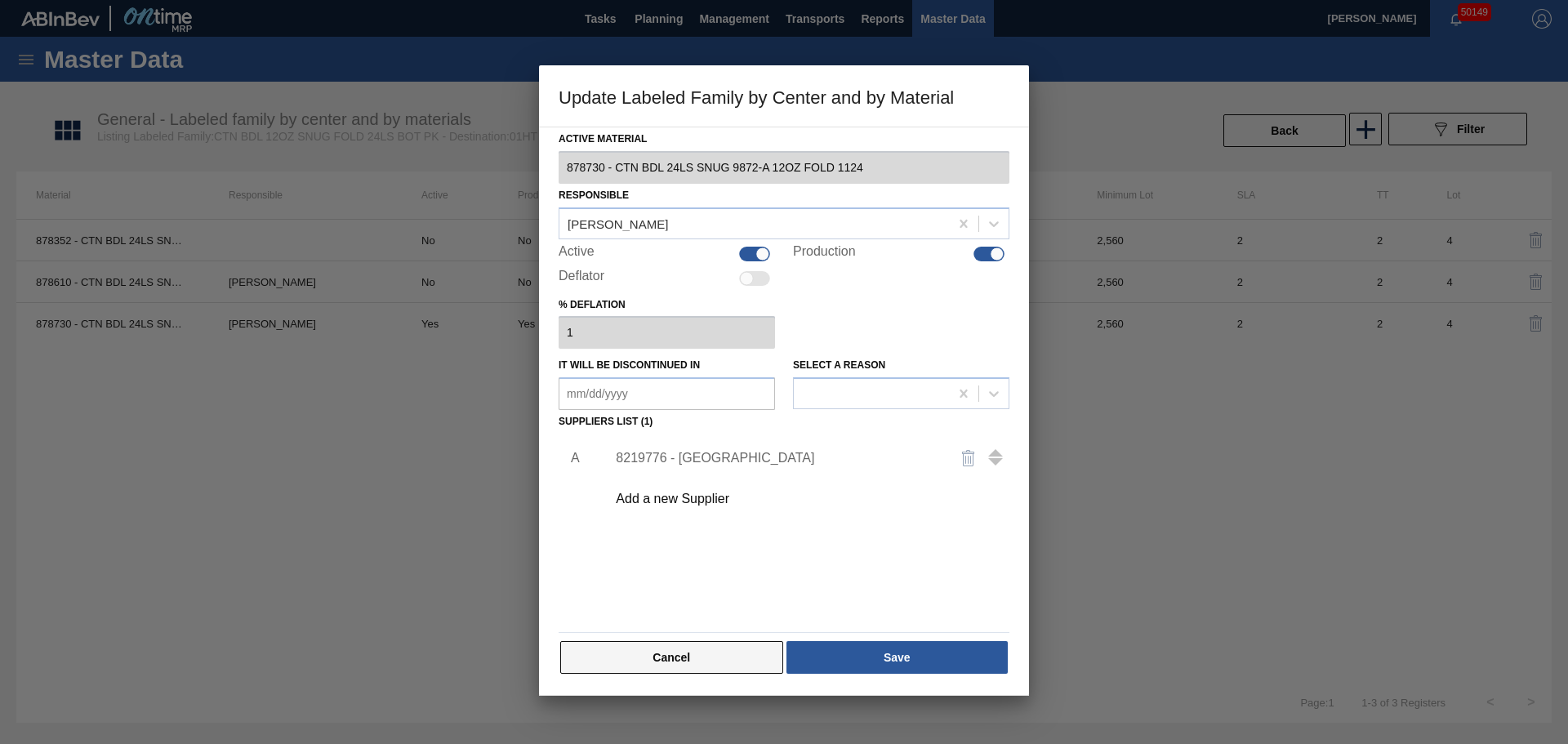
click at [727, 665] on button "Cancel" at bounding box center [671, 658] width 222 height 33
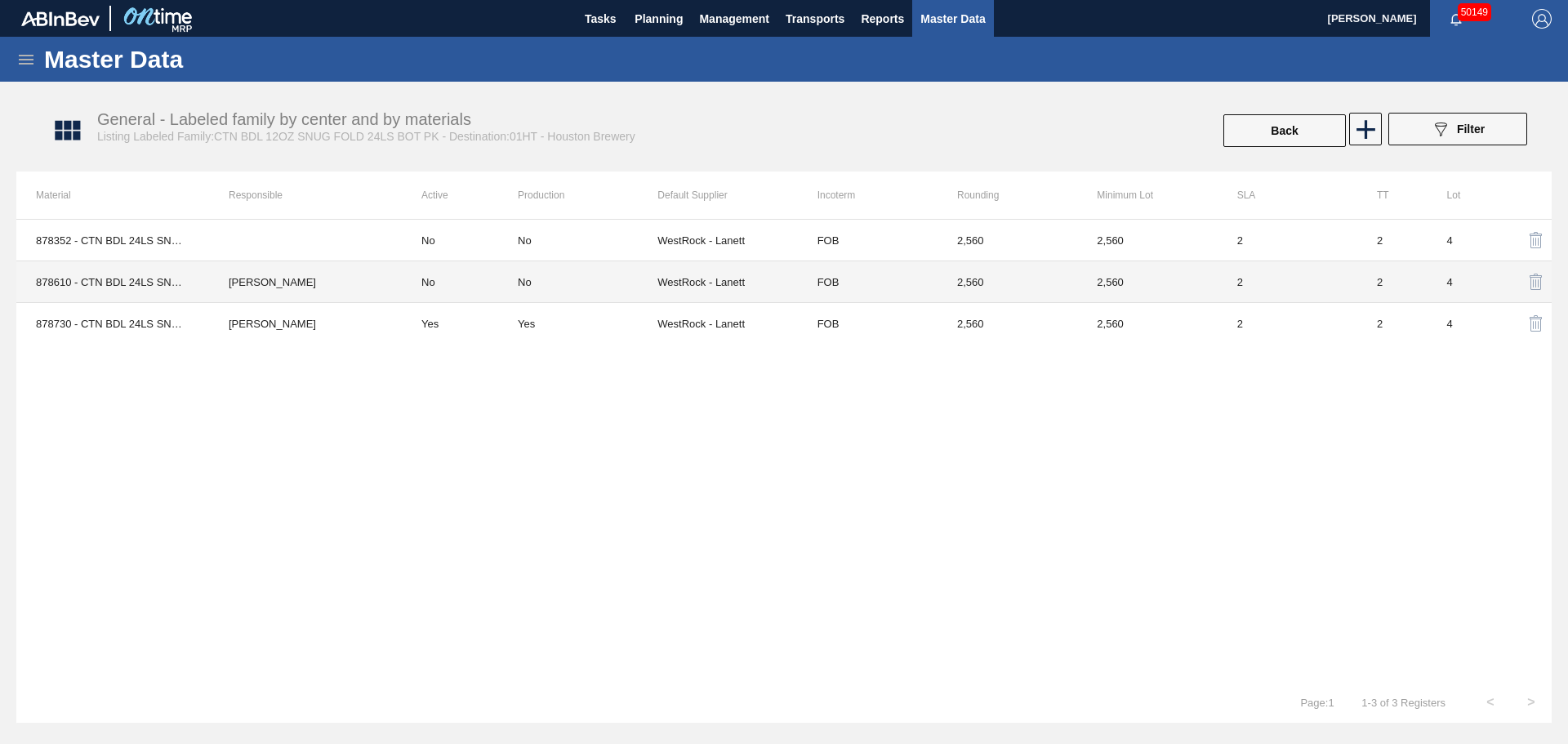
click at [277, 284] on td "[PERSON_NAME]" at bounding box center [305, 281] width 193 height 41
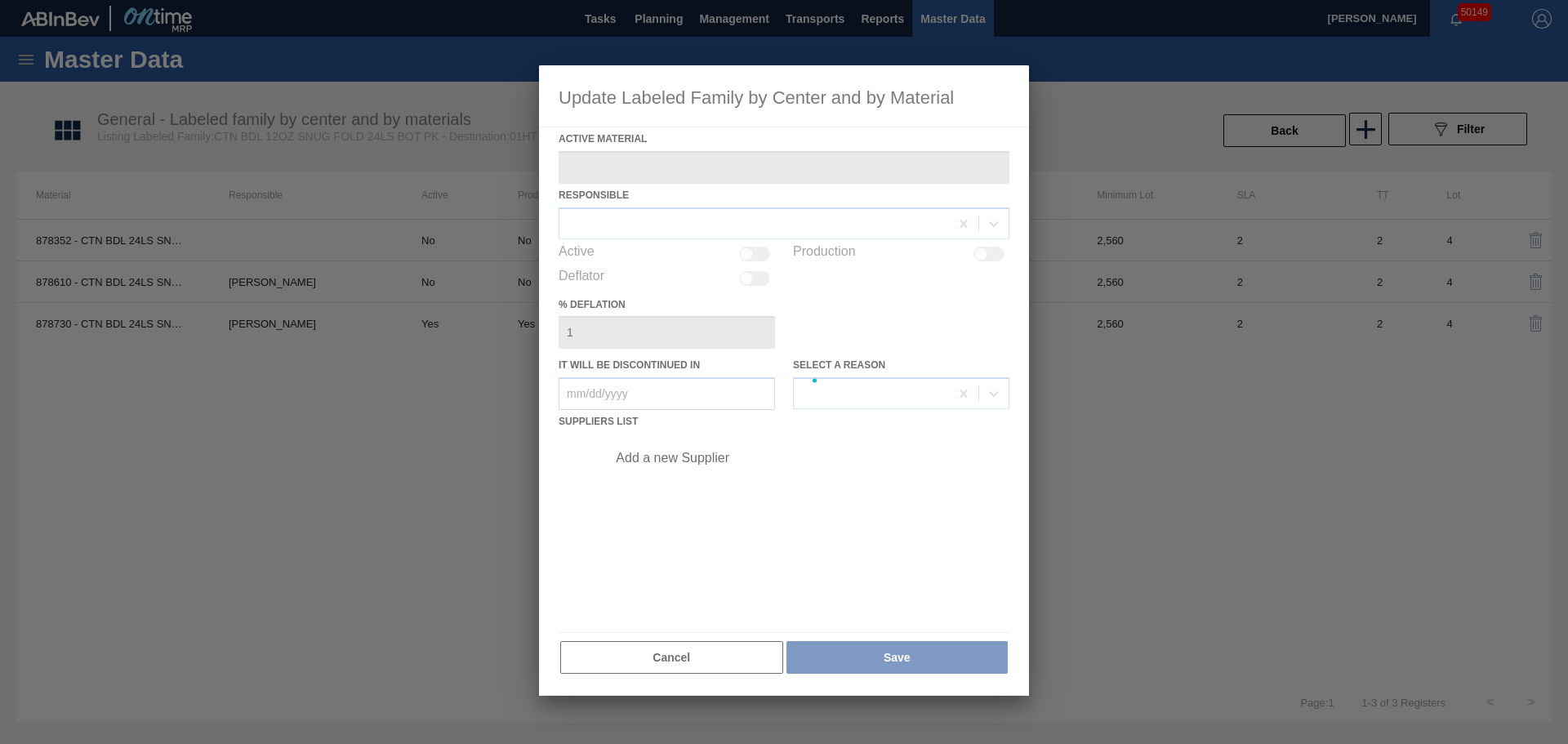
type Material "878610 - CTN BDL 24LS SNUG 2303-D 12OZ FOLD 0424"
type in "[DATE]"
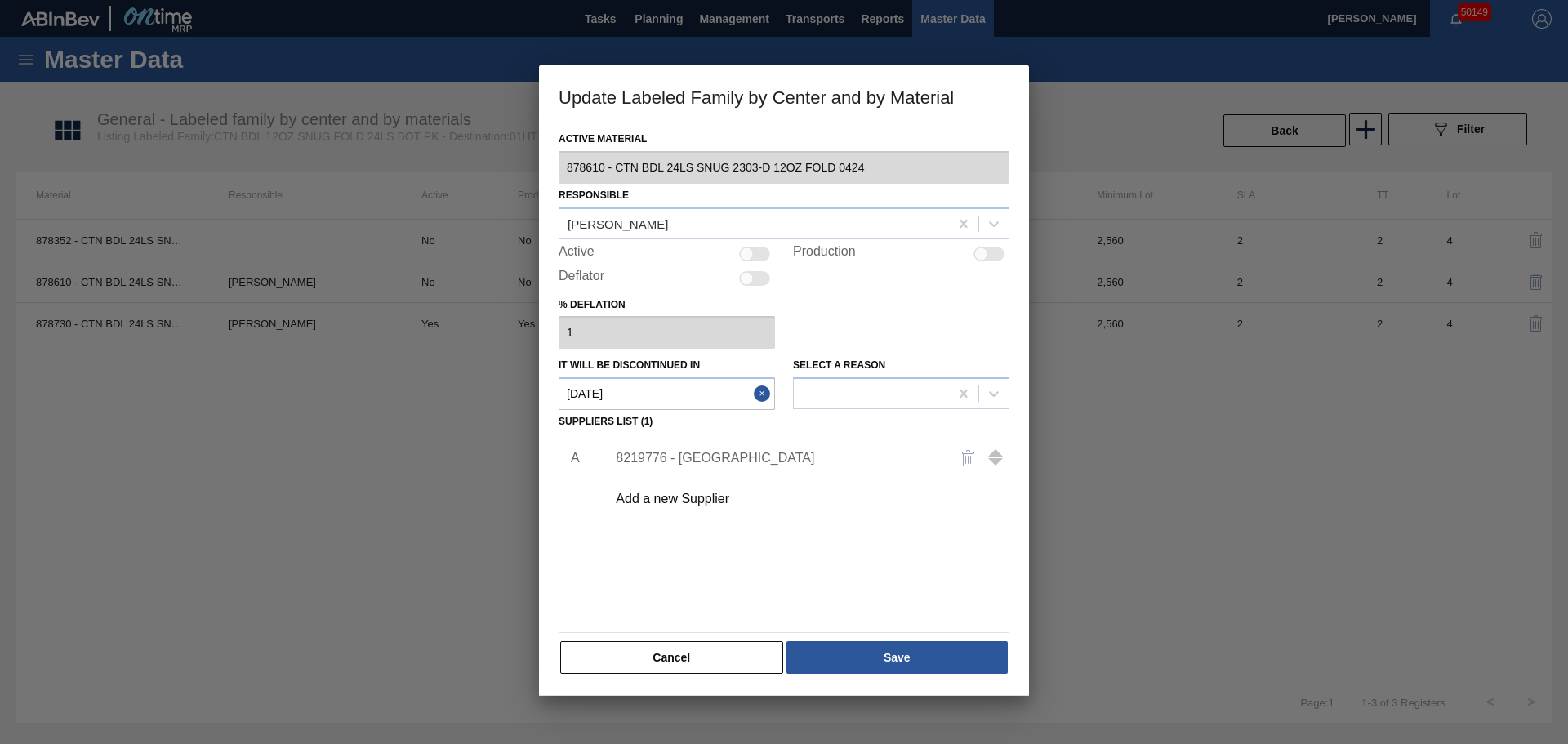
click at [721, 457] on div "8219776 - [GEOGRAPHIC_DATA]" at bounding box center [775, 458] width 320 height 14
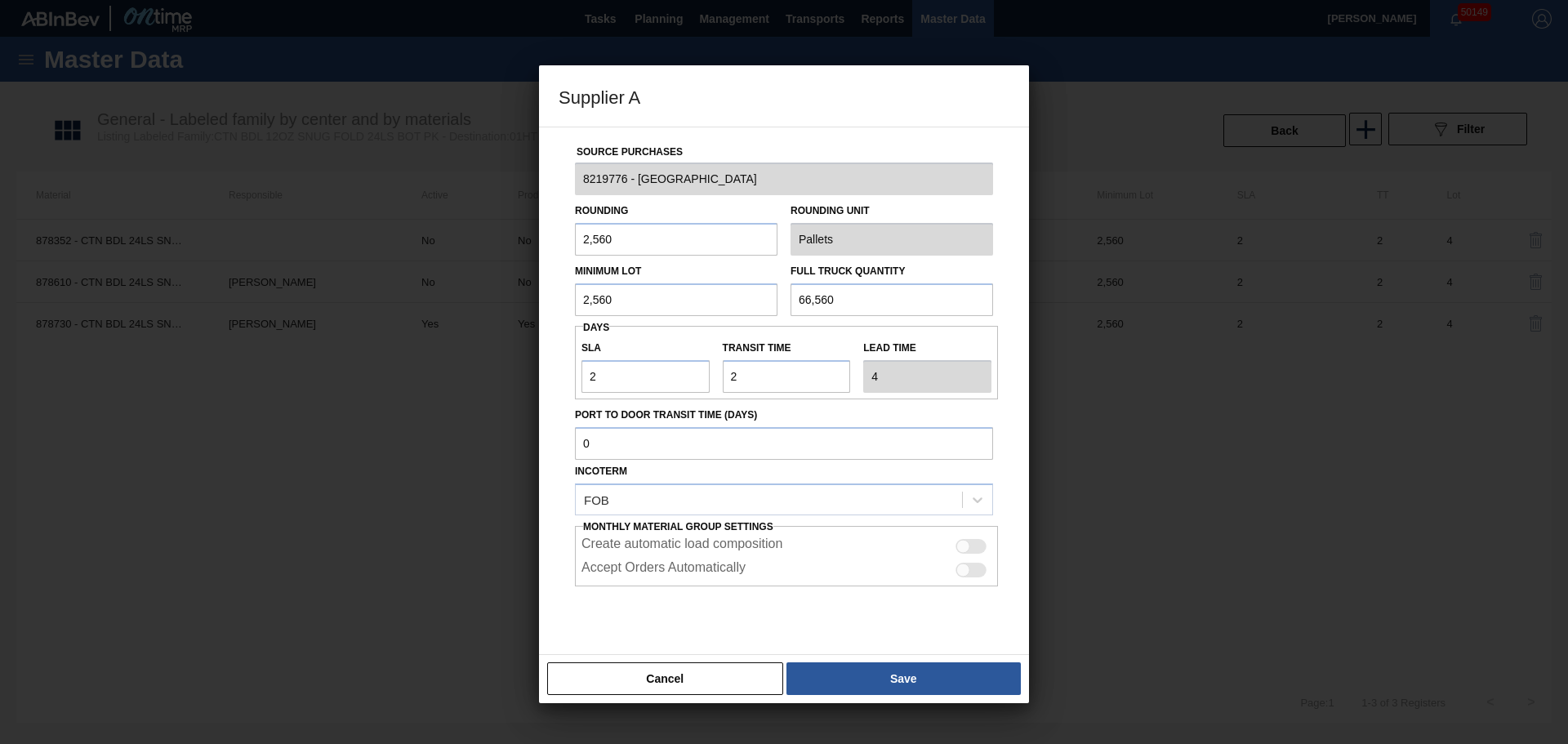
click at [668, 663] on button "Cancel" at bounding box center [665, 679] width 236 height 33
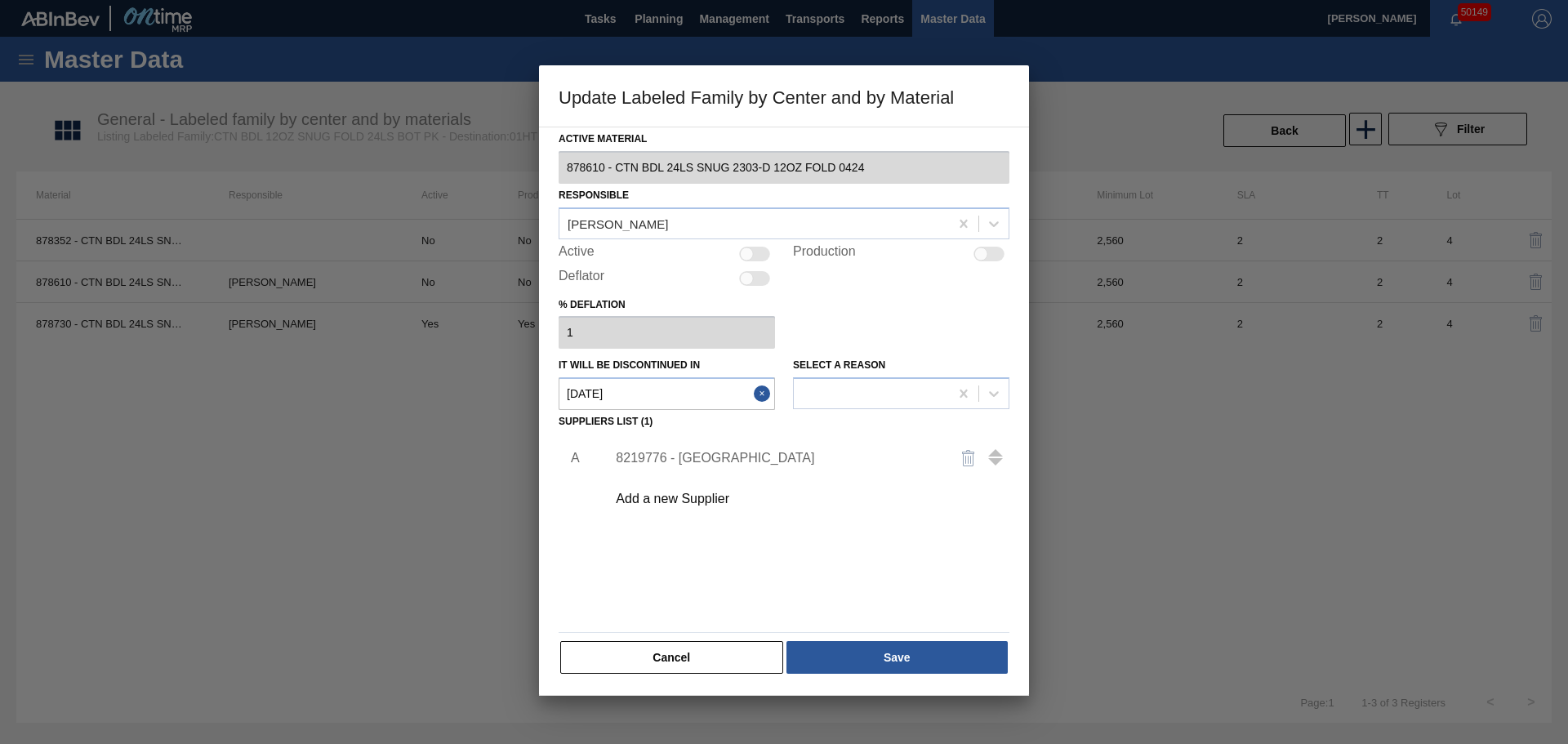
click at [679, 661] on button "Cancel" at bounding box center [671, 658] width 222 height 33
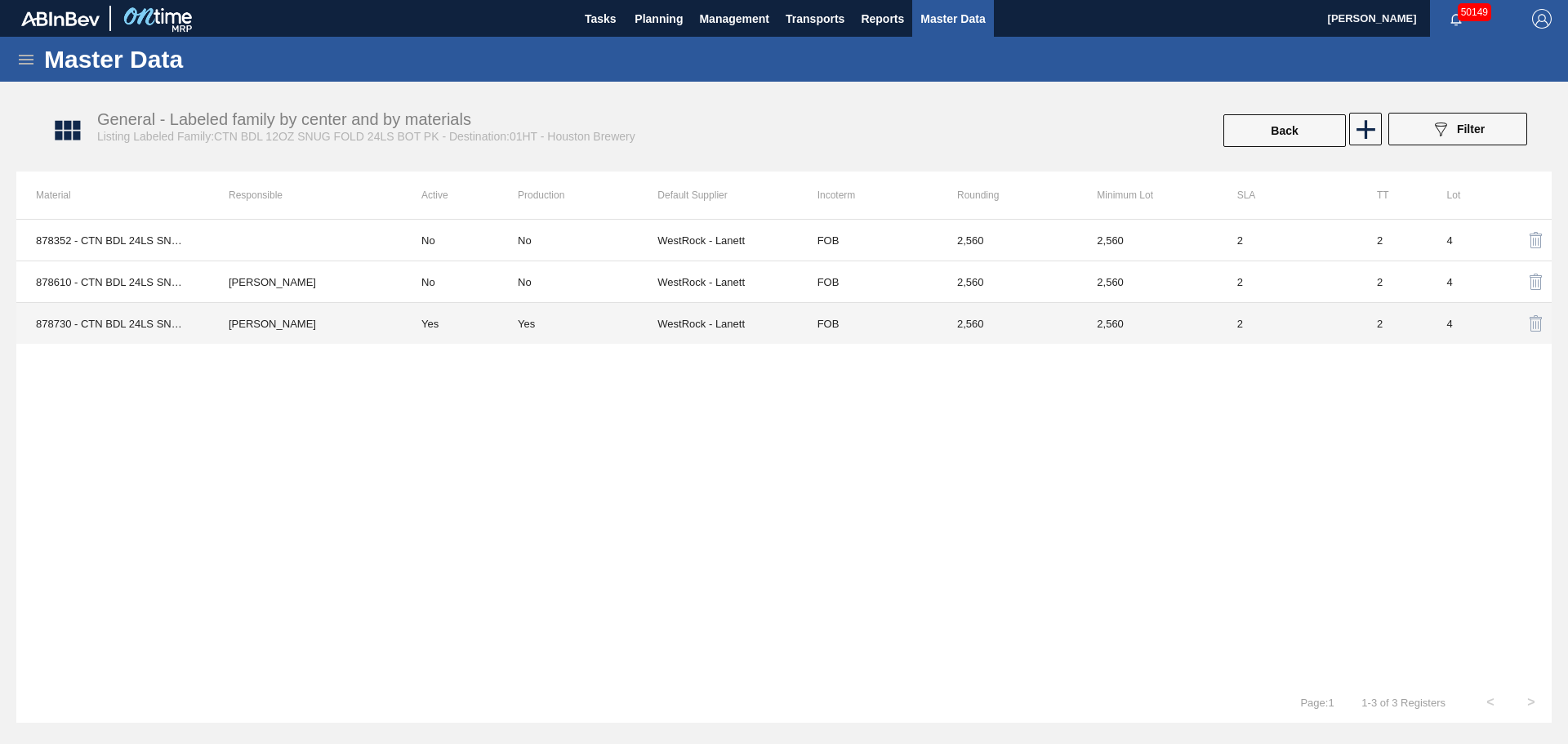
click at [419, 317] on td "Yes" at bounding box center [459, 324] width 116 height 41
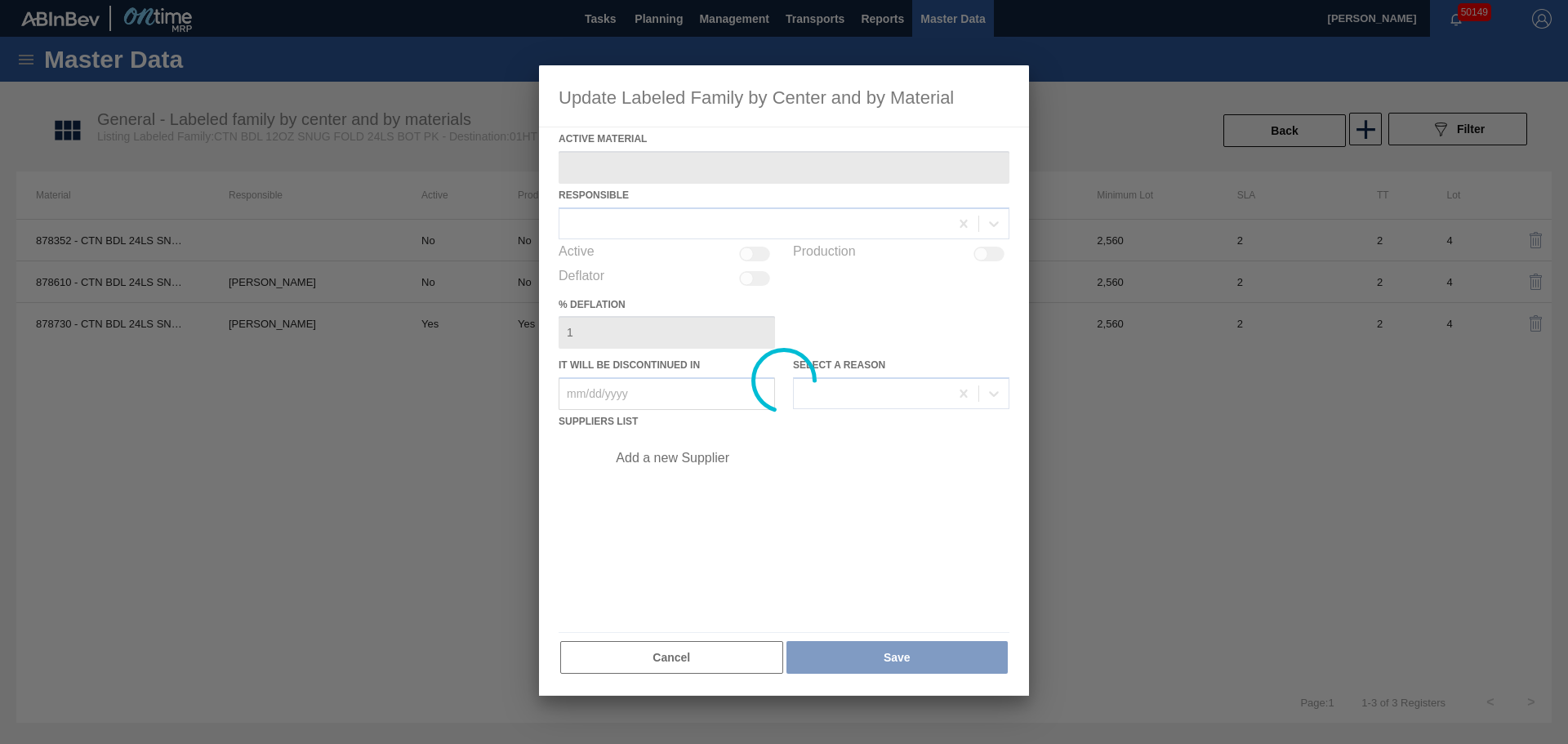
type Material "878730 - CTN BDL 24LS SNUG 9872-A 12OZ FOLD 1124"
checkbox input "true"
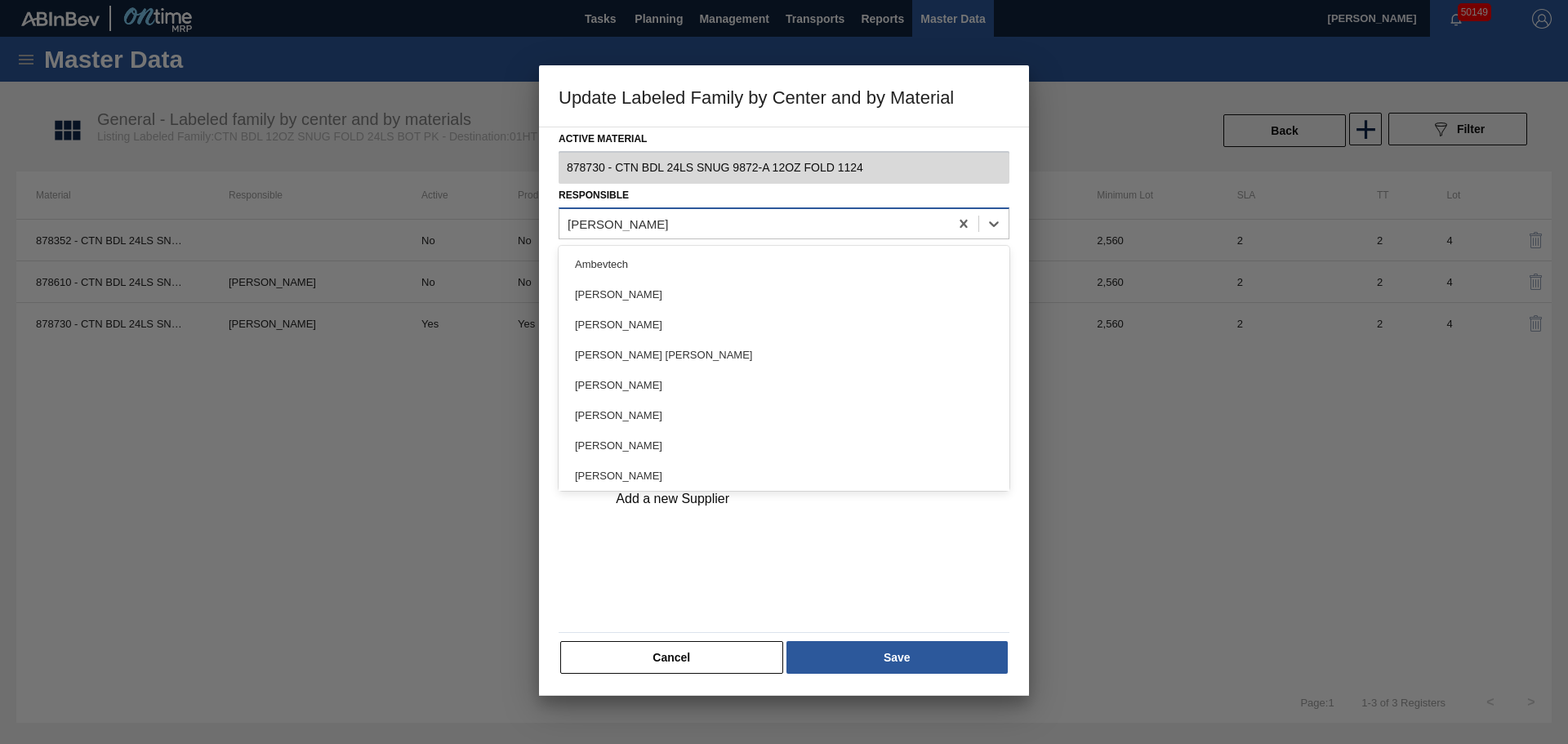
click at [664, 232] on div "[PERSON_NAME]" at bounding box center [754, 224] width 389 height 24
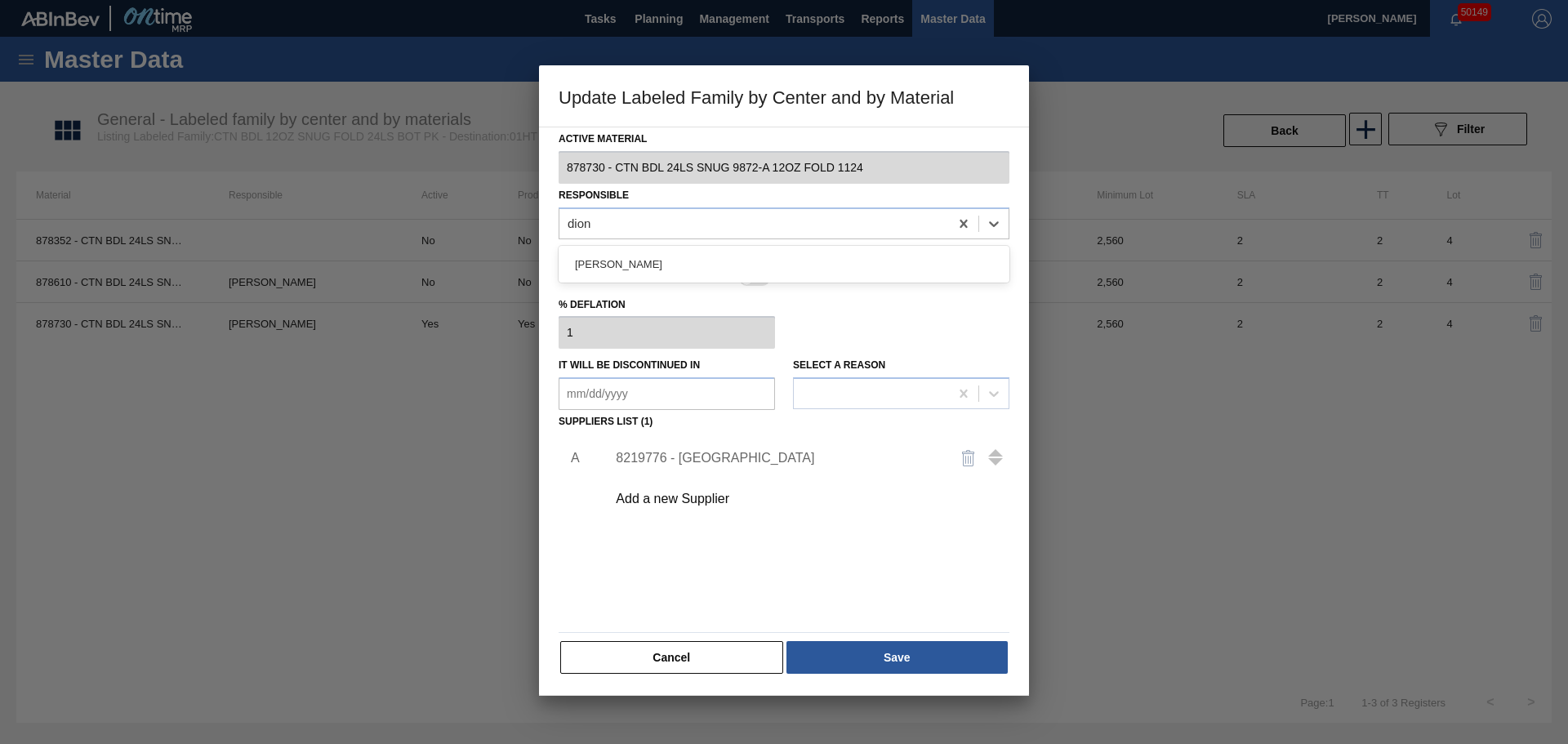
type input "dionn"
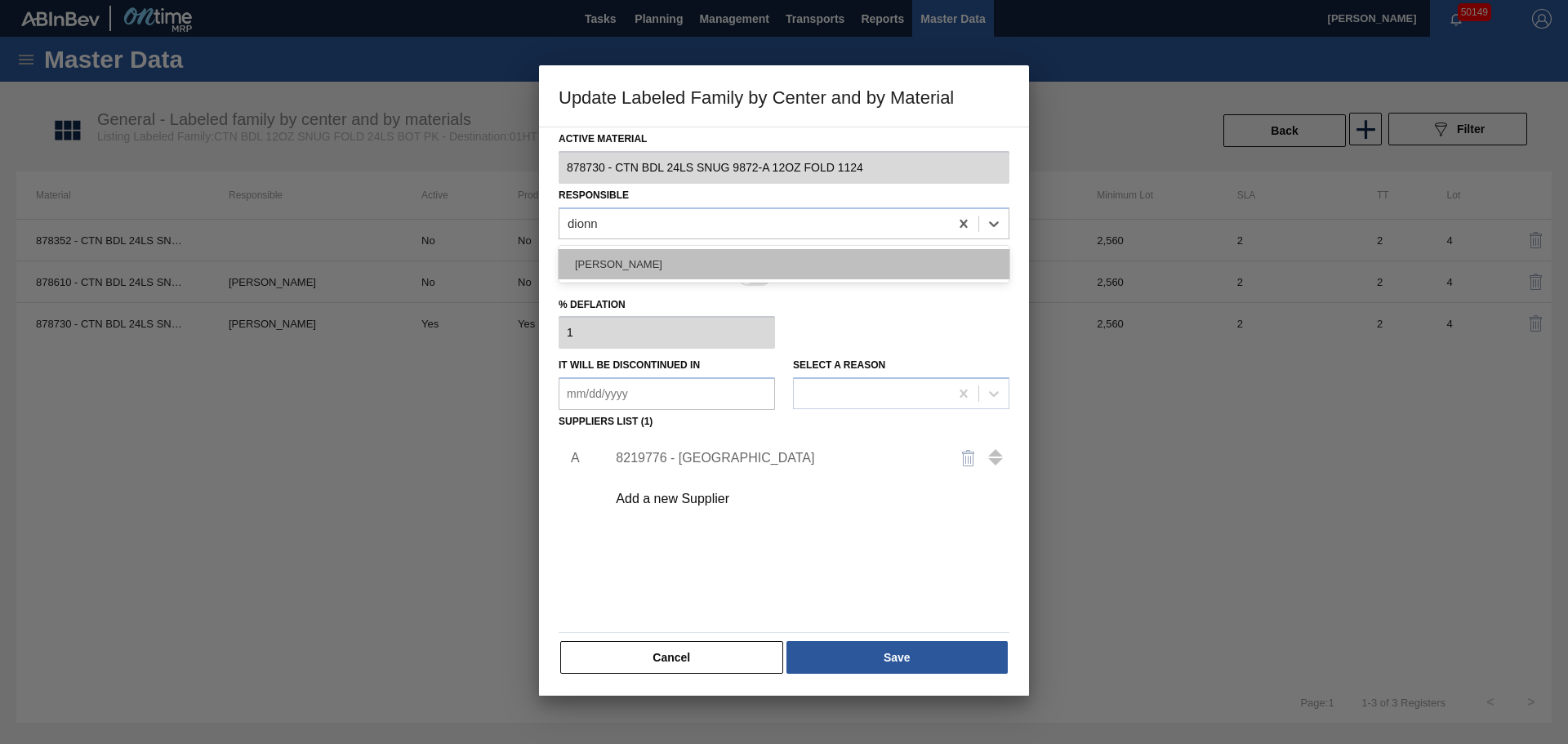
click at [667, 259] on div "[PERSON_NAME]" at bounding box center [784, 264] width 451 height 30
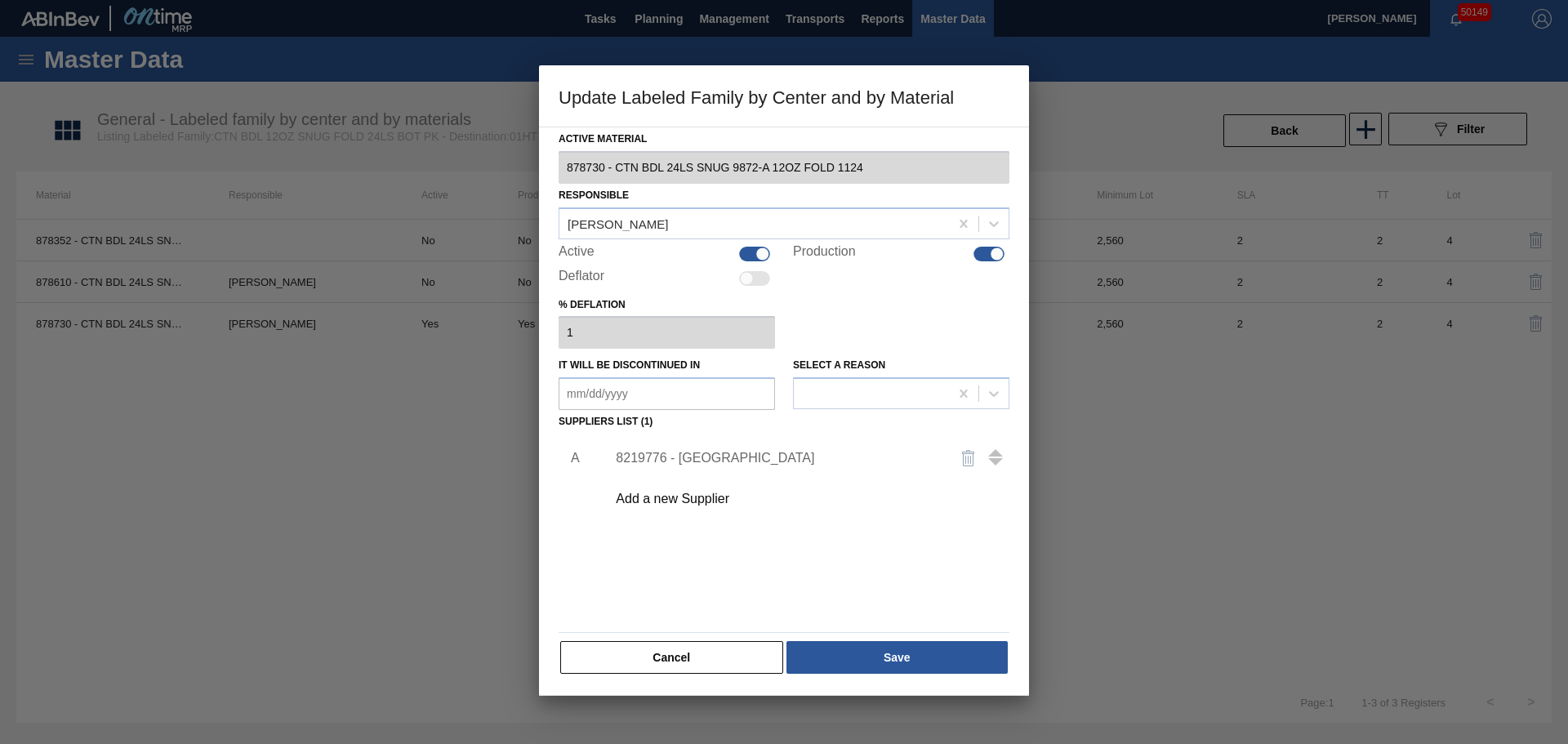
click at [669, 504] on div "Add a new Supplier" at bounding box center [775, 498] width 320 height 14
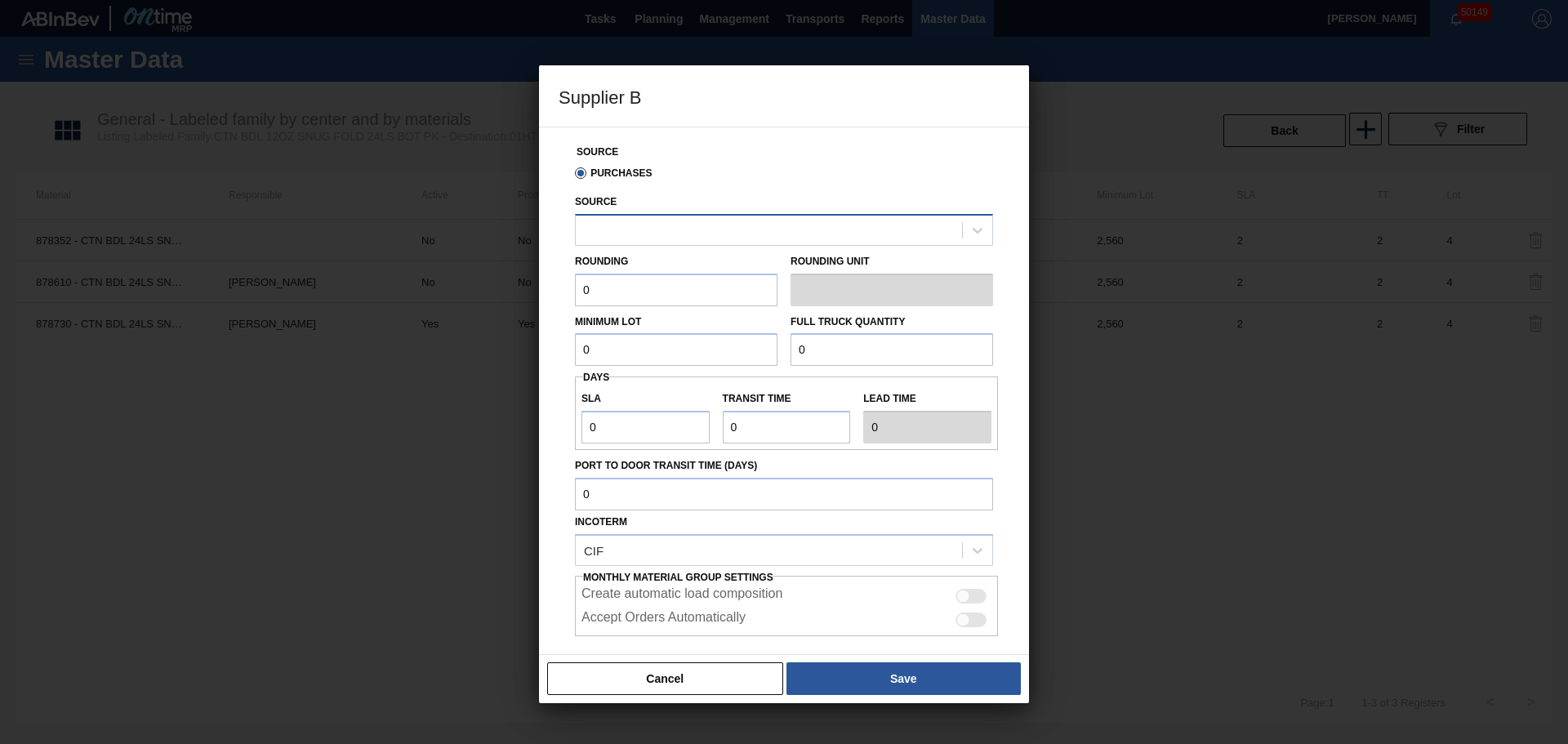
click at [637, 240] on div at bounding box center [769, 229] width 386 height 24
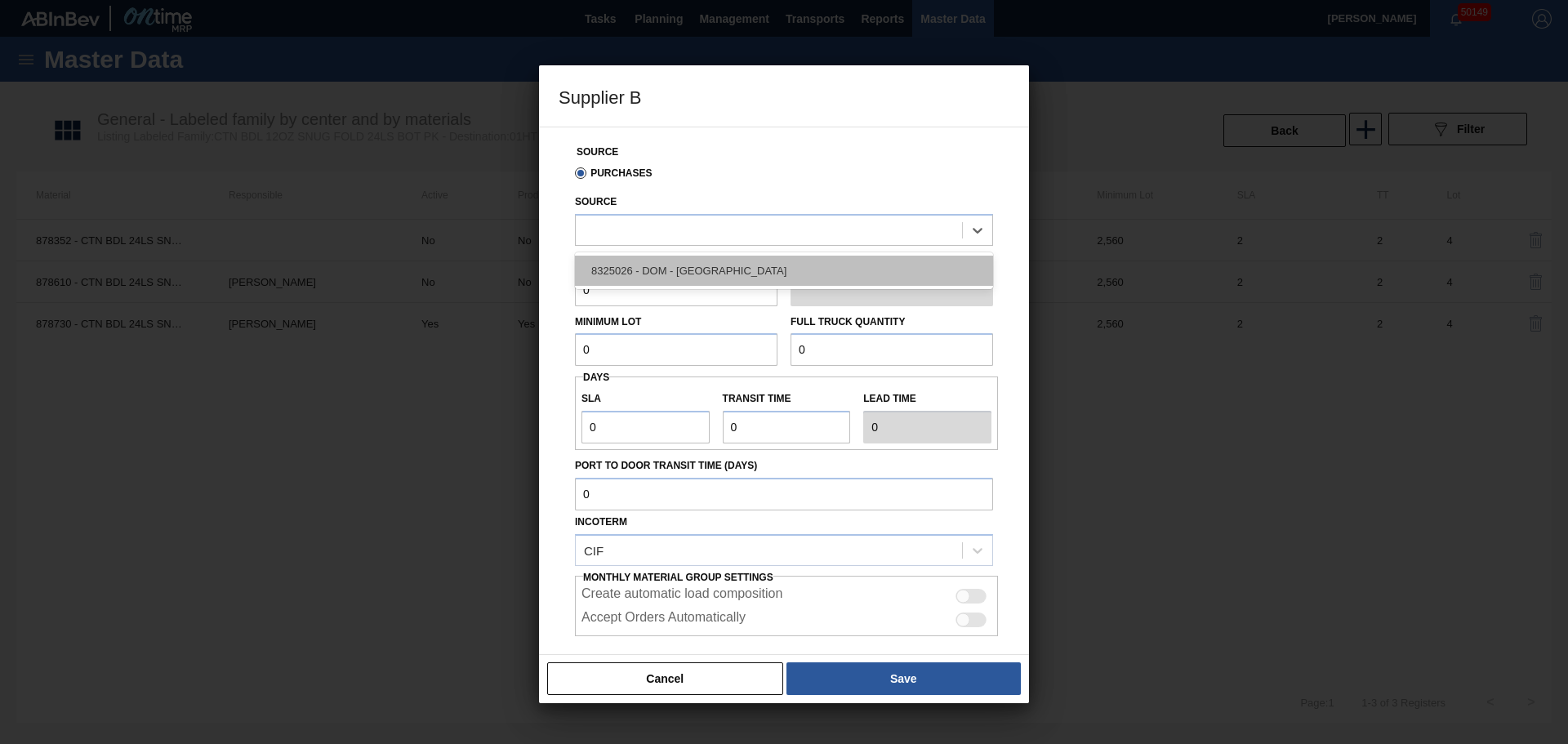
click at [647, 266] on div "8325026 - DOM - [GEOGRAPHIC_DATA]" at bounding box center [784, 270] width 418 height 30
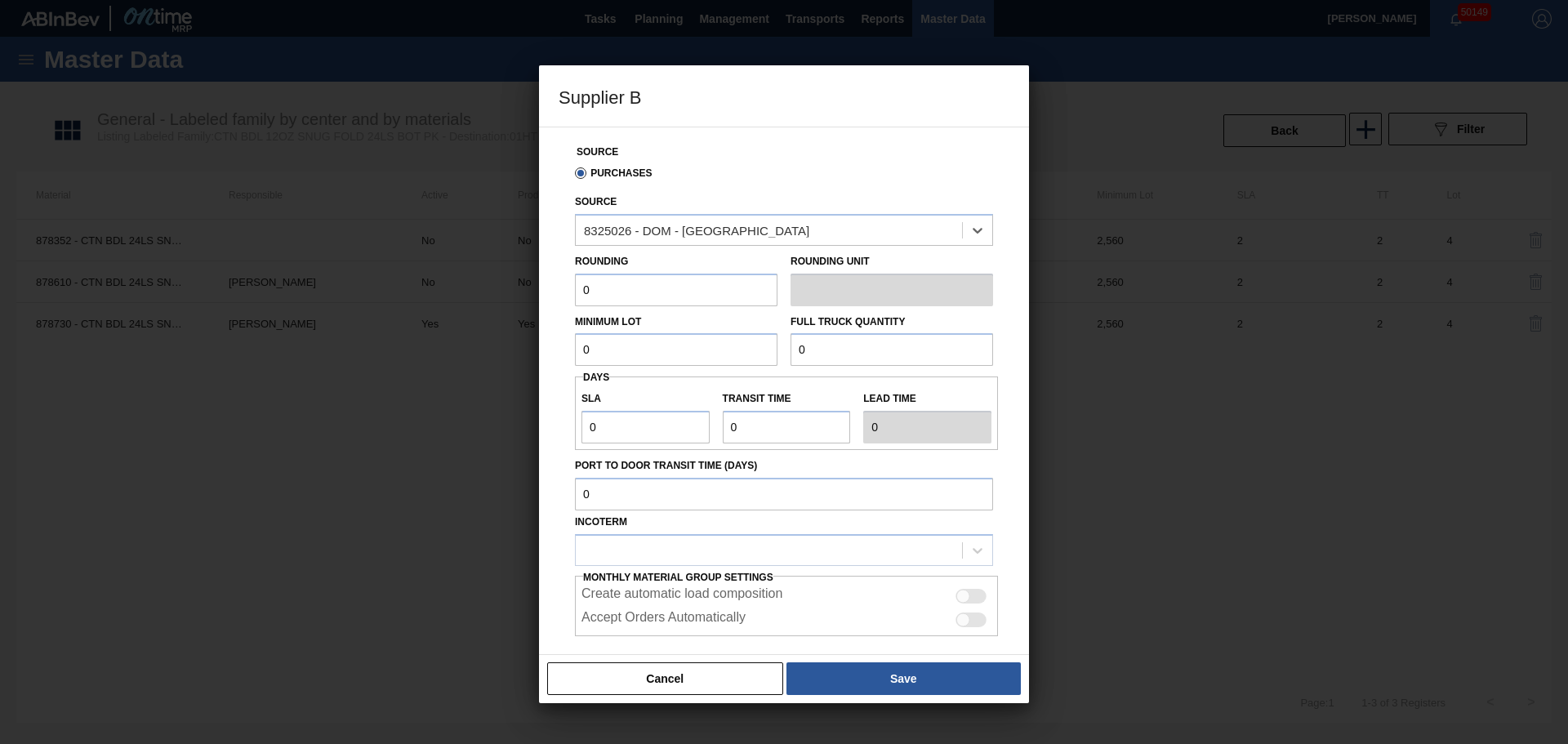
click at [648, 300] on input "0" at bounding box center [676, 290] width 202 height 33
drag, startPoint x: 609, startPoint y: 301, endPoint x: 454, endPoint y: 314, distance: 155.5
click at [457, 314] on div "Supplier B Source Purchases Source 8325026 - DOM - Richmond Rounding 0 Rounding…" at bounding box center [784, 372] width 1568 height 744
type input "2,560"
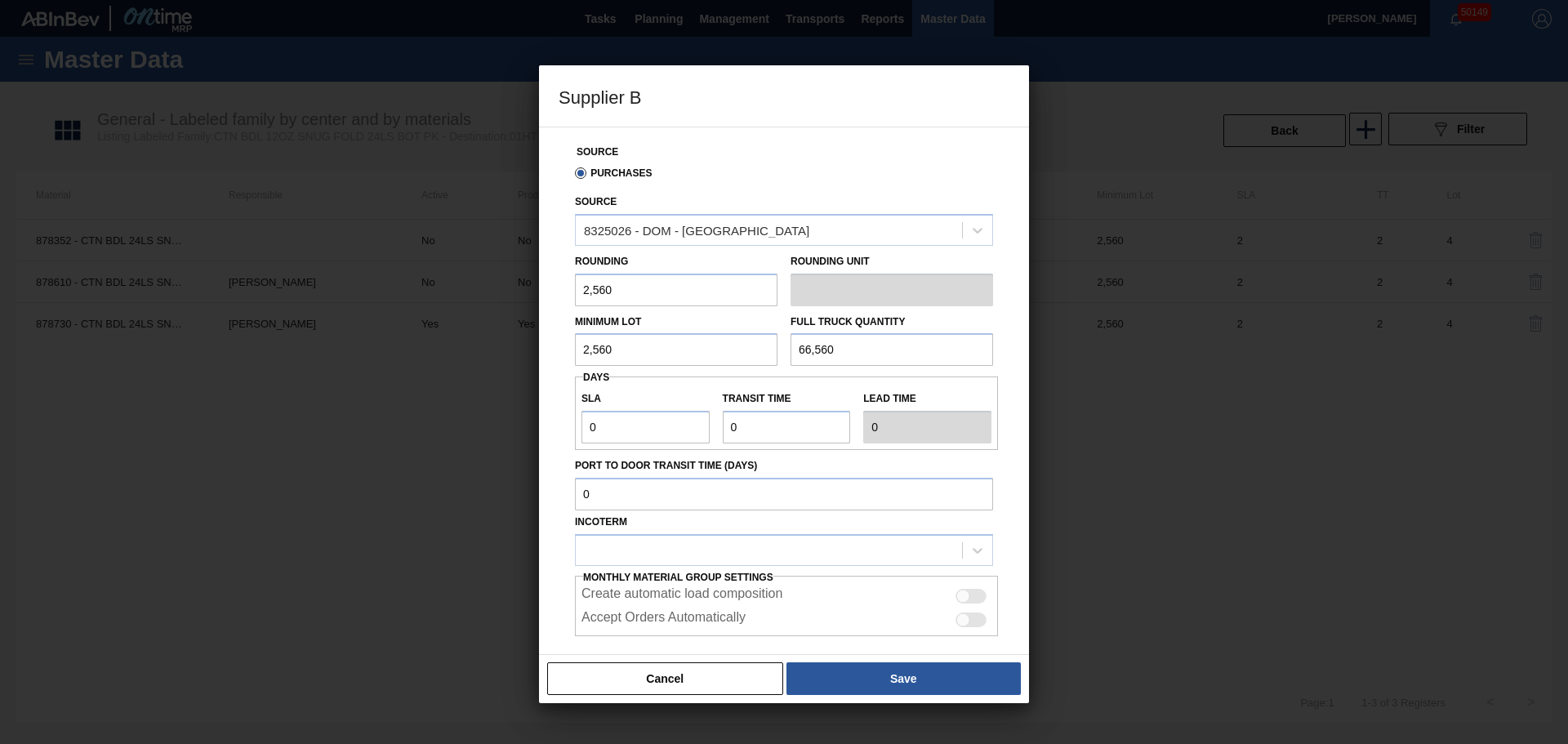
type input "66,560"
type input "2"
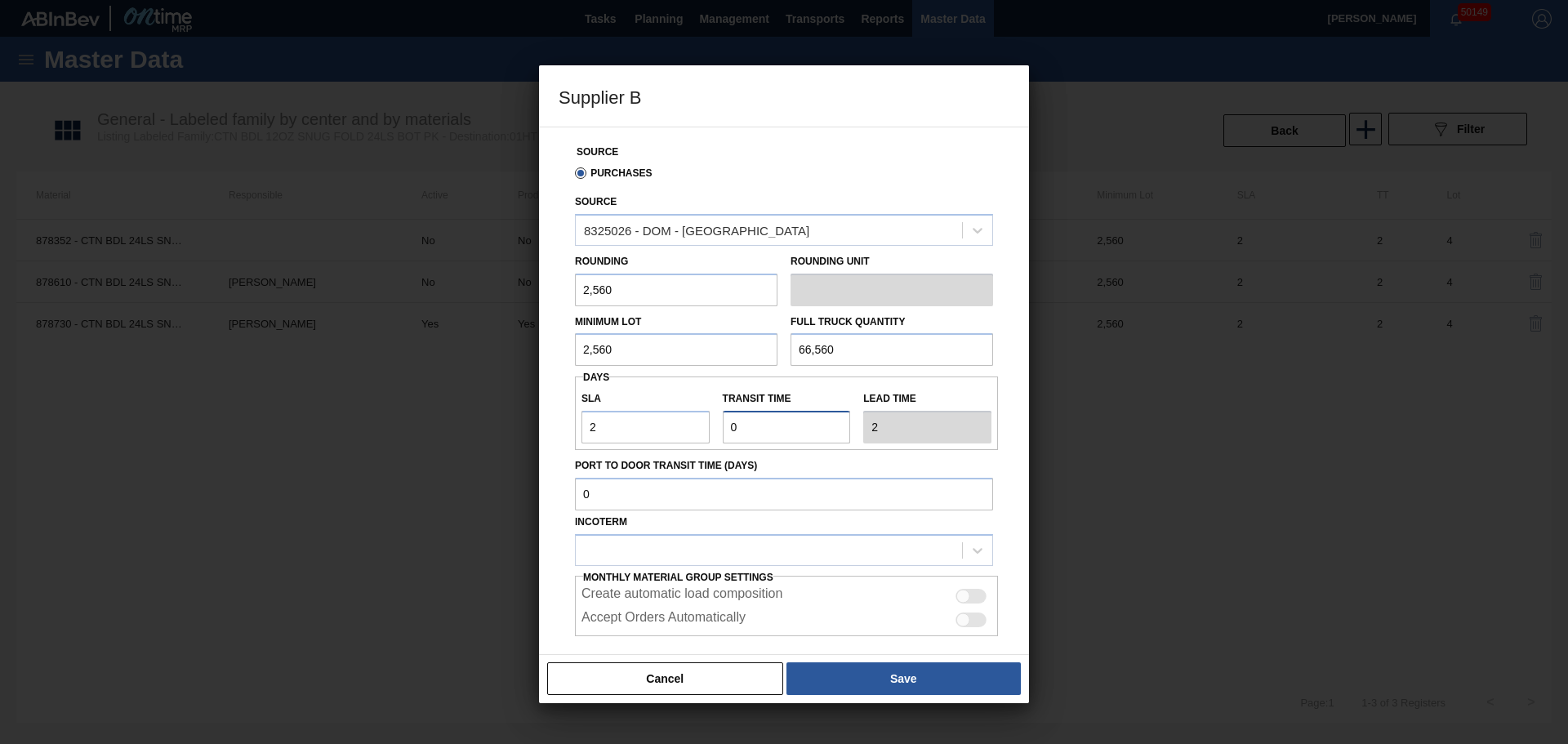
type input "4"
type input "2"
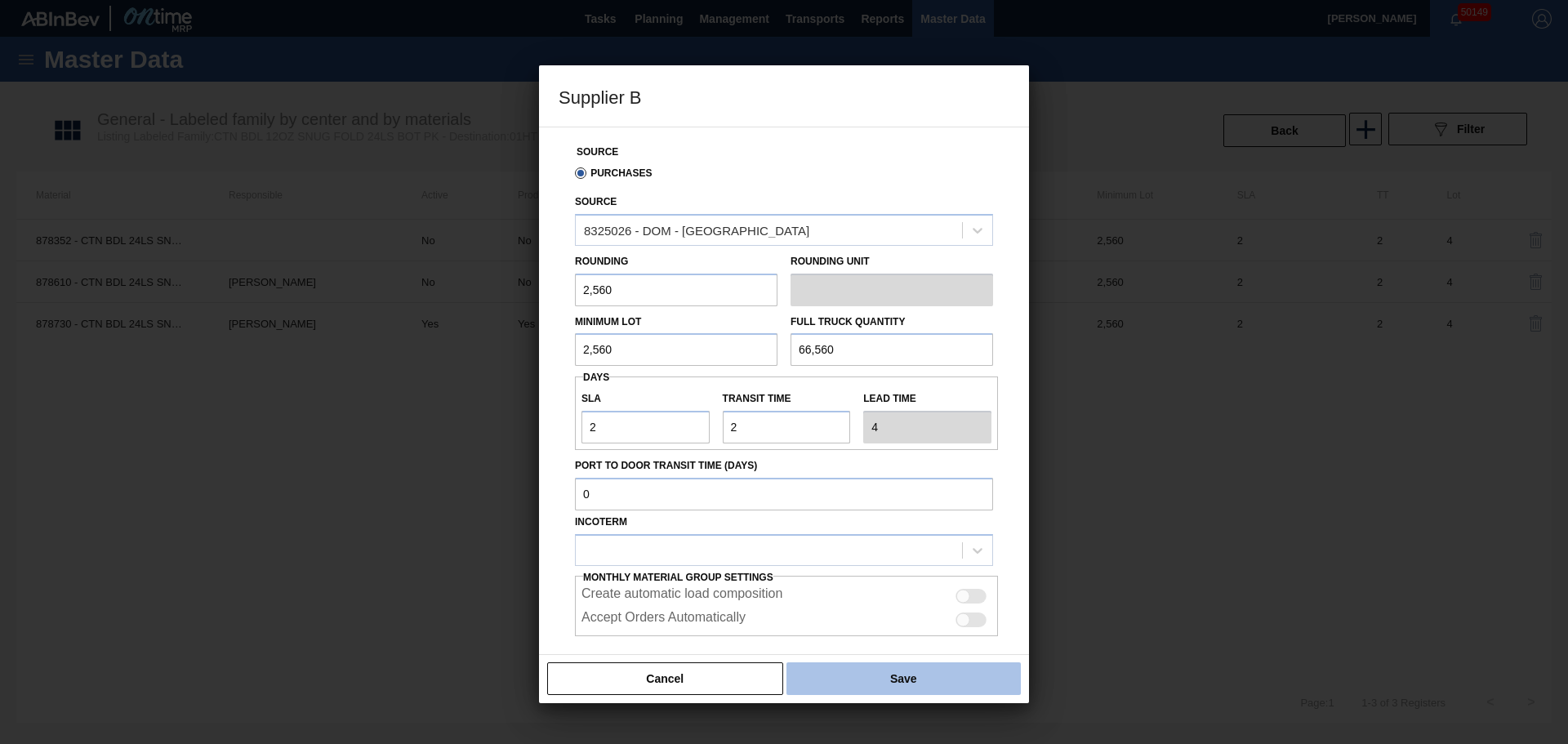
click at [842, 673] on button "Save" at bounding box center [902, 679] width 234 height 33
type input "Pallets"
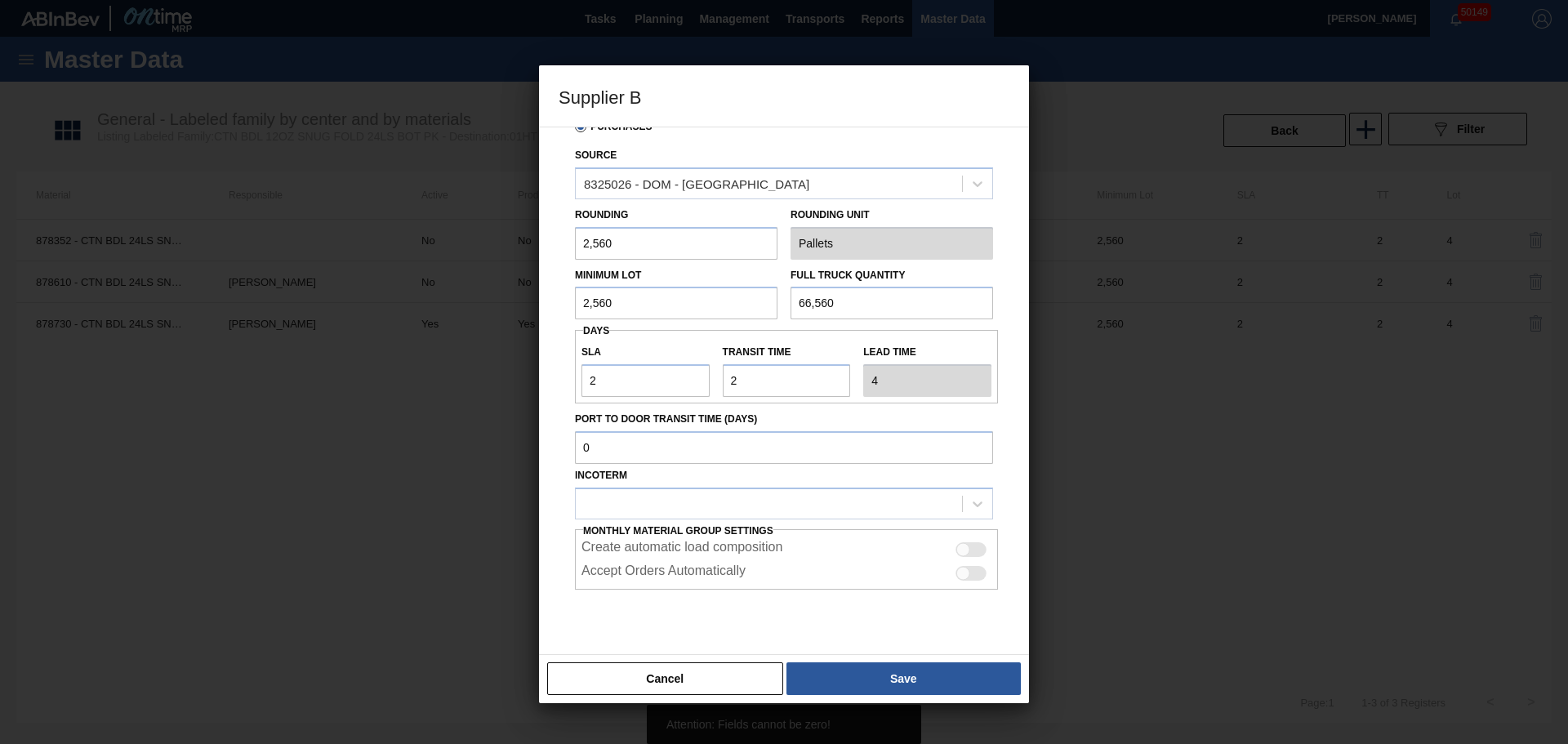
scroll to position [83, 0]
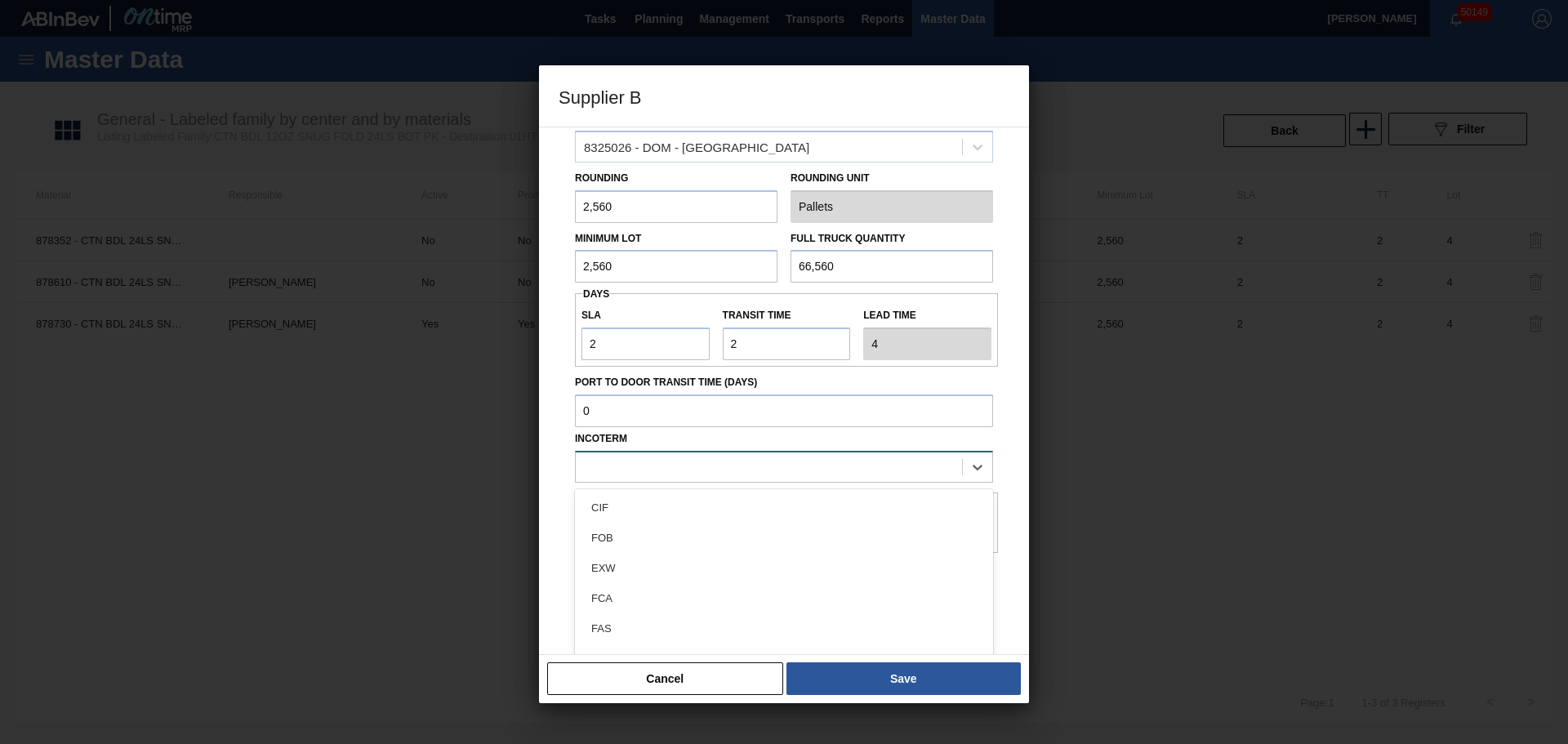
click at [606, 469] on div at bounding box center [769, 466] width 386 height 24
drag, startPoint x: 628, startPoint y: 523, endPoint x: 678, endPoint y: 547, distance: 55.5
click at [628, 523] on div "FOB" at bounding box center [784, 538] width 418 height 30
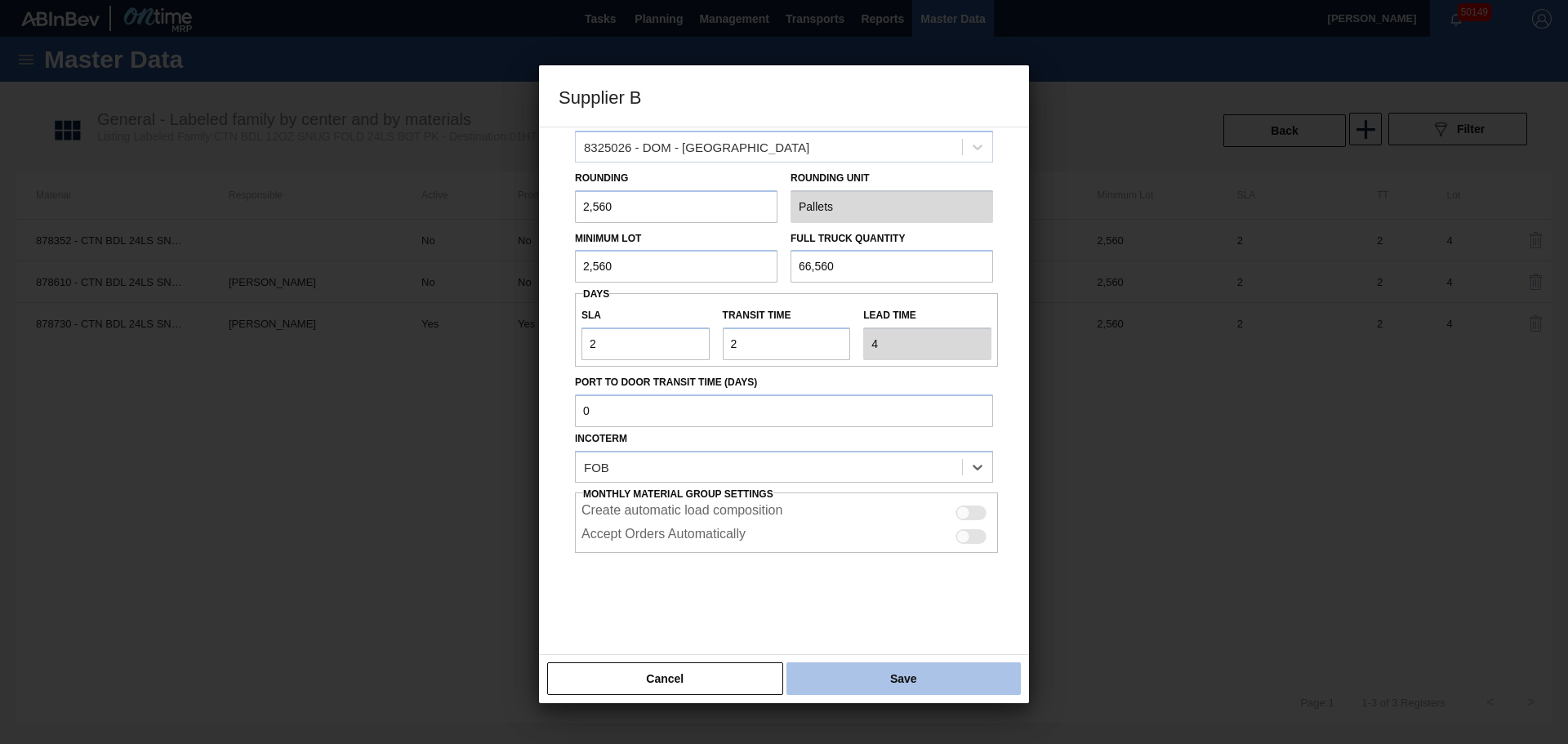
click at [924, 681] on button "Save" at bounding box center [902, 679] width 234 height 33
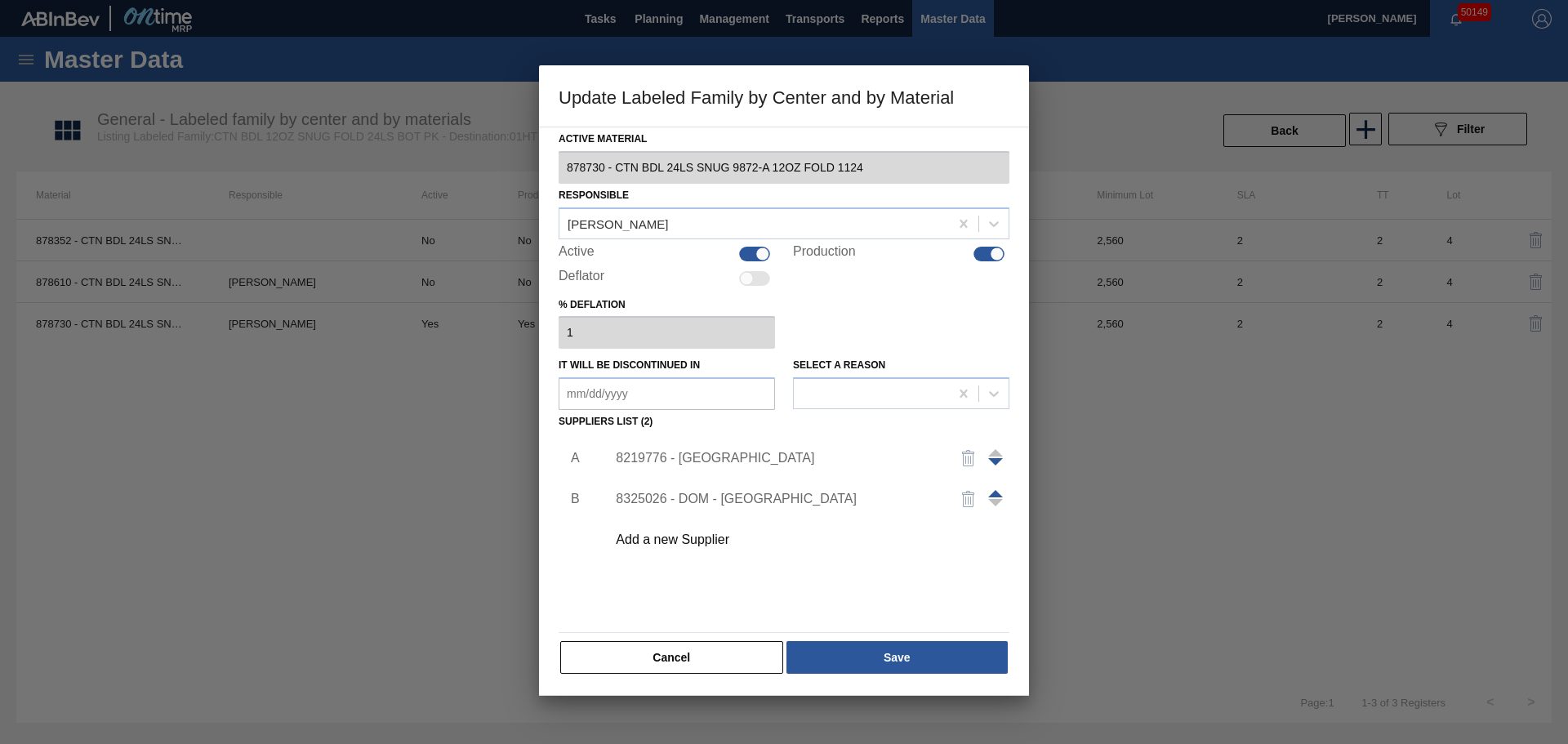
click at [998, 494] on span at bounding box center [995, 494] width 14 height 8
click at [927, 645] on button "Save" at bounding box center [897, 658] width 222 height 33
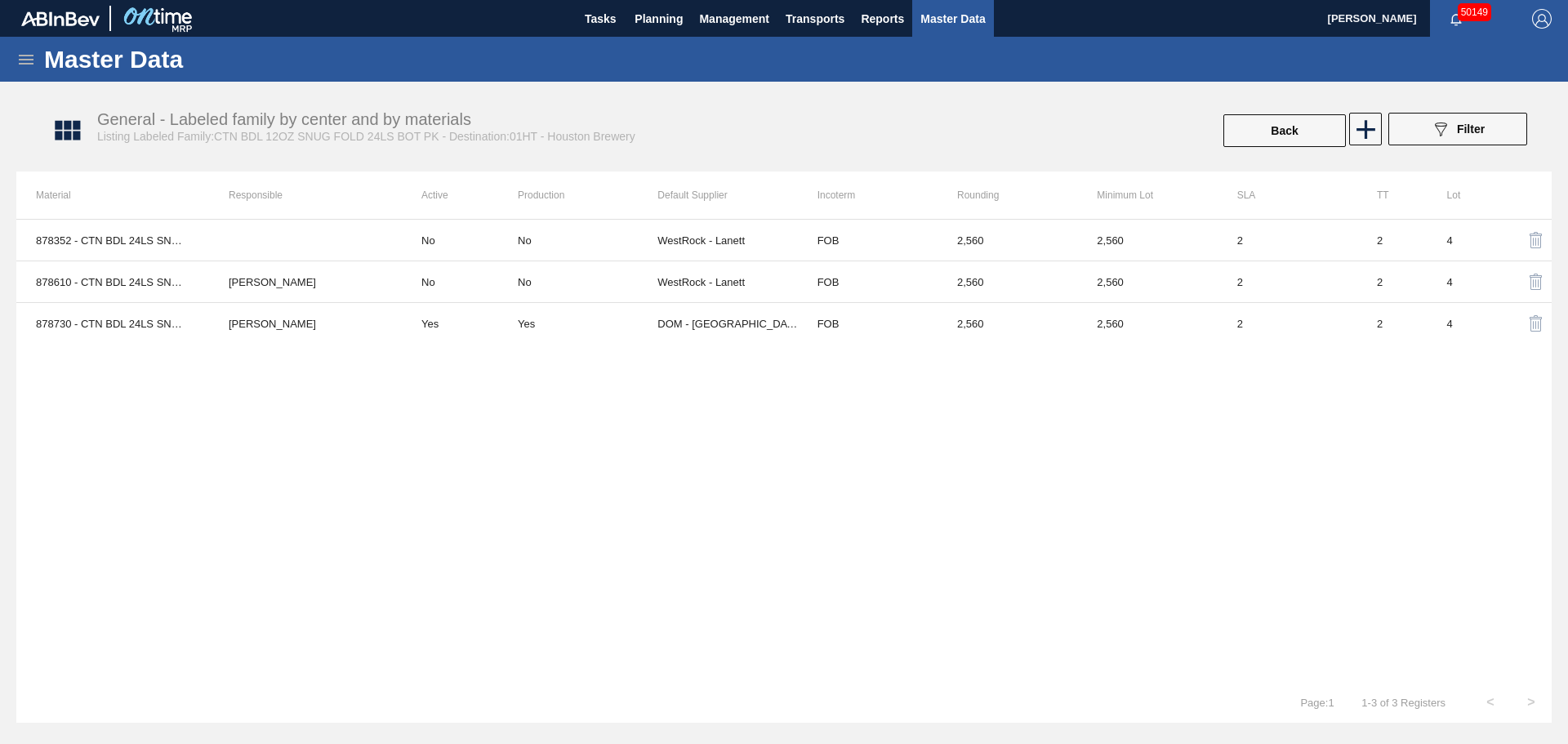
drag, startPoint x: 434, startPoint y: 348, endPoint x: 432, endPoint y: 338, distance: 10.2
click at [434, 348] on div "878352 - CTN BDL 24LS SNUG 2303-A 12OZ FOLD 0922 No No WestRock - Lanett FOB 2,…" at bounding box center [784, 450] width 1535 height 464
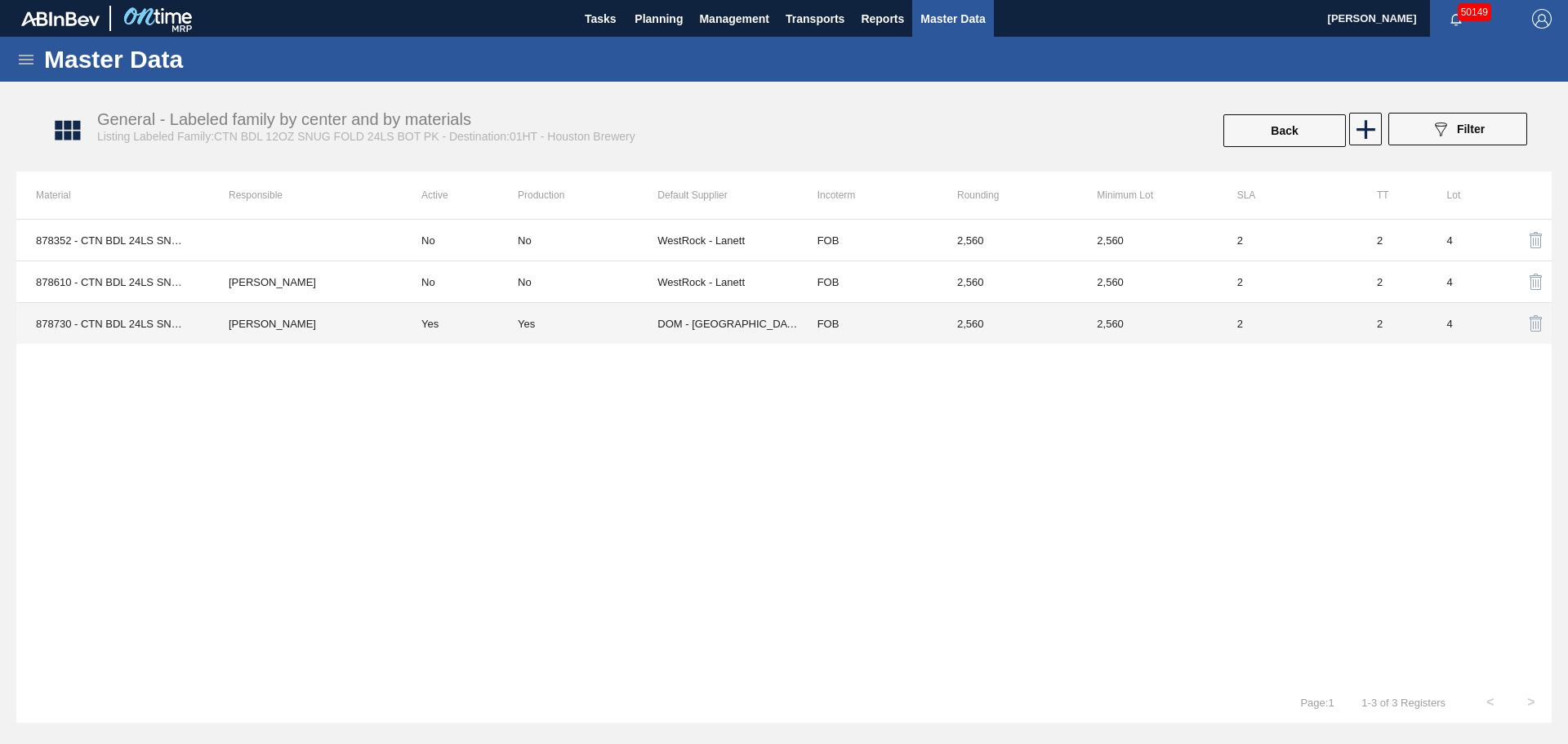
click at [431, 336] on td "Yes" at bounding box center [459, 324] width 116 height 41
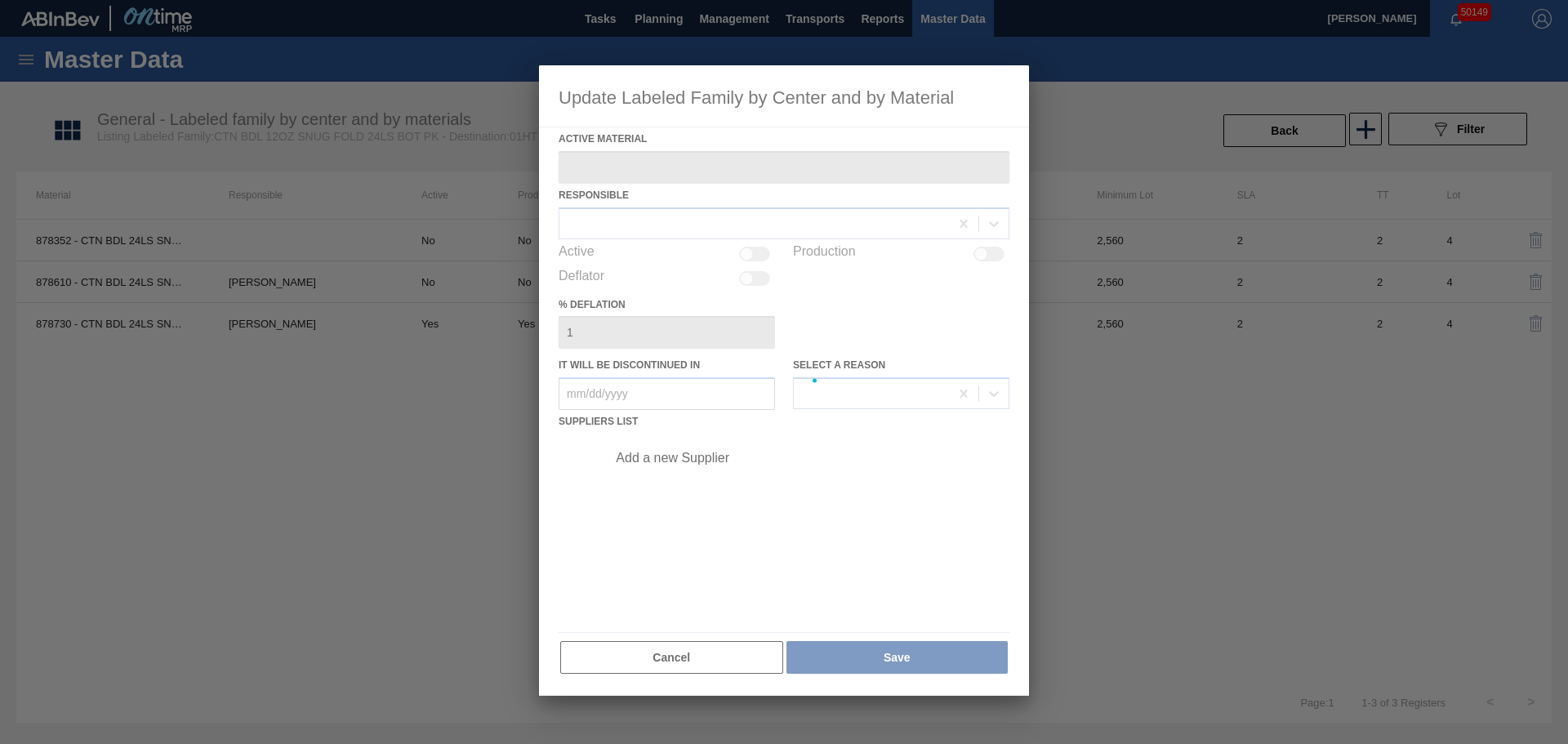
type Material "878730 - CTN BDL 24LS SNUG 9872-A 12OZ FOLD 1124"
checkbox input "true"
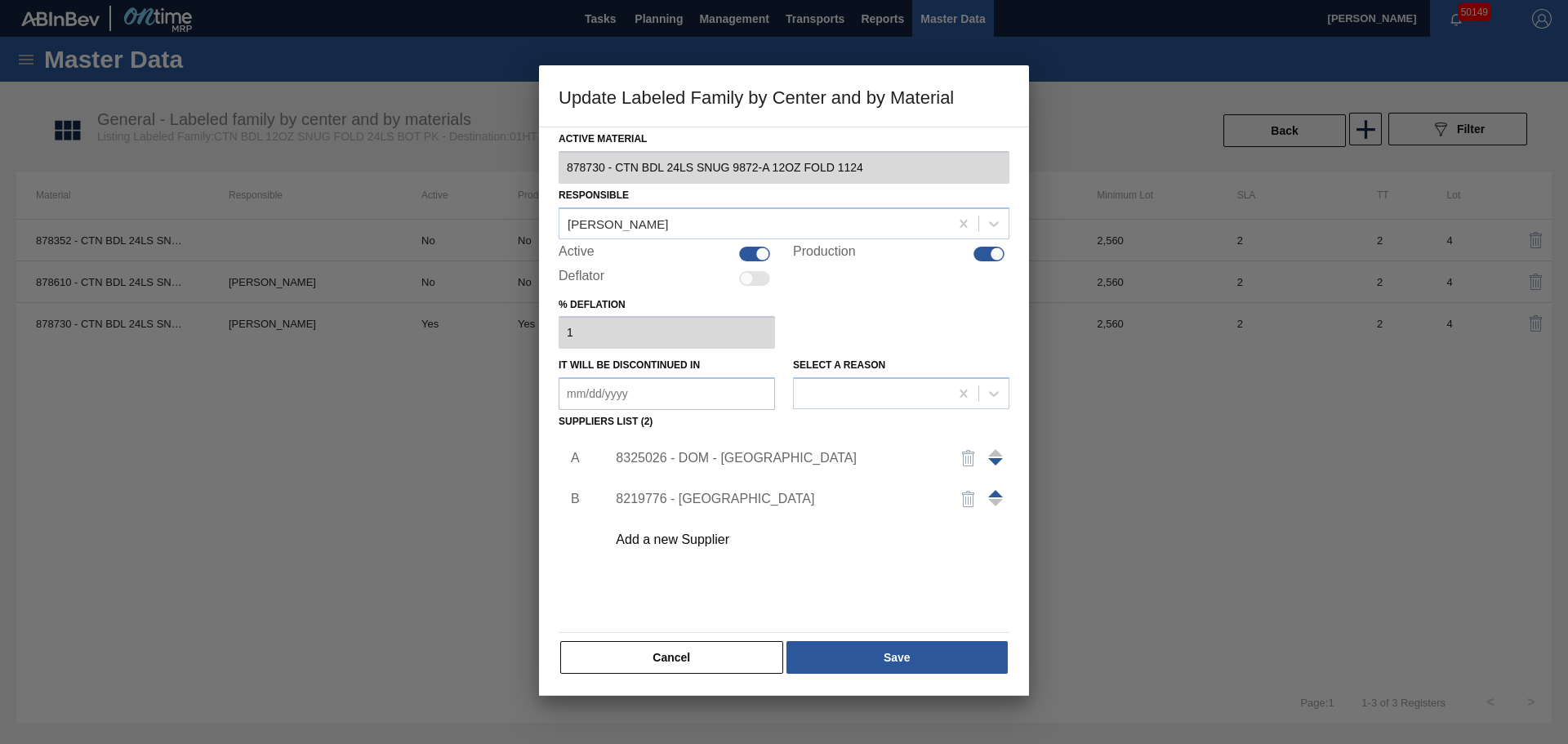
click at [715, 547] on div "Add a new Supplier" at bounding box center [803, 540] width 412 height 40
click at [682, 537] on div "Add a new Supplier" at bounding box center [775, 540] width 320 height 14
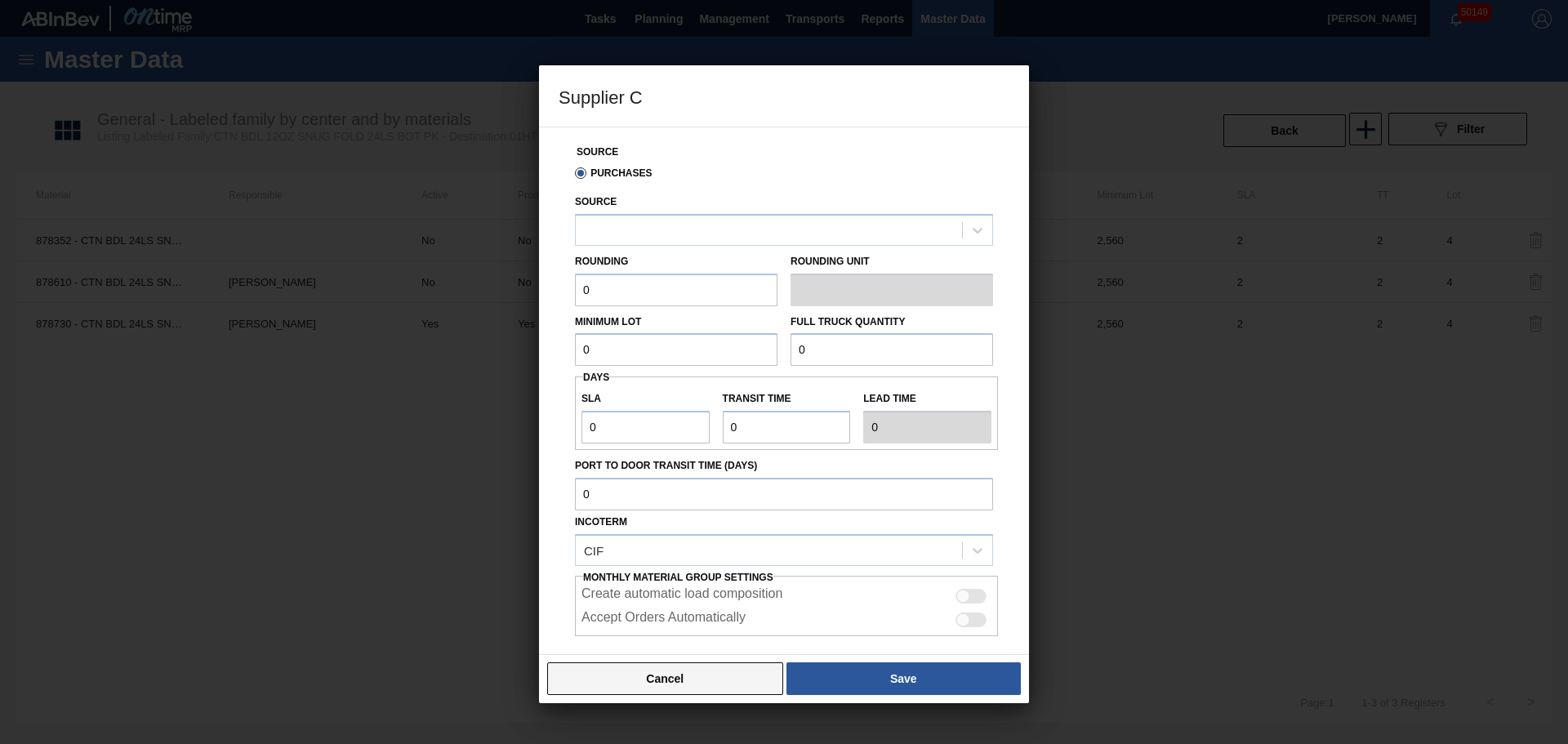
click at [684, 670] on button "Cancel" at bounding box center [665, 679] width 236 height 33
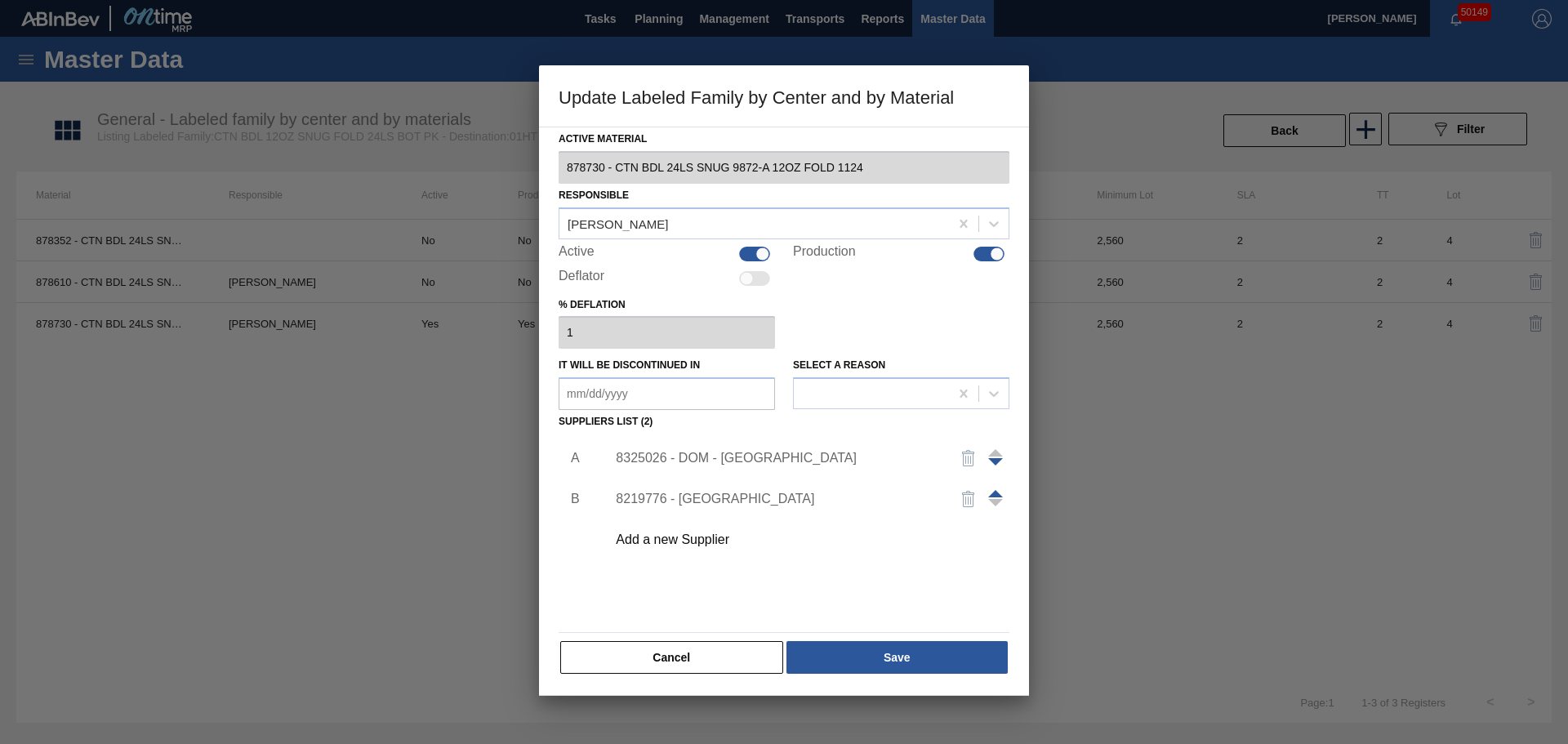
click at [679, 465] on div "8325026 - DOM - [GEOGRAPHIC_DATA]" at bounding box center [775, 458] width 320 height 14
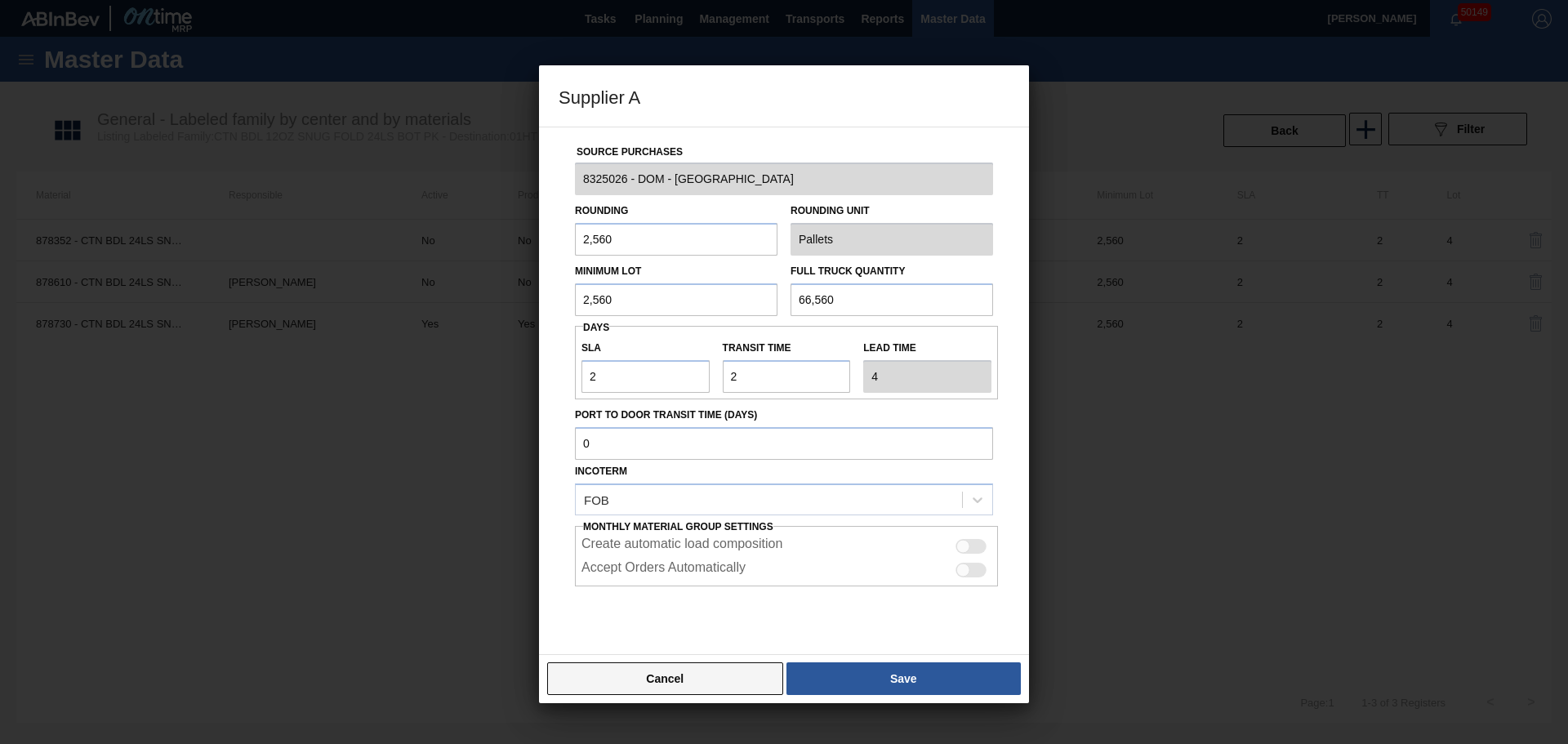
click at [629, 676] on button "Cancel" at bounding box center [665, 679] width 236 height 33
